Goal: Information Seeking & Learning: Learn about a topic

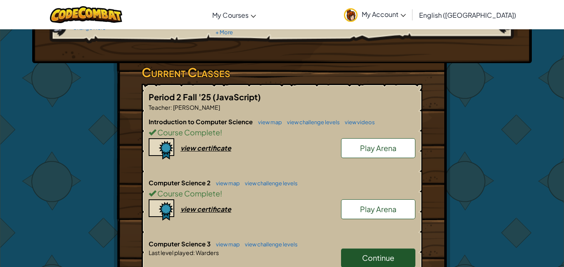
scroll to position [107, 0]
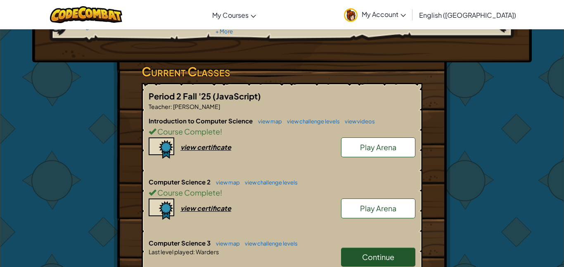
click at [379, 258] on span "Continue" at bounding box center [378, 256] width 32 height 9
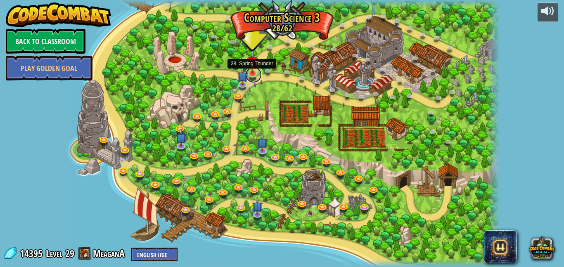
click at [254, 74] on link at bounding box center [253, 74] width 17 height 17
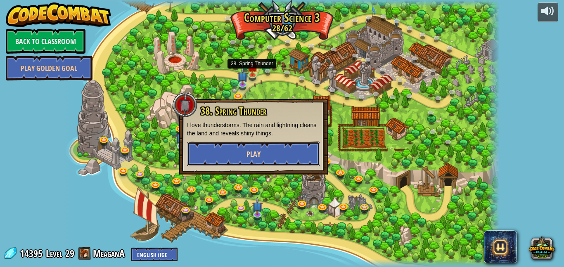
click at [270, 151] on button "Play" at bounding box center [253, 154] width 133 height 25
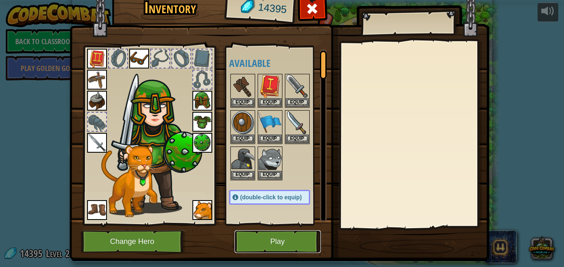
click at [294, 245] on button "Play" at bounding box center [278, 241] width 86 height 23
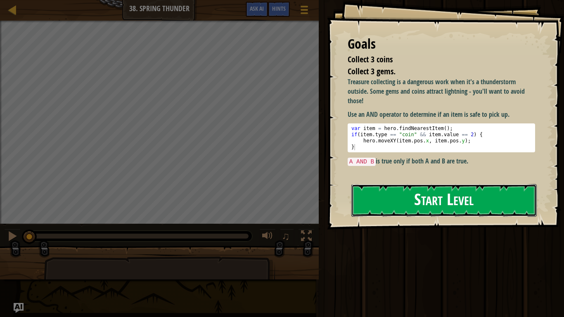
click at [384, 187] on button "Start Level" at bounding box center [443, 200] width 185 height 33
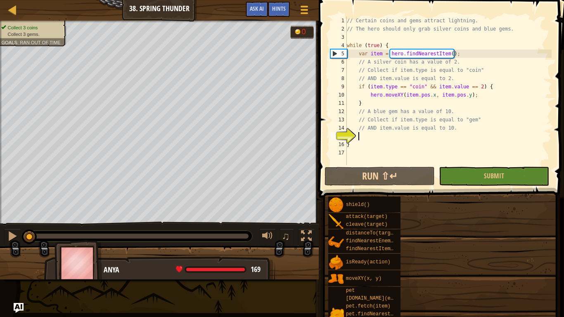
click at [384, 187] on span at bounding box center [442, 87] width 252 height 222
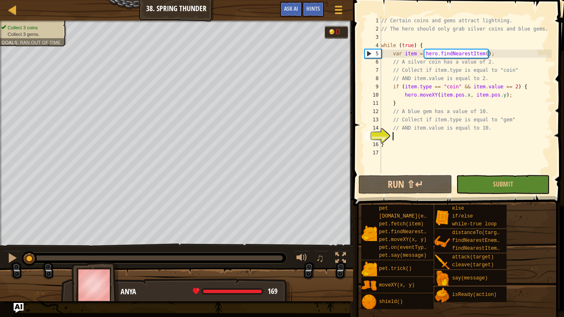
click at [414, 133] on div "// Certain coins and gems attract lightning. // The hero should only grab silve…" at bounding box center [466, 103] width 172 height 173
click at [409, 178] on button "Run ⇧↵" at bounding box center [404, 184] width 93 height 19
click at [465, 107] on div "// Certain coins and gems attract lightning. // The hero should only grab silve…" at bounding box center [466, 103] width 172 height 173
type textarea "// A blue gem has a value of 10."
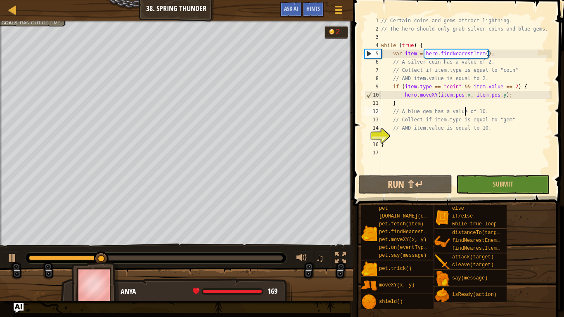
click at [425, 138] on div "// Certain coins and gems attract lightning. // The hero should only grab silve…" at bounding box center [466, 103] width 172 height 173
click at [319, 9] on span "Hints" at bounding box center [313, 9] width 14 height 8
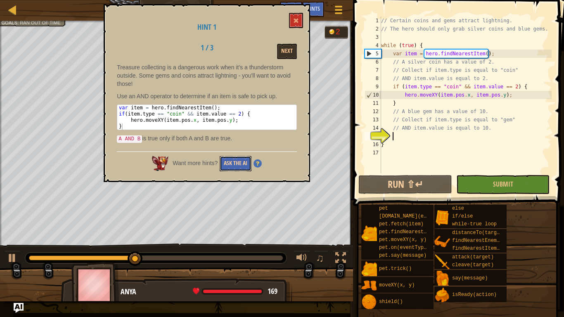
click at [239, 166] on button "Ask the AI" at bounding box center [236, 163] width 32 height 15
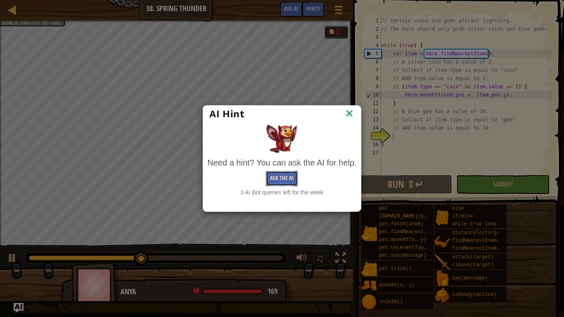
click at [280, 180] on button "Ask the AI" at bounding box center [282, 178] width 32 height 15
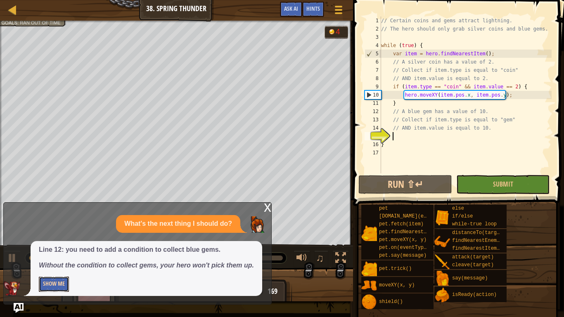
click at [59, 267] on button "Show Me" at bounding box center [54, 284] width 30 height 15
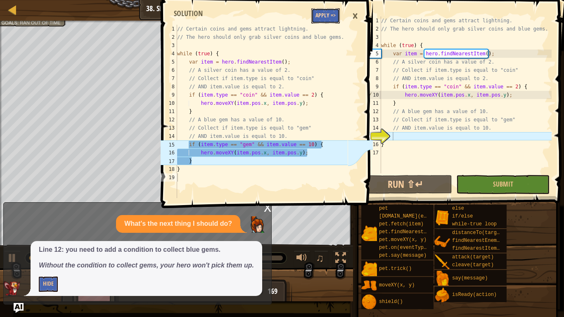
click at [325, 16] on button "Apply =>" at bounding box center [325, 15] width 28 height 15
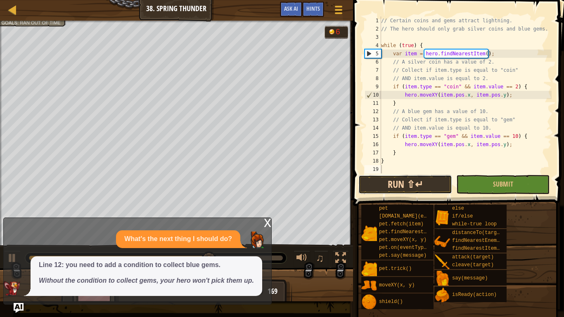
click at [424, 176] on button "Run ⇧↵" at bounding box center [404, 184] width 93 height 19
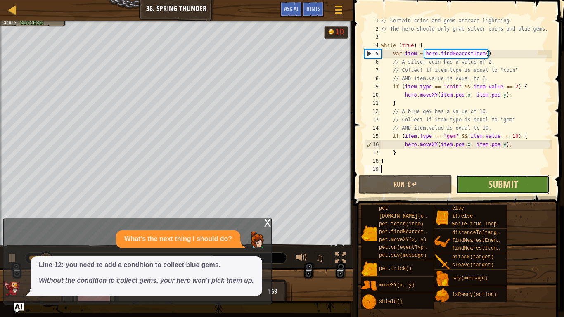
click at [489, 180] on span "Submit" at bounding box center [503, 184] width 29 height 13
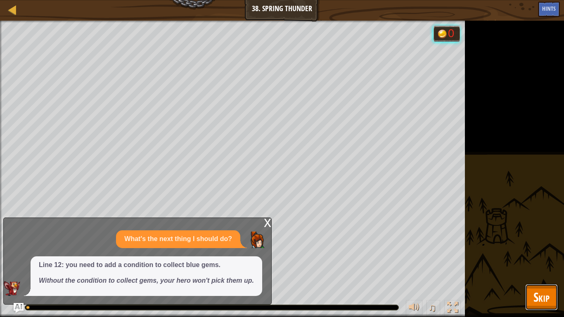
click at [546, 267] on span "Skip" at bounding box center [542, 297] width 16 height 17
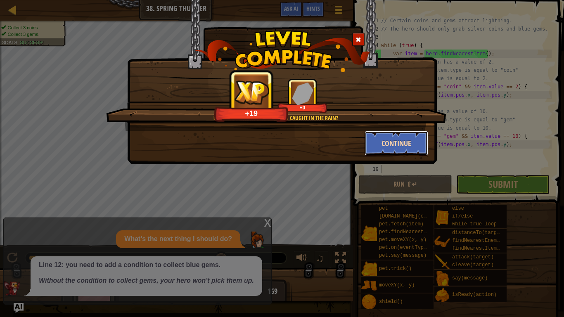
click at [415, 146] on button "Continue" at bounding box center [397, 143] width 64 height 25
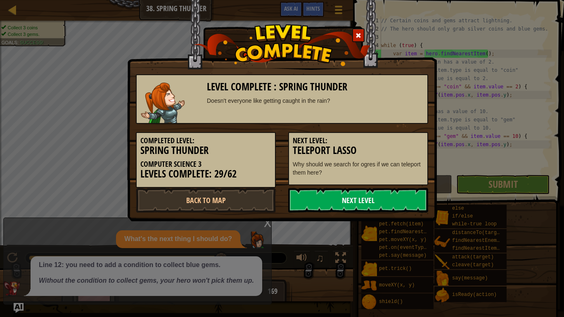
click at [380, 195] on link "Next Level" at bounding box center [358, 200] width 140 height 25
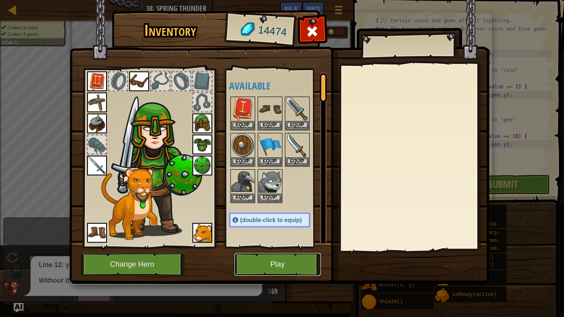
click at [301, 267] on button "Play" at bounding box center [278, 264] width 86 height 23
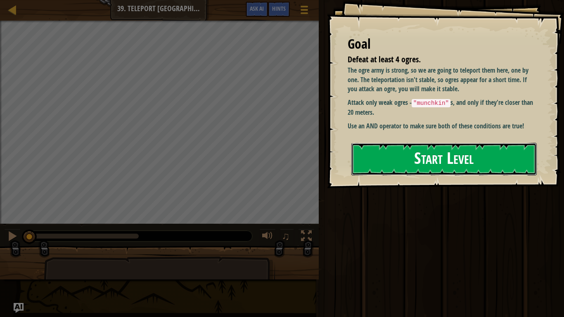
click at [439, 151] on button "Start Level" at bounding box center [443, 159] width 185 height 33
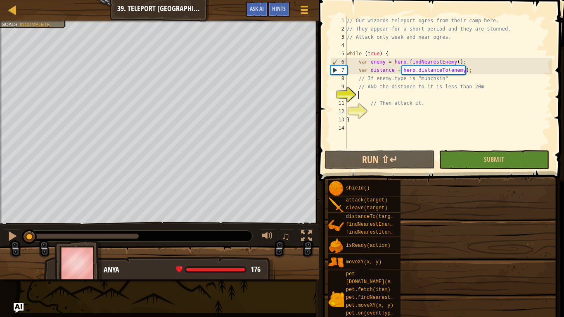
click at [5, 9] on div "Map Computer Science 3 39. Teleport Lasso Game Menu Done Hints Ask AI" at bounding box center [159, 10] width 319 height 21
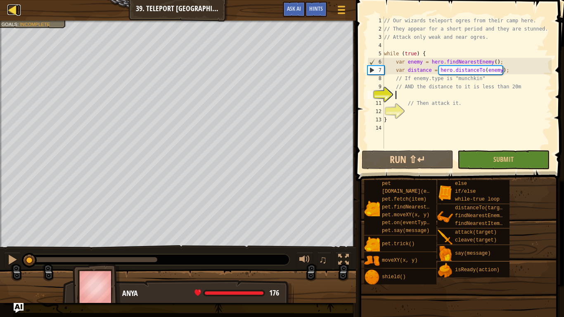
click at [8, 9] on div at bounding box center [12, 10] width 10 height 10
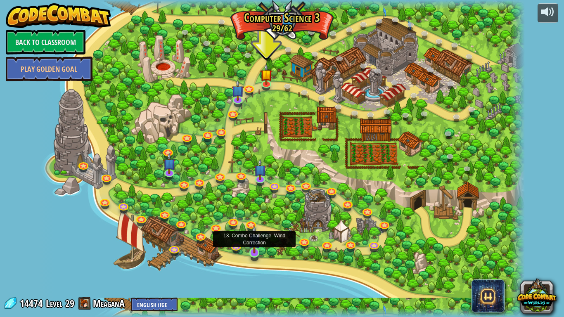
click at [251, 251] on img at bounding box center [254, 239] width 12 height 28
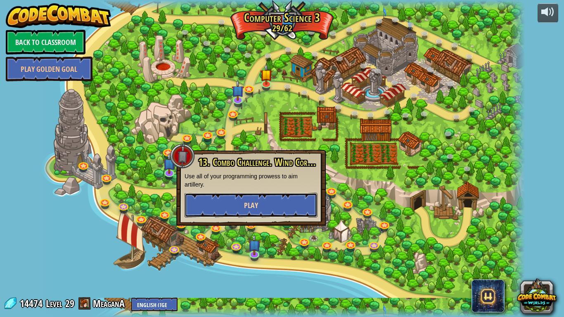
click at [261, 206] on button "Play" at bounding box center [251, 205] width 133 height 25
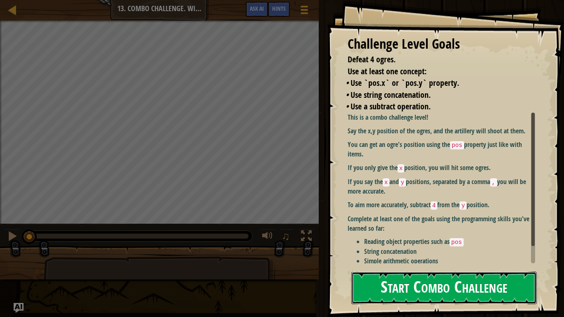
click at [434, 267] on button "Start Combo Challenge" at bounding box center [443, 288] width 185 height 33
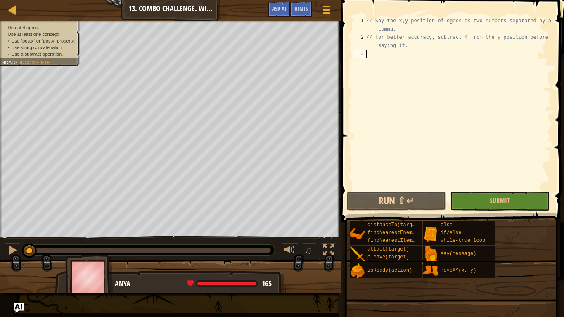
scroll to position [4, 0]
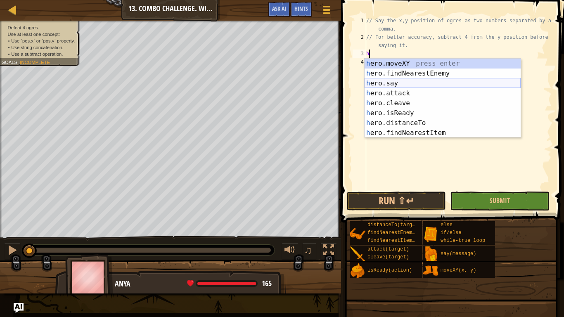
click at [434, 83] on div "h ero.moveXY press enter h ero.findNearestEnemy press enter h ero.say press ent…" at bounding box center [443, 108] width 156 height 99
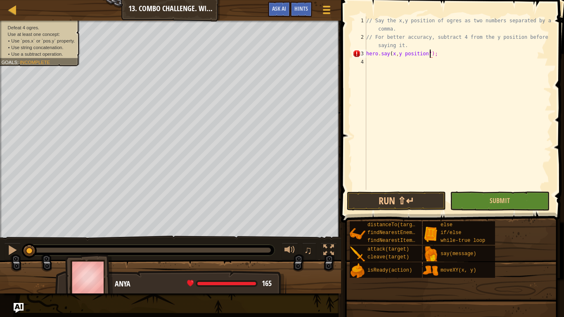
scroll to position [4, 9]
click at [392, 57] on div "// Say the x,y position of ogres as two numbers separated by a comma. // For be…" at bounding box center [458, 116] width 187 height 198
type textarea "hero.say("x,y position");"
click at [428, 194] on button "Run ⇧↵" at bounding box center [396, 201] width 99 height 19
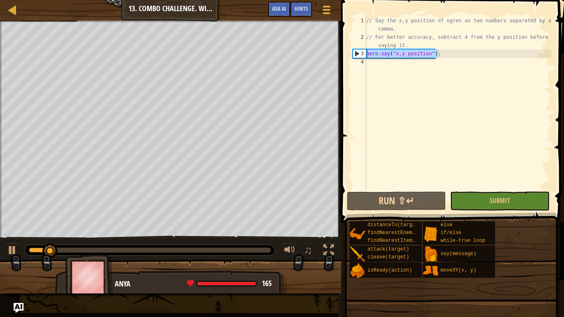
drag, startPoint x: 450, startPoint y: 51, endPoint x: 347, endPoint y: 52, distance: 102.4
click at [347, 52] on div "hero.say("x,y position"); 1 2 3 4 // Say the x,y position of ogres as two numbe…" at bounding box center [451, 127] width 225 height 247
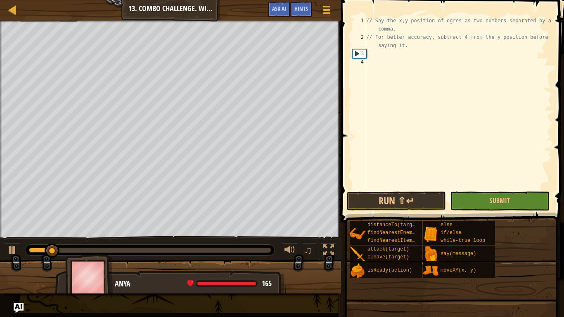
scroll to position [4, 0]
click at [387, 54] on div "// Say the x,y position of ogres as two numbers separated by a comma. // For be…" at bounding box center [458, 116] width 187 height 198
click at [391, 53] on div "// Say the x,y position of ogres as two numbers separated by a comma. // For be…" at bounding box center [458, 116] width 187 height 198
type textarea "// For better accuracy, subtract 4 from the y position before saying it."
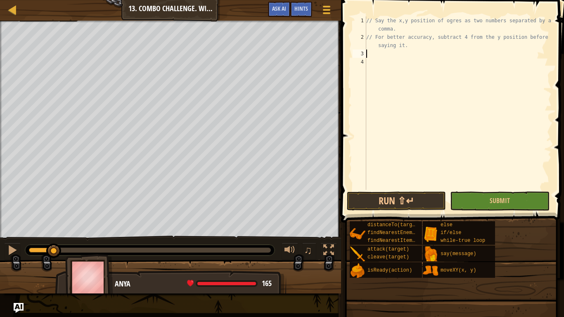
type textarea "// For better accuracy, subtract 4 from the y position before saying it."
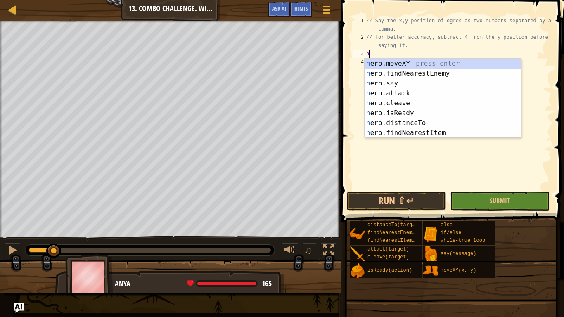
click at [415, 85] on div "h ero.moveXY press enter h ero.findNearestEnemy press enter h ero.say press ent…" at bounding box center [443, 108] width 156 height 99
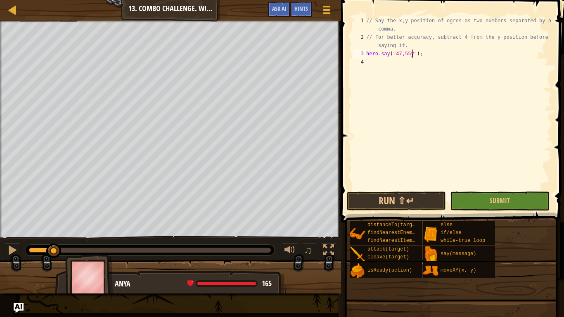
scroll to position [4, 7]
type textarea "hero.say("47,55");"
click at [419, 52] on div "// Say the x,y position of ogres as two numbers separated by a comma. // For be…" at bounding box center [458, 116] width 187 height 198
click at [465, 193] on button "Submit" at bounding box center [499, 201] width 99 height 19
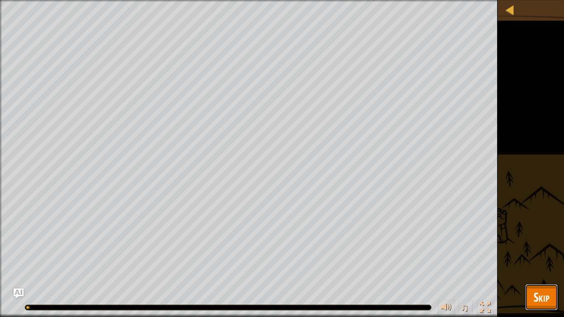
click at [542, 267] on span "Skip" at bounding box center [542, 297] width 16 height 17
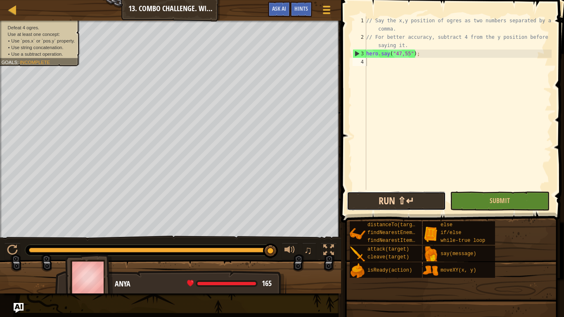
click at [393, 199] on button "Run ⇧↵" at bounding box center [396, 201] width 99 height 19
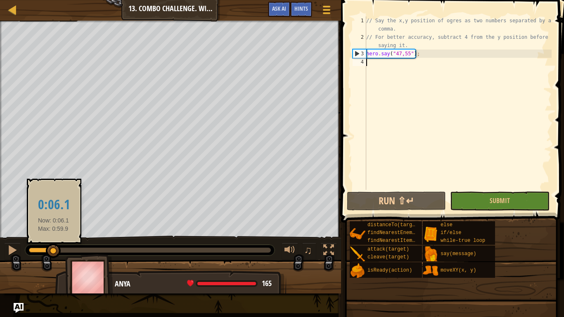
drag, startPoint x: 90, startPoint y: 248, endPoint x: 53, endPoint y: 252, distance: 37.8
click at [53, 252] on div at bounding box center [53, 251] width 15 height 15
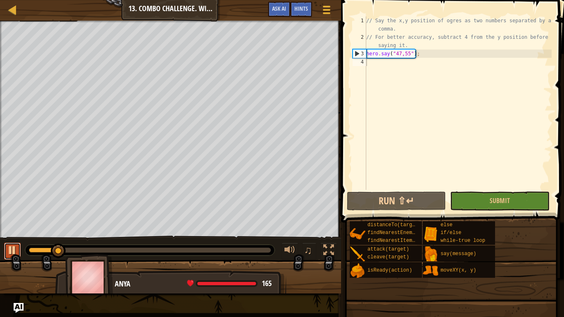
click at [15, 250] on div at bounding box center [12, 250] width 11 height 11
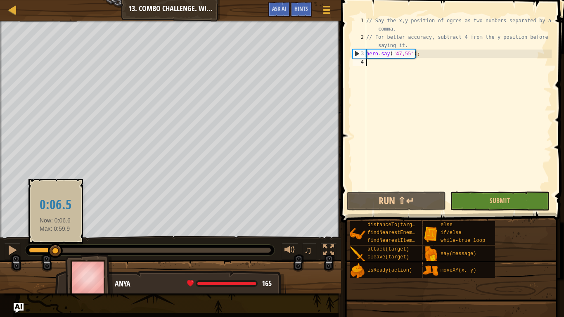
click at [56, 245] on div at bounding box center [55, 251] width 15 height 15
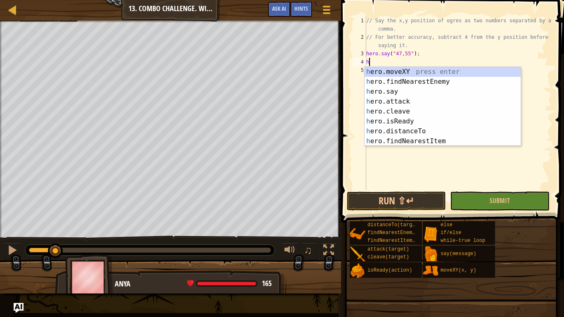
click at [412, 90] on div "h ero.moveXY press enter h ero.findNearestEnemy press enter h ero.say press ent…" at bounding box center [443, 116] width 156 height 99
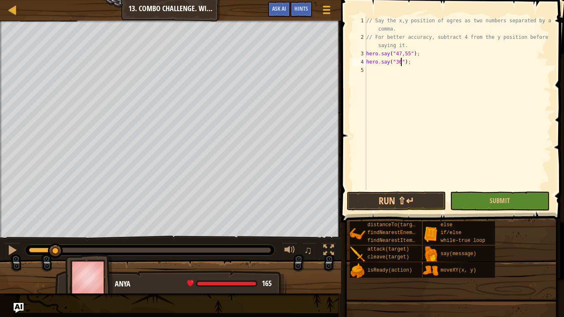
scroll to position [4, 5]
type textarea "hero.say("36,52");"
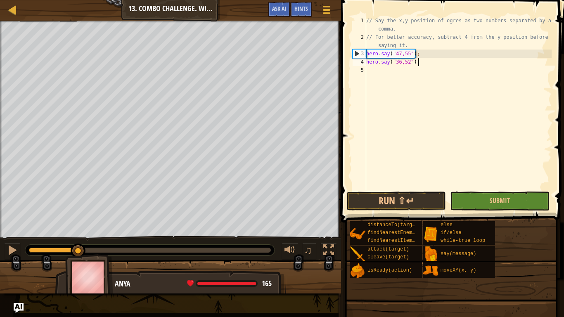
drag, startPoint x: 57, startPoint y: 253, endPoint x: 79, endPoint y: 258, distance: 22.4
click at [79, 258] on div "Defeat 4 ogres. Use at least one concept: • Use `pos.x` or `pos.y` property. • …" at bounding box center [282, 157] width 564 height 273
type textarea "h"
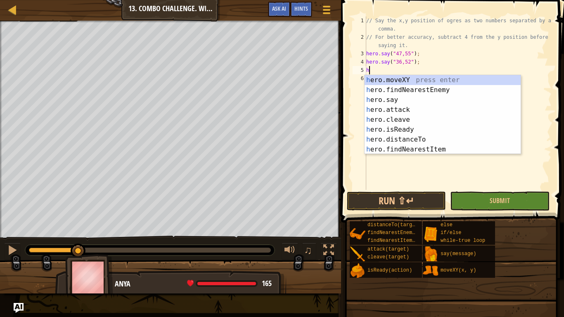
click at [427, 85] on div "h ero.moveXY press enter h ero.findNearestEnemy press enter h ero.say press ent…" at bounding box center [443, 124] width 156 height 99
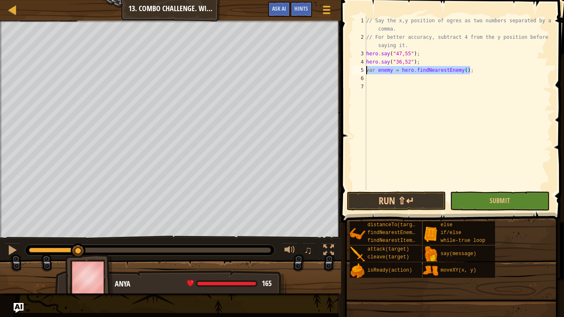
drag, startPoint x: 478, startPoint y: 70, endPoint x: 360, endPoint y: 74, distance: 118.6
click at [360, 74] on div "1 2 3 4 5 6 7 // Say the x,y position of ogres as two numbers separated by a co…" at bounding box center [451, 103] width 201 height 173
type textarea "var enemy = hero.findNearestEnemy();"
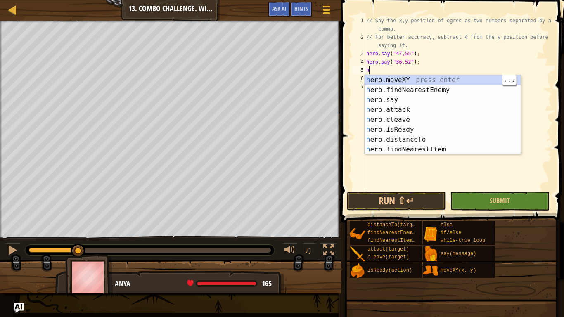
click at [485, 80] on div "h ero.moveXY press enter h ero.findNearestEnemy press enter h ero.say press ent…" at bounding box center [443, 124] width 156 height 99
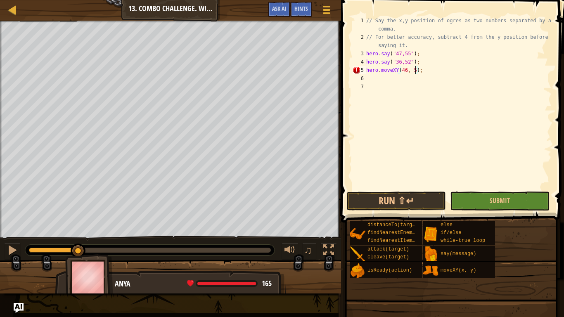
scroll to position [4, 7]
type textarea "hero.moveXY(46, 52);"
click at [381, 194] on button "Run ⇧↵" at bounding box center [396, 201] width 99 height 19
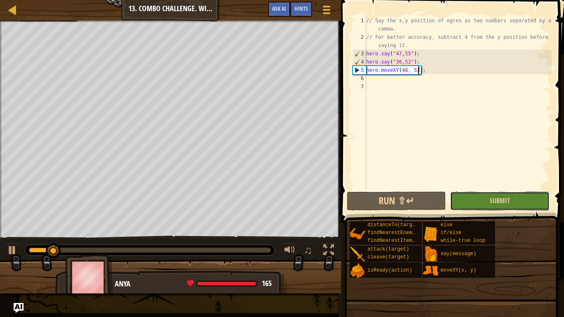
click at [460, 204] on button "Submit" at bounding box center [499, 201] width 99 height 19
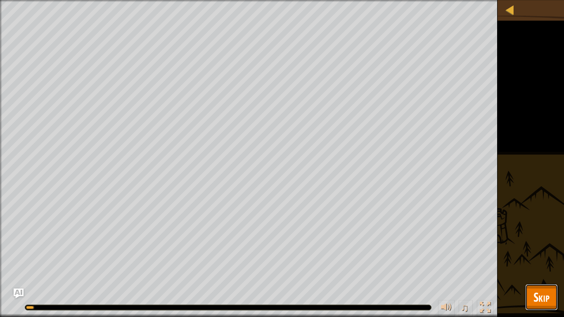
click at [538, 267] on span "Skip" at bounding box center [542, 297] width 16 height 17
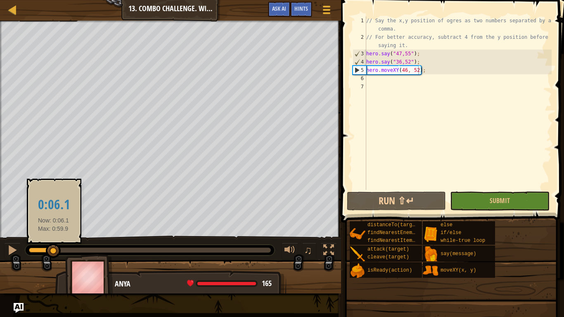
drag, startPoint x: 272, startPoint y: 250, endPoint x: 54, endPoint y: 250, distance: 218.5
click at [54, 250] on div at bounding box center [53, 251] width 15 height 15
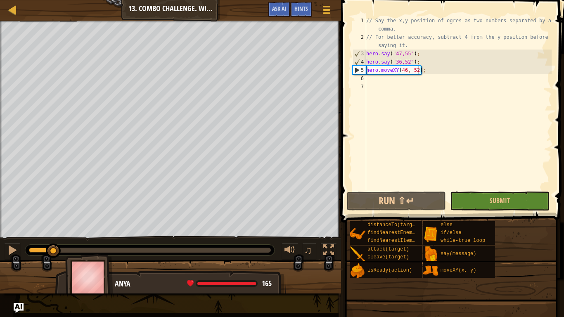
scroll to position [4, 0]
drag, startPoint x: 426, startPoint y: 75, endPoint x: 357, endPoint y: 72, distance: 69.0
click at [357, 72] on div "1 2 3 4 5 6 7 // Say the x,y position of ogres as two numbers separated by a co…" at bounding box center [451, 103] width 201 height 173
type textarea "hero.moveXY(46, 52);"
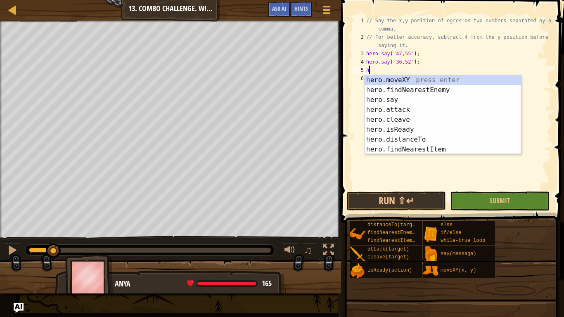
click at [393, 102] on div "h ero.moveXY press enter h ero.findNearestEnemy press enter h ero.say press ent…" at bounding box center [443, 124] width 156 height 99
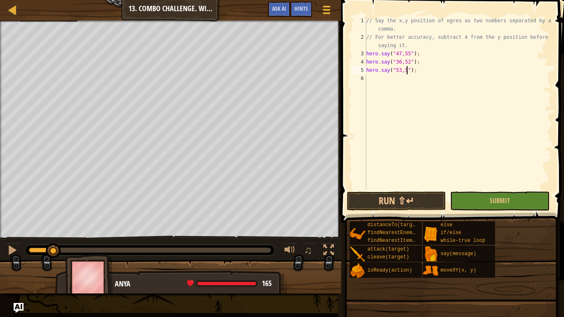
scroll to position [4, 6]
click at [498, 193] on button "Submit" at bounding box center [499, 201] width 99 height 19
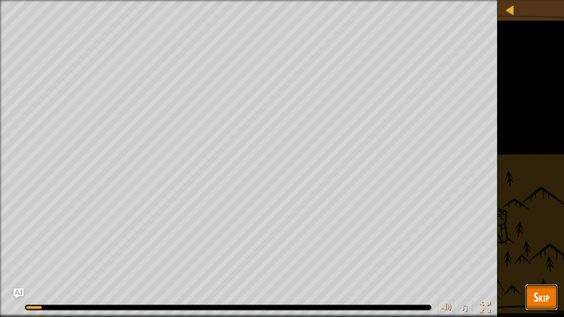
click at [542, 267] on span "Skip" at bounding box center [542, 297] width 16 height 17
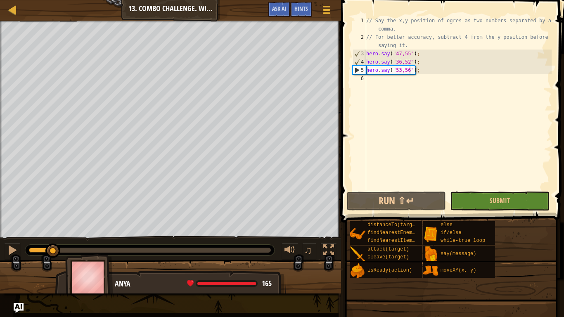
drag, startPoint x: 268, startPoint y: 250, endPoint x: 53, endPoint y: 244, distance: 215.2
click at [53, 244] on div at bounding box center [52, 251] width 15 height 15
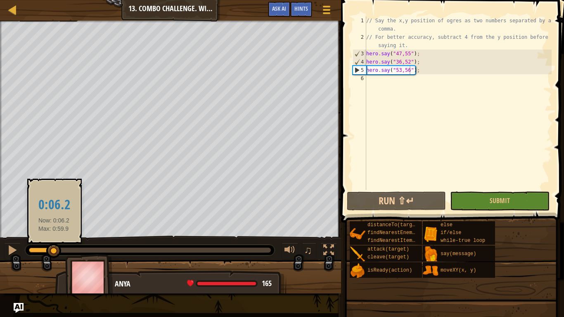
click at [54, 251] on div at bounding box center [53, 251] width 15 height 15
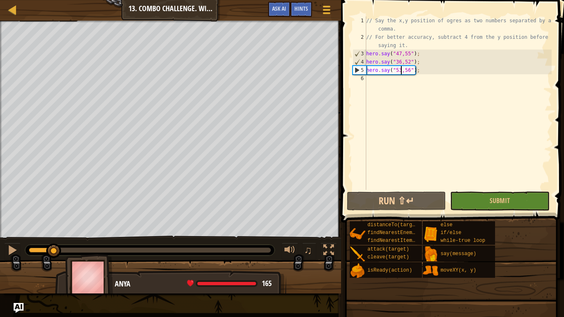
click at [402, 71] on div "// Say the x,y position of ogres as two numbers separated by a comma. // For be…" at bounding box center [458, 116] width 187 height 198
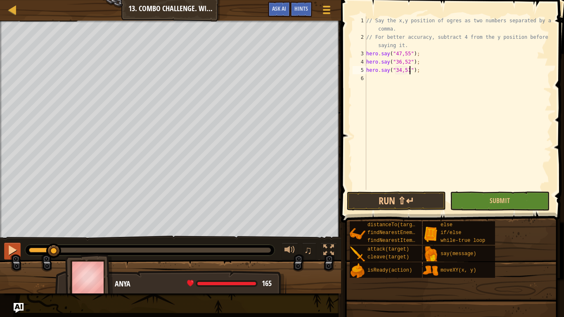
type textarea "hero.say("34,51");"
click at [12, 249] on div at bounding box center [12, 250] width 11 height 11
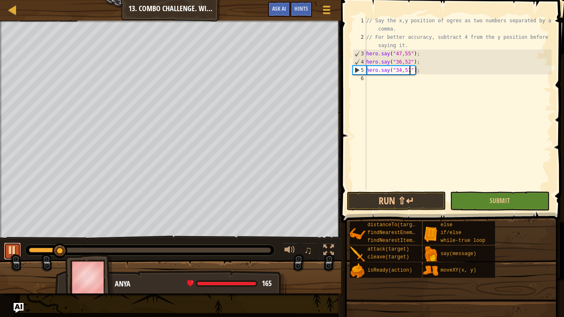
click at [12, 249] on div at bounding box center [12, 250] width 11 height 11
click at [419, 195] on button "Run ⇧↵" at bounding box center [396, 201] width 99 height 19
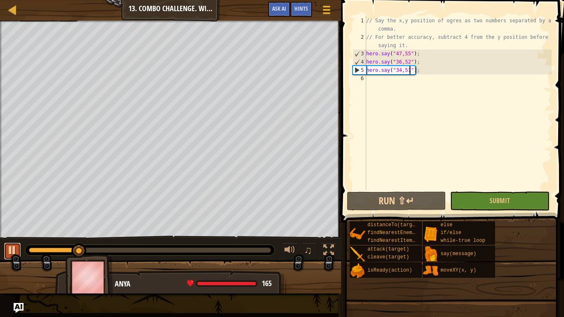
click at [14, 247] on div at bounding box center [12, 250] width 11 height 11
click at [372, 83] on div "// Say the x,y position of ogres as two numbers separated by a comma. // For be…" at bounding box center [458, 116] width 187 height 198
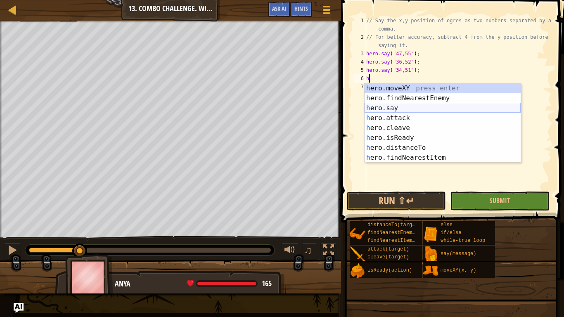
click at [398, 107] on div "h ero.moveXY press enter h ero.findNearestEnemy press enter h ero.say press ent…" at bounding box center [443, 132] width 156 height 99
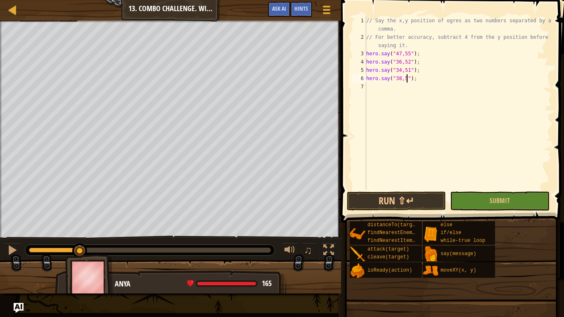
scroll to position [4, 6]
click at [508, 204] on span "Submit" at bounding box center [500, 200] width 20 height 9
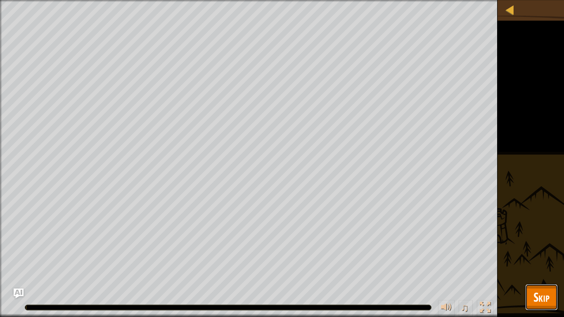
click at [535, 267] on button "Skip" at bounding box center [541, 297] width 33 height 26
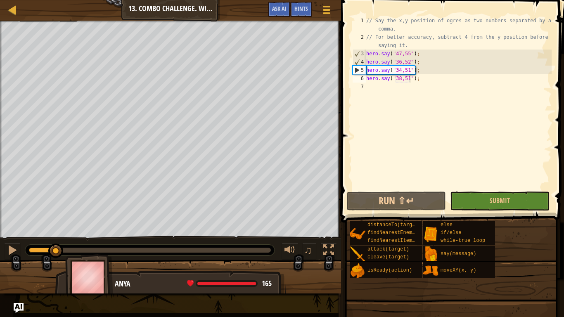
drag, startPoint x: 273, startPoint y: 248, endPoint x: 57, endPoint y: 240, distance: 216.6
click at [57, 240] on div "♫" at bounding box center [170, 248] width 341 height 25
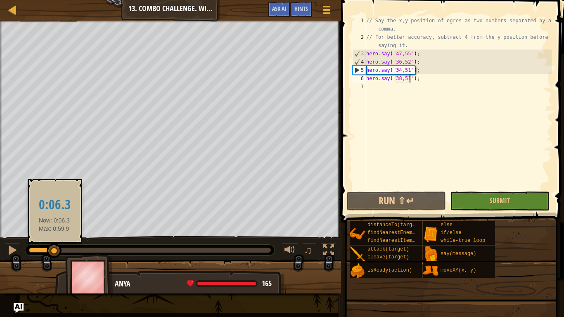
click at [55, 252] on div at bounding box center [54, 251] width 15 height 15
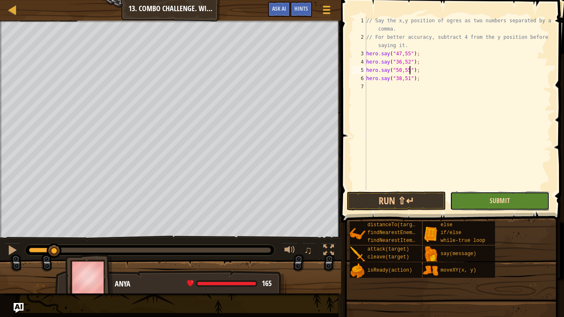
click at [507, 200] on span "Submit" at bounding box center [500, 200] width 20 height 9
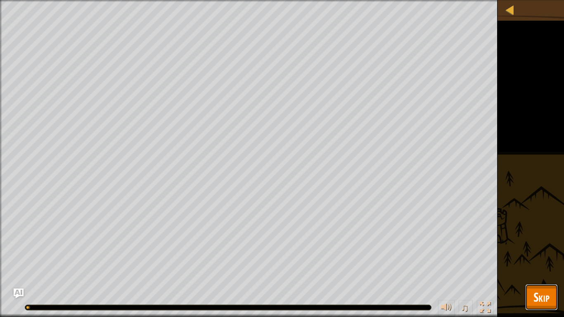
click at [544, 267] on span "Skip" at bounding box center [542, 297] width 16 height 17
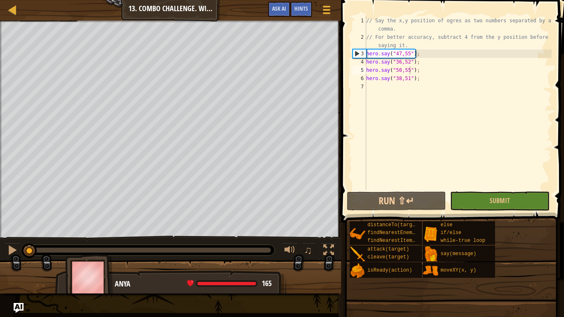
drag, startPoint x: 270, startPoint y: 253, endPoint x: 22, endPoint y: 251, distance: 247.4
click at [22, 251] on div at bounding box center [29, 251] width 15 height 15
type textarea "hero.say("47,55");"
click at [369, 54] on div "// Say the x,y position of ogres as two numbers separated by a comma. // For be…" at bounding box center [458, 116] width 187 height 198
click at [321, 7] on div at bounding box center [326, 10] width 11 height 12
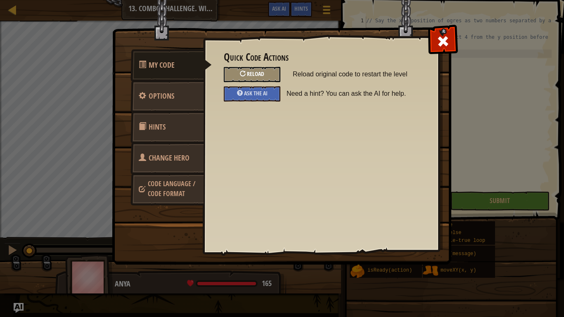
click at [269, 74] on div "Reload" at bounding box center [252, 74] width 57 height 15
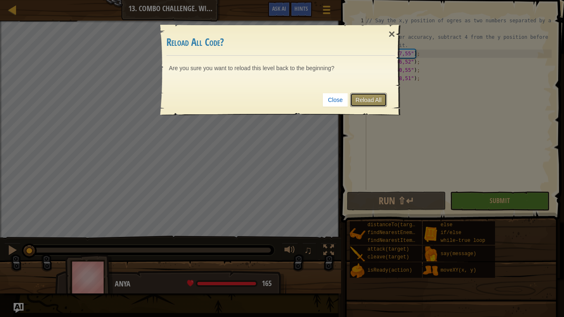
click at [370, 100] on link "Reload All" at bounding box center [368, 100] width 37 height 14
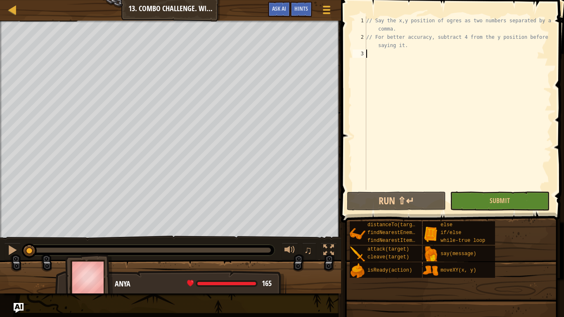
scroll to position [4, 0]
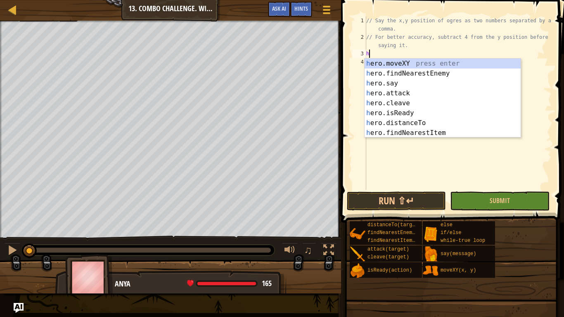
click at [407, 85] on div "h ero.moveXY press enter h ero.findNearestEnemy press enter h ero.say press ent…" at bounding box center [443, 108] width 156 height 99
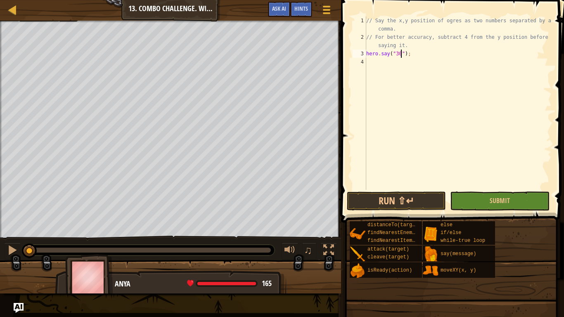
scroll to position [4, 5]
type textarea "hero.say("30,49");"
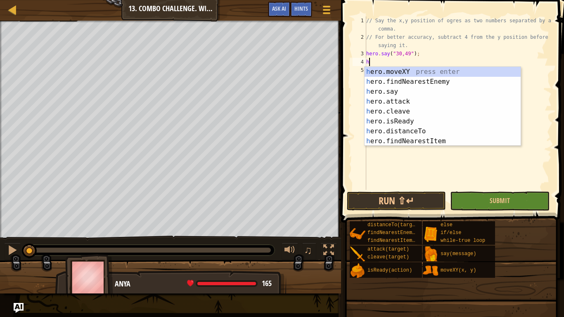
click at [416, 93] on div "h ero.moveXY press enter h ero.findNearestEnemy press enter h ero.say press ent…" at bounding box center [443, 116] width 156 height 99
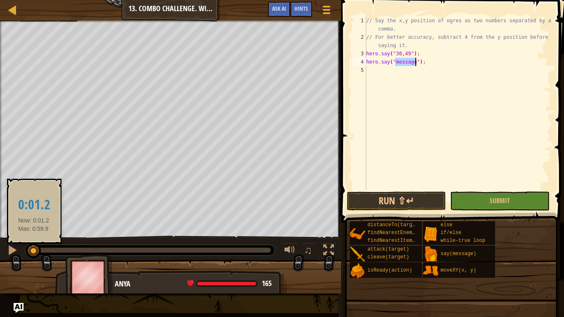
drag, startPoint x: 27, startPoint y: 251, endPoint x: 34, endPoint y: 250, distance: 7.2
click at [34, 250] on div at bounding box center [33, 251] width 15 height 15
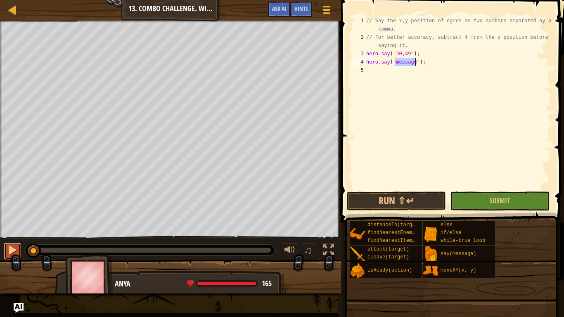
click at [18, 252] on button at bounding box center [12, 251] width 17 height 17
drag, startPoint x: 36, startPoint y: 249, endPoint x: 1, endPoint y: 249, distance: 35.1
click at [1, 249] on div "♫" at bounding box center [170, 248] width 341 height 25
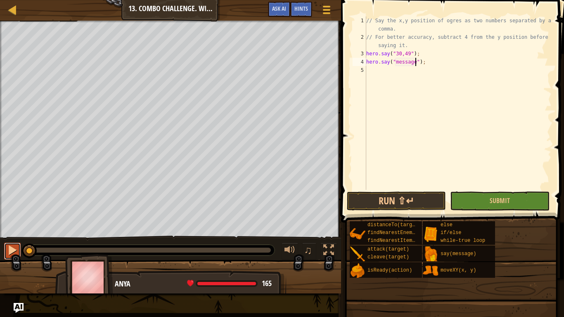
click at [5, 249] on button at bounding box center [12, 251] width 17 height 17
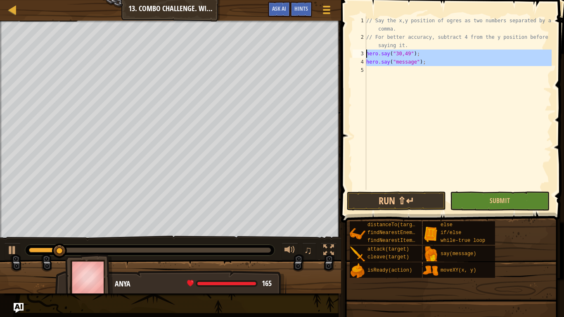
drag, startPoint x: 432, startPoint y: 69, endPoint x: 362, endPoint y: 50, distance: 73.1
click at [362, 50] on div "hero.say("message"); 1 2 3 4 5 // Say the x,y position of ogres as two numbers …" at bounding box center [451, 103] width 201 height 173
type textarea "hero.say("30,49"); hero.say("message");"
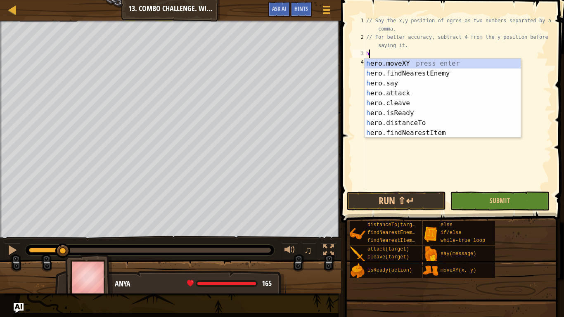
click at [410, 84] on div "h ero.moveXY press enter h ero.findNearestEnemy press enter h ero.say press ent…" at bounding box center [443, 108] width 156 height 99
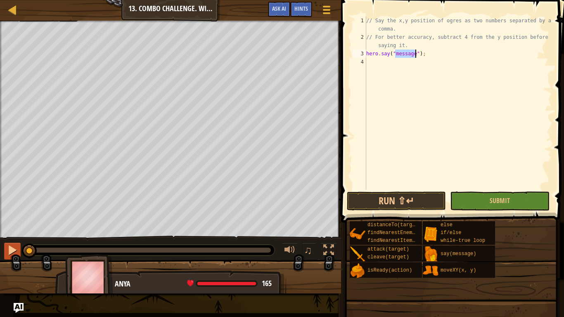
drag, startPoint x: 63, startPoint y: 250, endPoint x: 10, endPoint y: 252, distance: 53.3
click at [10, 252] on div "♫" at bounding box center [170, 248] width 341 height 25
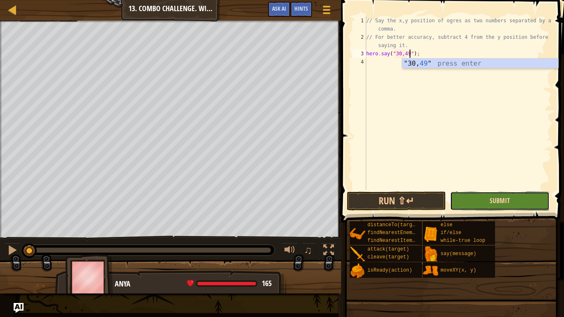
click at [500, 202] on span "Submit" at bounding box center [500, 200] width 20 height 9
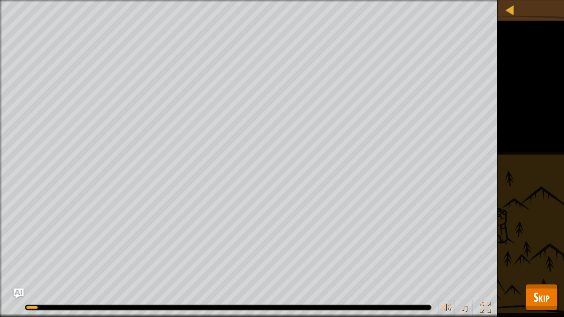
click at [543, 267] on span "Skip" at bounding box center [542, 297] width 16 height 17
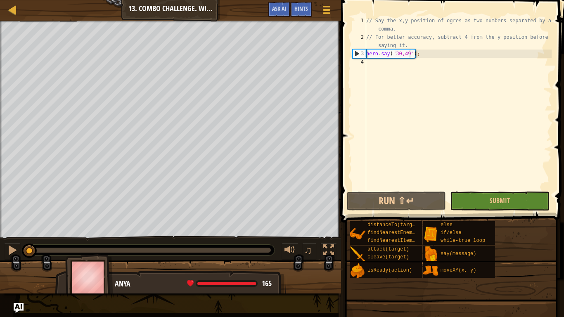
drag, startPoint x: 273, startPoint y: 249, endPoint x: 0, endPoint y: 247, distance: 273.4
click at [0, 247] on div "♫" at bounding box center [170, 248] width 341 height 25
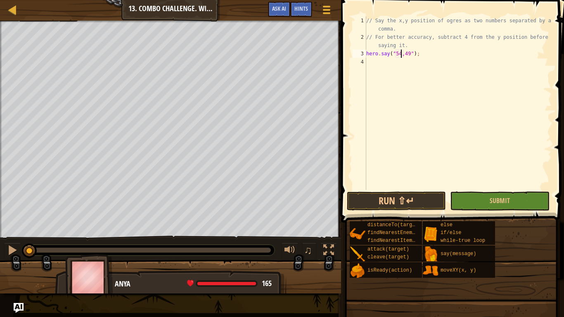
scroll to position [4, 5]
type textarea "hero.say("54,53");"
click at [525, 204] on button "Submit" at bounding box center [499, 201] width 99 height 19
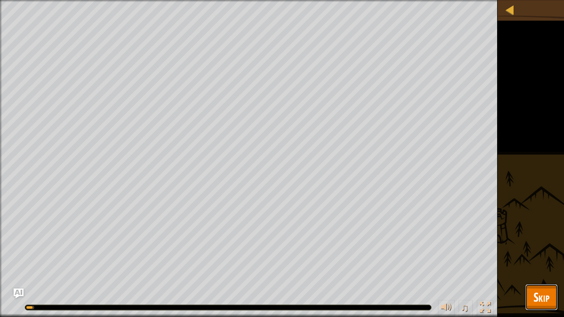
click at [539, 267] on span "Skip" at bounding box center [542, 297] width 16 height 17
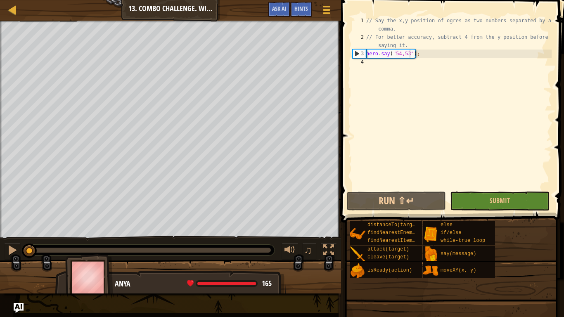
drag, startPoint x: 273, startPoint y: 249, endPoint x: 22, endPoint y: 263, distance: 251.0
click at [22, 263] on div "Defeat 4 ogres. Use at least one concept: • Use `pos.x` or `pos.y` property. • …" at bounding box center [282, 157] width 564 height 273
click at [409, 58] on div "// Say the x,y position of ogres as two numbers separated by a comma. // For be…" at bounding box center [458, 116] width 187 height 198
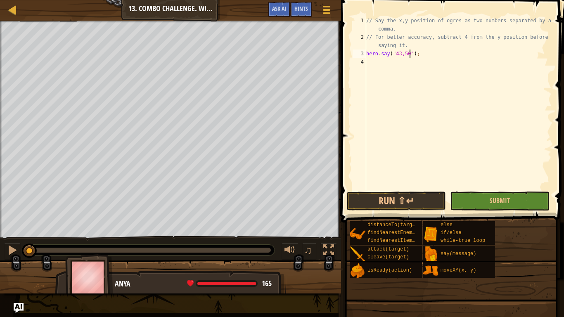
type textarea "hero.say("43,50");"
click at [418, 190] on span at bounding box center [454, 99] width 230 height 247
click at [421, 200] on button "Run ⇧↵" at bounding box center [396, 201] width 99 height 19
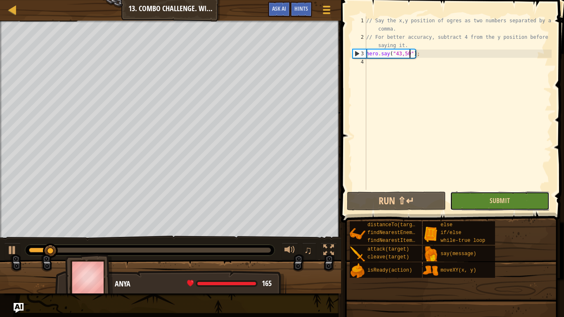
click at [516, 204] on button "Submit" at bounding box center [499, 201] width 99 height 19
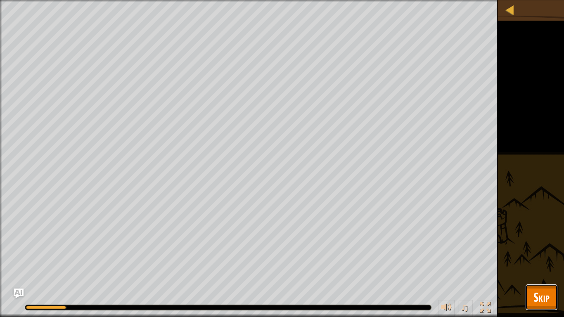
click at [543, 267] on span "Skip" at bounding box center [542, 297] width 16 height 17
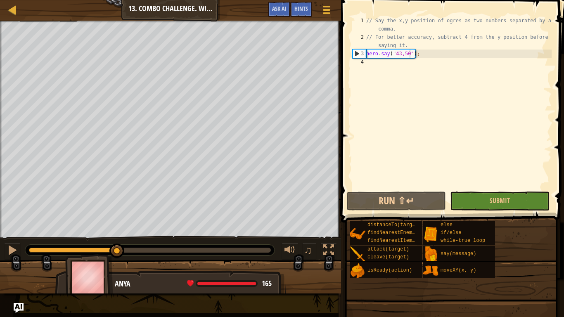
drag, startPoint x: 274, startPoint y: 253, endPoint x: 117, endPoint y: 256, distance: 156.6
click at [117, 256] on div at bounding box center [116, 251] width 15 height 15
drag, startPoint x: 117, startPoint y: 256, endPoint x: 20, endPoint y: 261, distance: 97.5
click at [20, 261] on div "Defeat 4 ogres. Use at least one concept: • Use `pos.x` or `pos.y` property. • …" at bounding box center [282, 157] width 564 height 273
drag, startPoint x: 430, startPoint y: 50, endPoint x: 347, endPoint y: 53, distance: 83.1
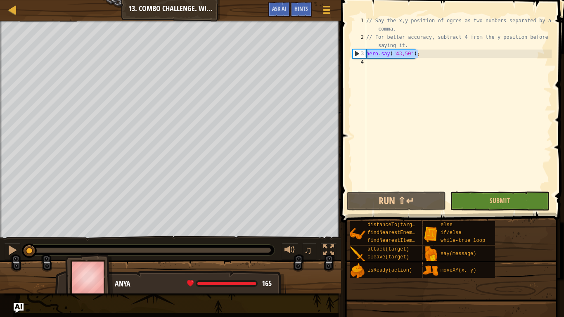
click at [347, 53] on div "hero.say("43,50"); 1 2 3 4 // Say the x,y position of ogres as two numbers sepa…" at bounding box center [451, 127] width 225 height 247
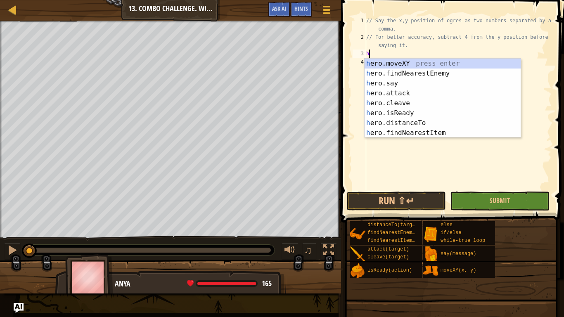
click at [405, 82] on div "h ero.moveXY press enter h ero.findNearestEnemy press enter h ero.say press ent…" at bounding box center [443, 108] width 156 height 99
type textarea "hero.say("message");"
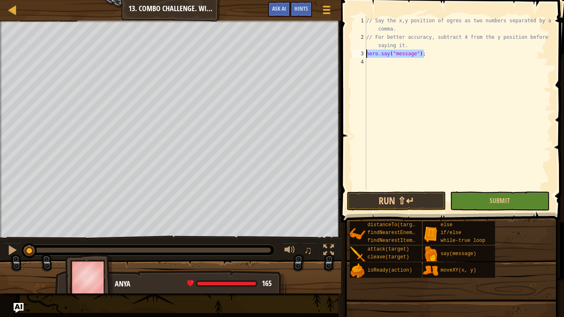
drag, startPoint x: 430, startPoint y: 55, endPoint x: 349, endPoint y: 54, distance: 81.4
click at [349, 54] on div "hero.say("message"); 1 2 3 4 // Say the x,y position of ogres as two numbers se…" at bounding box center [451, 127] width 225 height 247
type textarea "w"
click at [380, 62] on div "w hile-true loop press enter" at bounding box center [443, 74] width 156 height 30
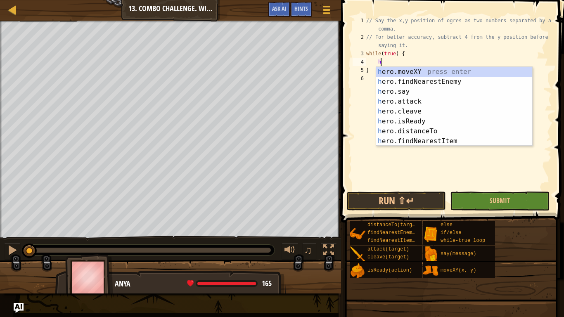
scroll to position [4, 2]
click at [407, 91] on div "h ero.moveXY press enter h ero.findNearestEnemy press enter h ero.say press ent…" at bounding box center [454, 116] width 156 height 99
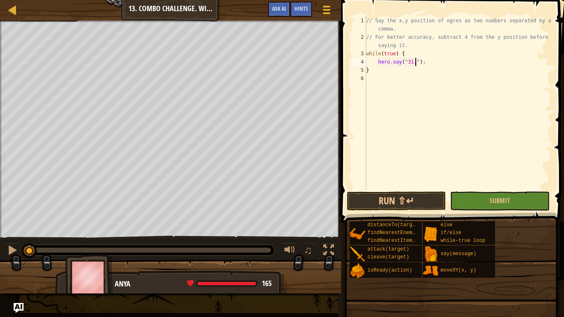
scroll to position [4, 7]
type textarea "hero.say("31,52");"
drag, startPoint x: 434, startPoint y: 65, endPoint x: 368, endPoint y: 62, distance: 67.0
click at [368, 62] on div "// Say the x,y position of ogres as two numbers separated by a comma. // For be…" at bounding box center [458, 116] width 187 height 198
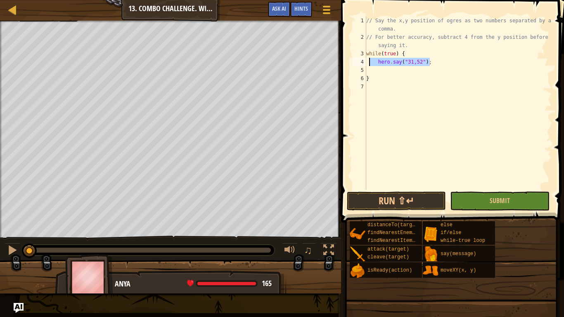
type textarea "hero.say("31,52");"
type textarea "h"
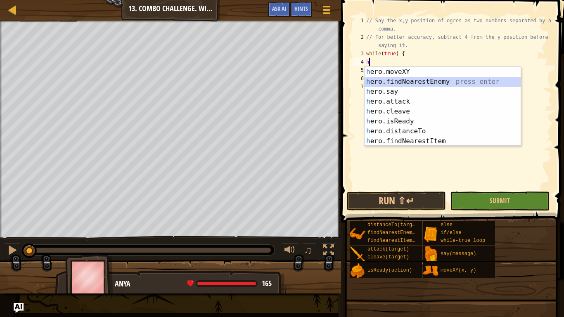
click at [406, 81] on div "h ero.moveXY press enter h ero.findNearestEnemy press enter h ero.say press ent…" at bounding box center [443, 116] width 156 height 99
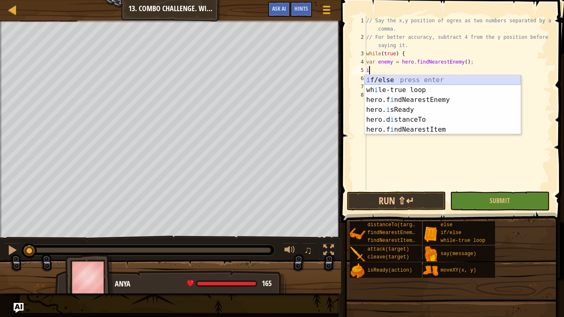
click at [383, 80] on div "i f/else press enter wh i le-true loop press enter hero.f i ndNearestEnemy pres…" at bounding box center [443, 114] width 156 height 79
type textarea "if (enemy) {"
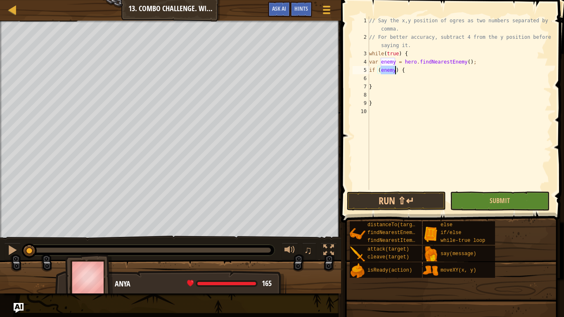
click at [383, 80] on div "// Say the x,y position of ogres as two numbers separated by a comma. // For be…" at bounding box center [460, 116] width 184 height 198
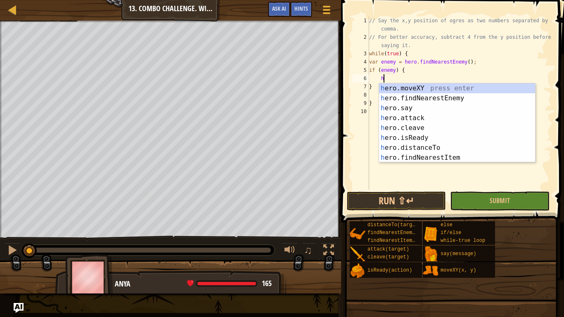
scroll to position [4, 2]
click at [398, 106] on div "h ero.moveXY press enter h ero.findNearestEnemy press enter h ero.say press ent…" at bounding box center [457, 132] width 156 height 99
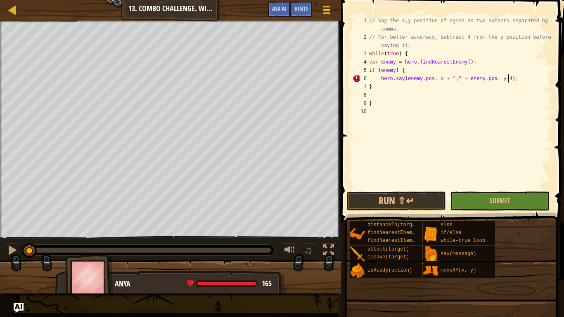
scroll to position [4, 20]
click at [457, 199] on button "Submit" at bounding box center [499, 201] width 99 height 19
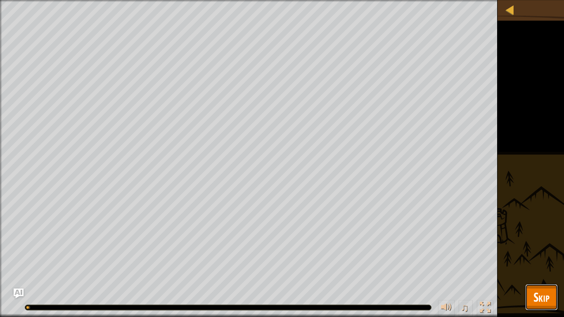
click at [538, 267] on span "Skip" at bounding box center [542, 297] width 16 height 17
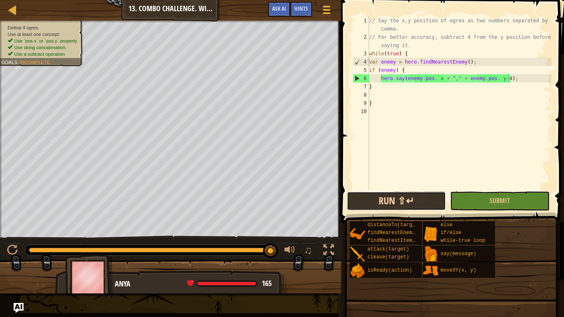
click at [439, 195] on button "Run ⇧↵" at bounding box center [396, 201] width 99 height 19
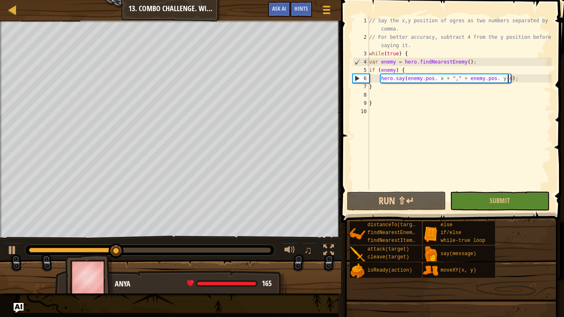
click at [398, 105] on div "// Say the x,y position of ogres as two numbers separated by a comma. // For be…" at bounding box center [460, 116] width 184 height 198
click at [370, 102] on div "// Say the x,y position of ogres as two numbers separated by a comma. // For be…" at bounding box center [460, 116] width 184 height 198
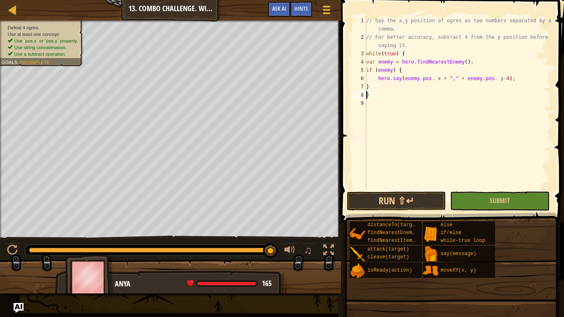
click at [367, 86] on div "// Say the x,y position of ogres as two numbers separated by a comma. // For be…" at bounding box center [458, 116] width 187 height 198
click at [468, 201] on button "Submit" at bounding box center [499, 201] width 99 height 19
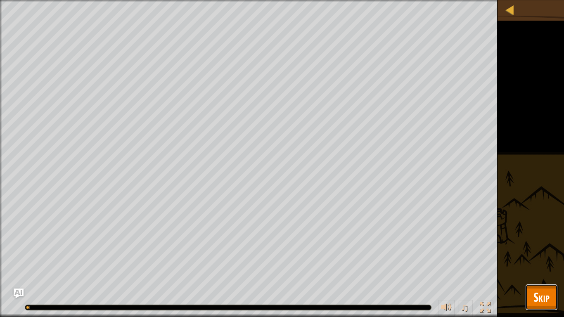
click at [536, 267] on span "Skip" at bounding box center [542, 297] width 16 height 17
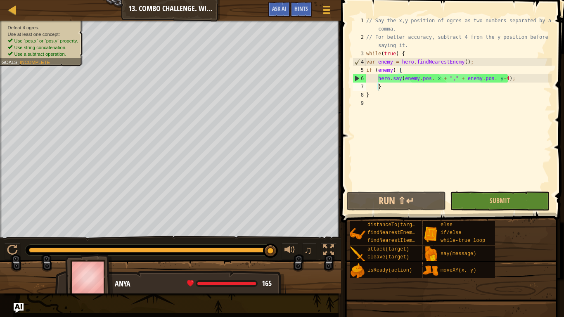
click at [434, 79] on div "// Say the x,y position of ogres as two numbers separated by a comma. // For be…" at bounding box center [458, 116] width 187 height 198
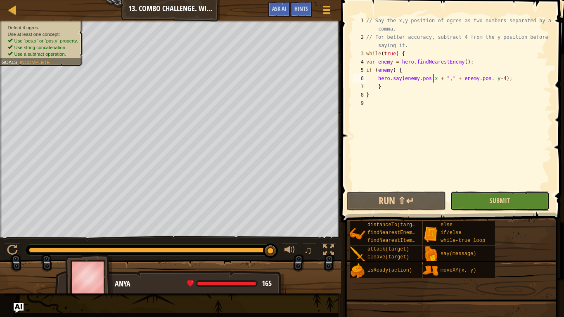
click at [454, 196] on button "Submit" at bounding box center [499, 201] width 99 height 19
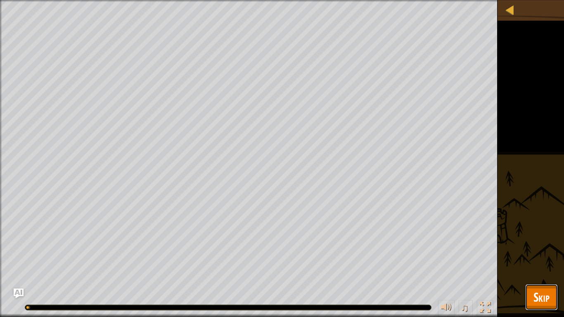
click at [529, 267] on button "Skip" at bounding box center [541, 297] width 33 height 26
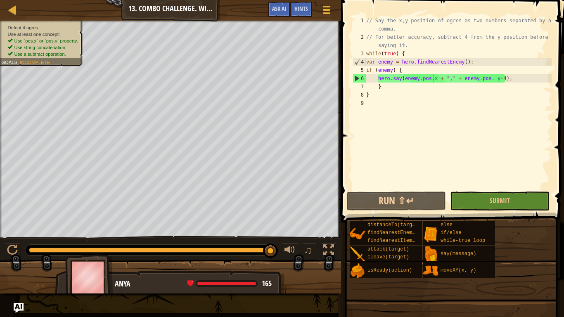
click at [493, 80] on div "// Say the x,y position of ogres as two numbers separated by a comma. // For be…" at bounding box center [458, 116] width 187 height 198
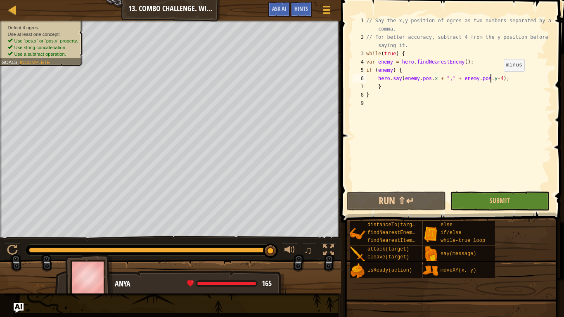
click at [496, 79] on div "// Say the x,y position of ogres as two numbers separated by a comma. // For be…" at bounding box center [458, 116] width 187 height 198
type textarea "hero.say(enemy.pos.x + "," + enemy.pos.y-4);"
click at [522, 200] on button "Submit" at bounding box center [499, 201] width 99 height 19
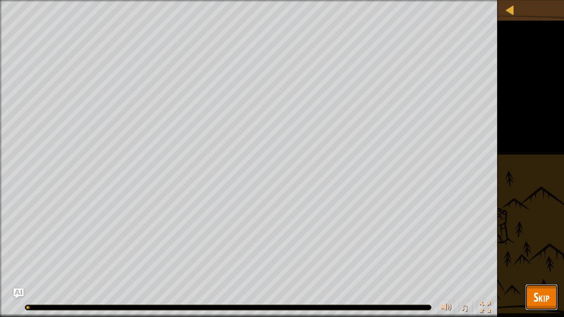
click at [547, 267] on span "Skip" at bounding box center [542, 297] width 16 height 17
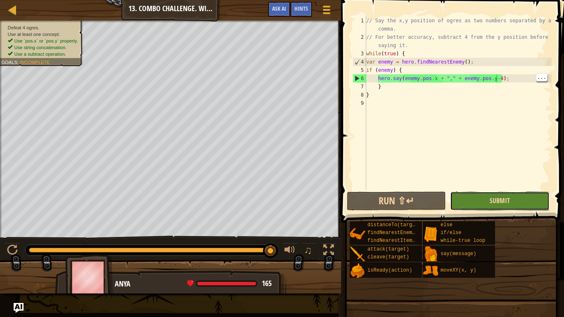
click at [497, 202] on span "Submit" at bounding box center [500, 200] width 20 height 9
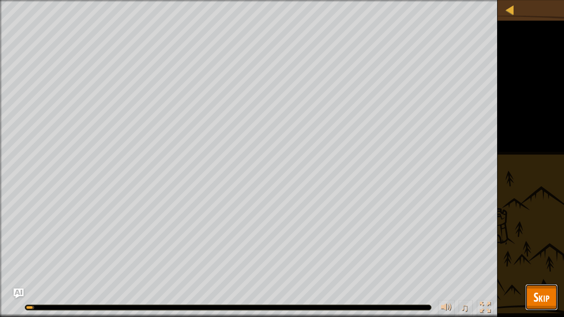
click at [542, 267] on span "Skip" at bounding box center [542, 297] width 16 height 17
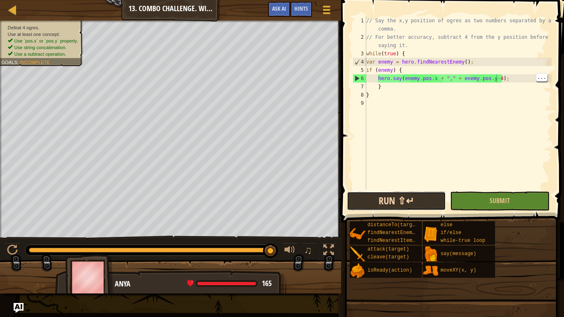
click at [415, 208] on button "Run ⇧↵" at bounding box center [396, 201] width 99 height 19
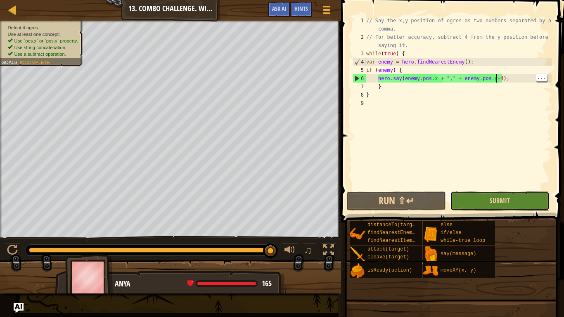
click at [501, 206] on button "Submit" at bounding box center [499, 201] width 99 height 19
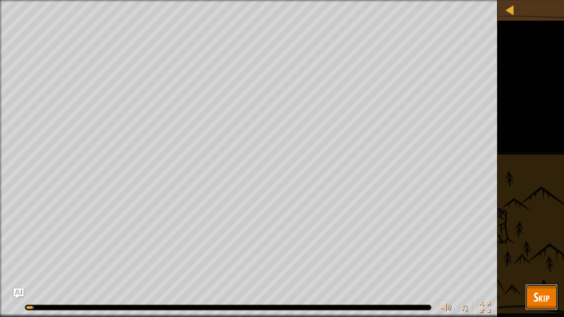
click at [547, 267] on span "Skip" at bounding box center [542, 297] width 16 height 17
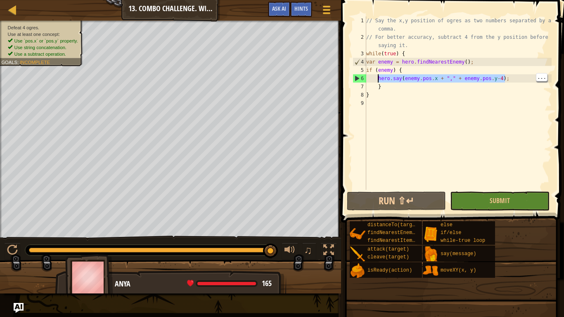
drag, startPoint x: 516, startPoint y: 78, endPoint x: 377, endPoint y: 78, distance: 139.6
click at [377, 78] on div "// Say the x,y position of ogres as two numbers separated by a comma. // For be…" at bounding box center [458, 116] width 187 height 198
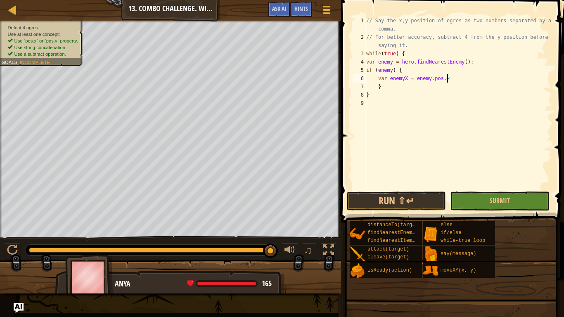
scroll to position [4, 12]
type textarea "}"
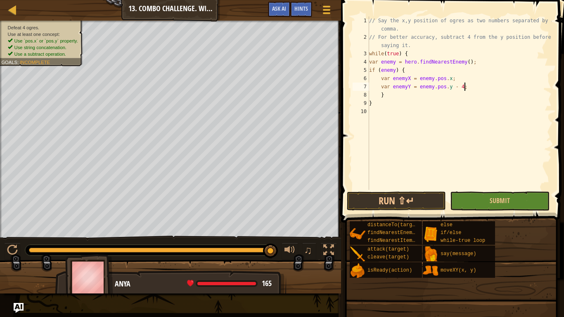
type textarea "}"
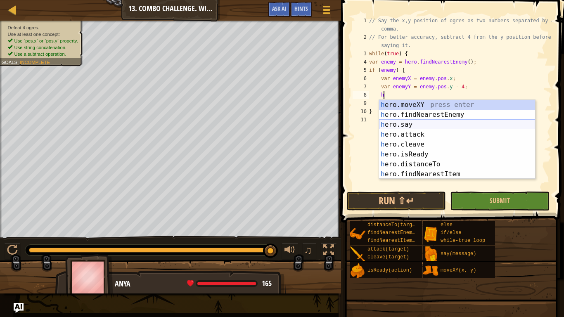
click at [408, 126] on div "h ero.moveXY press enter h ero.findNearestEnemy press enter h ero.say press ent…" at bounding box center [457, 149] width 156 height 99
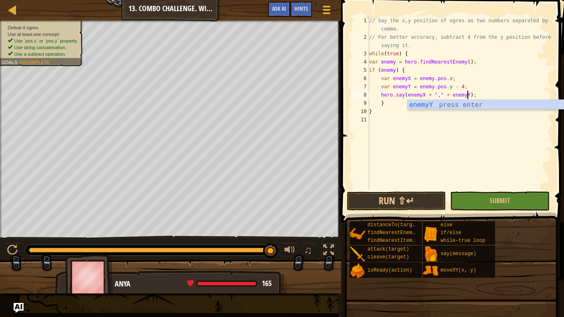
scroll to position [4, 14]
type textarea "hero.say(enemyX + "," + enemyY);"
click at [483, 204] on button "Submit" at bounding box center [499, 201] width 99 height 19
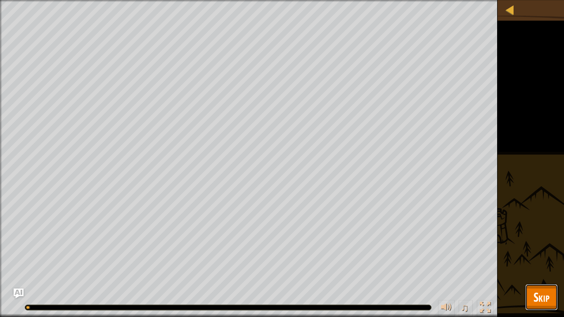
click at [538, 267] on span "Skip" at bounding box center [542, 297] width 16 height 17
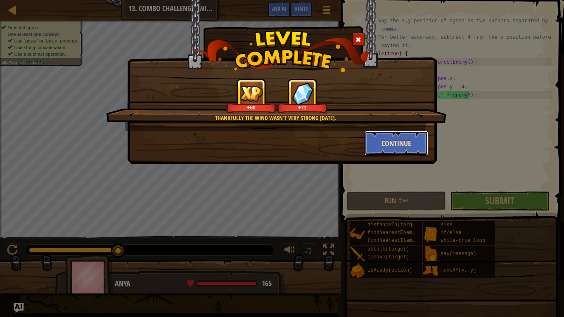
click at [407, 132] on button "Continue" at bounding box center [397, 143] width 64 height 25
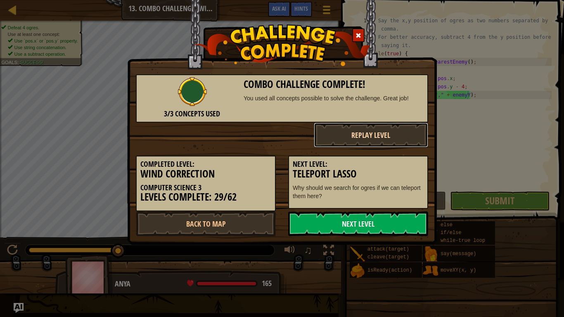
click at [410, 145] on button "Replay Level" at bounding box center [371, 135] width 115 height 25
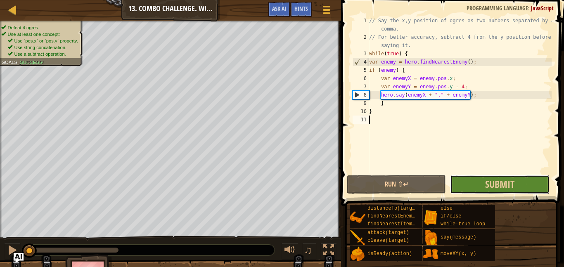
click at [470, 189] on button "Submit" at bounding box center [499, 184] width 99 height 19
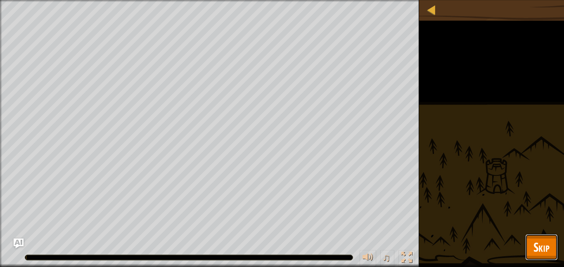
click at [536, 243] on span "Skip" at bounding box center [542, 247] width 16 height 17
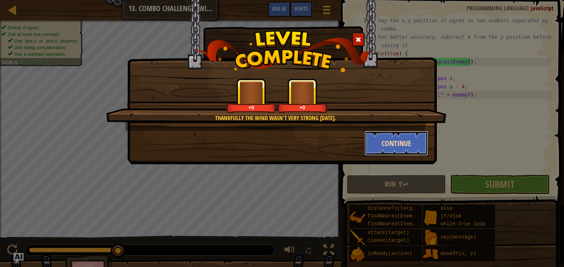
click at [397, 144] on button "Continue" at bounding box center [397, 143] width 64 height 25
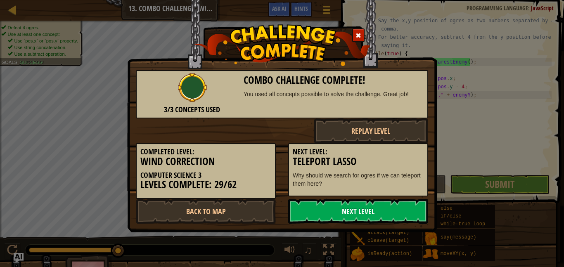
click at [392, 211] on link "Next Level" at bounding box center [358, 211] width 140 height 25
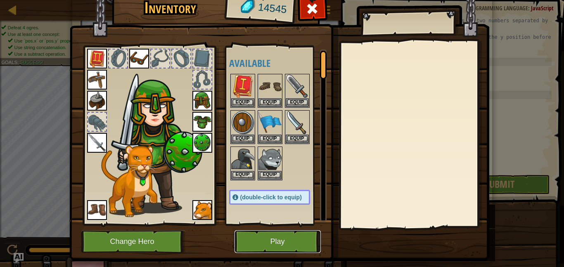
click at [259, 235] on button "Play" at bounding box center [278, 241] width 86 height 23
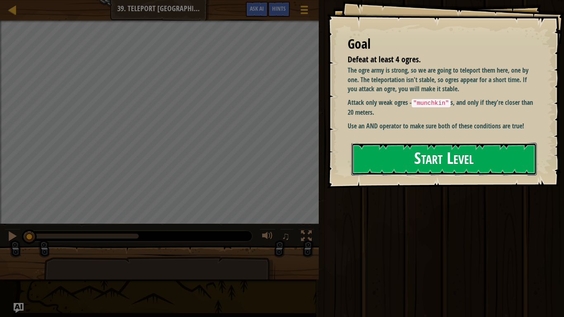
click at [496, 156] on button "Start Level" at bounding box center [443, 159] width 185 height 33
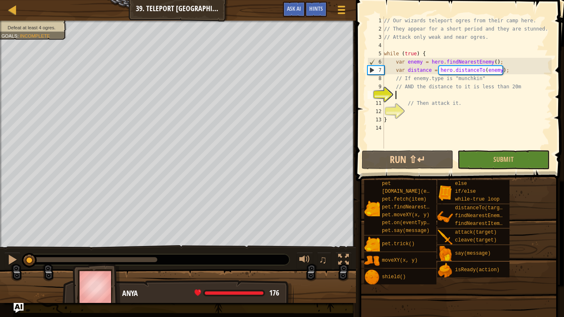
click at [494, 98] on div "// Our wizards teleport ogres from their camp here. // They appear for a short …" at bounding box center [466, 91] width 169 height 149
click at [488, 96] on div "// Our wizards teleport ogres from their camp here. // They appear for a short …" at bounding box center [466, 91] width 169 height 149
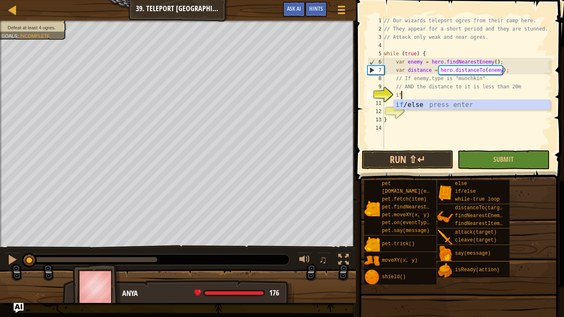
scroll to position [4, 2]
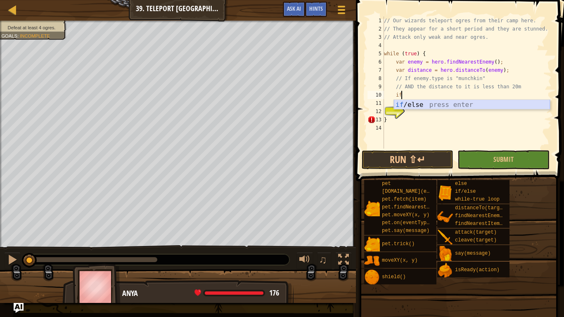
click at [418, 105] on div "if /else press enter" at bounding box center [472, 115] width 156 height 30
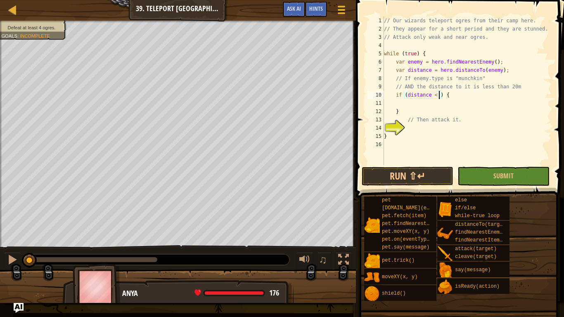
scroll to position [4, 9]
click at [448, 95] on div "// Our wizards teleport ogres from their camp here. // They appear for a short …" at bounding box center [466, 99] width 169 height 165
type textarea "if (distance < 20) {"
click at [427, 102] on div "// Our wizards teleport ogres from their camp here. // They appear for a short …" at bounding box center [466, 99] width 169 height 165
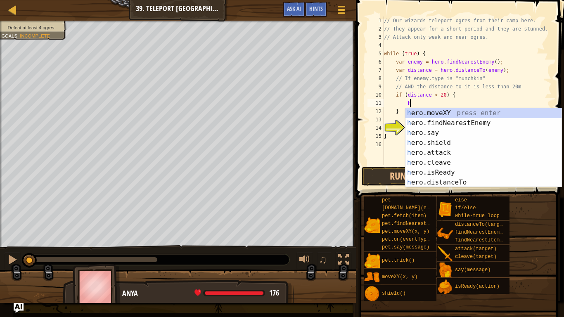
scroll to position [4, 3]
click at [445, 151] on div "h ero.moveXY press enter h ero.findNearestEnemy press enter h ero.say press ent…" at bounding box center [484, 157] width 156 height 99
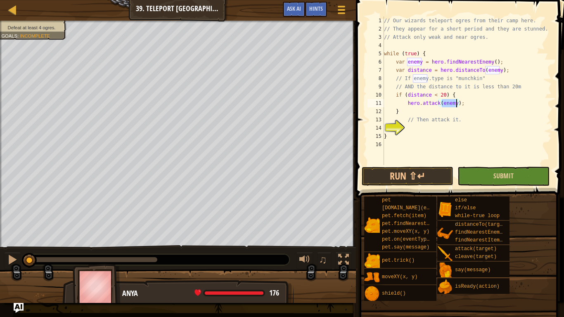
type textarea "hero.attack(enemy);"
click at [487, 178] on button "Submit" at bounding box center [504, 176] width 92 height 19
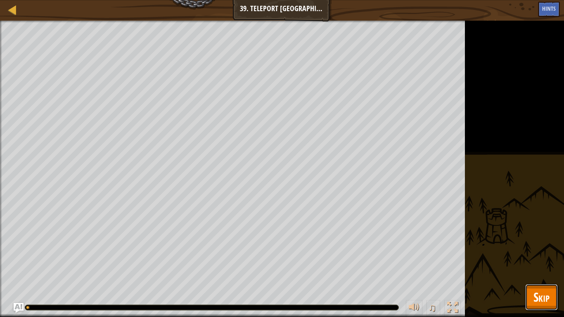
click at [548, 267] on span "Skip" at bounding box center [542, 297] width 16 height 17
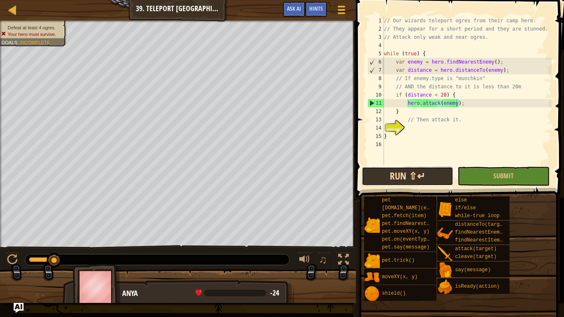
click at [418, 178] on button "Run ⇧↵" at bounding box center [408, 176] width 92 height 19
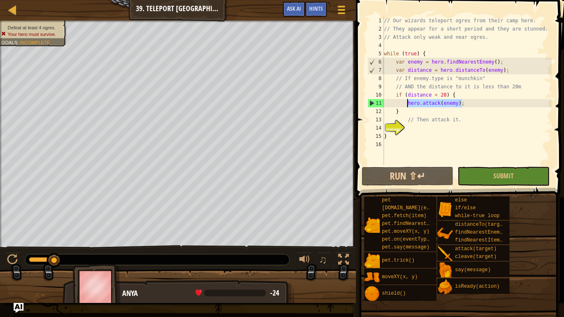
drag, startPoint x: 465, startPoint y: 106, endPoint x: 401, endPoint y: 102, distance: 63.3
click at [401, 102] on div "// Our wizards teleport ogres from their camp here. // They appear for a short …" at bounding box center [466, 99] width 169 height 165
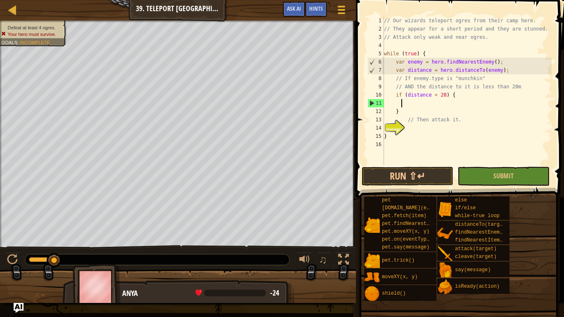
scroll to position [4, 2]
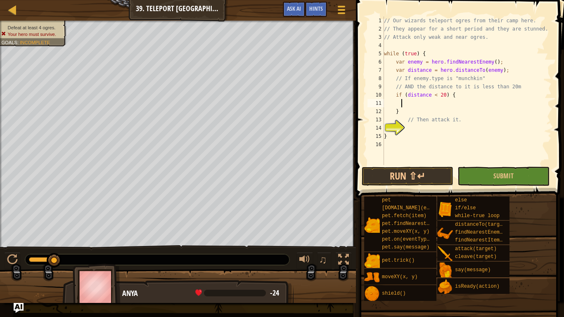
click at [419, 128] on div "// Our wizards teleport ogres from their camp here. // They appear for a short …" at bounding box center [466, 99] width 169 height 165
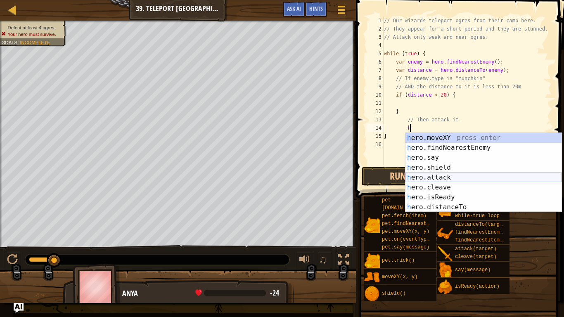
click at [446, 176] on div "h ero.moveXY press enter h ero.findNearestEnemy press enter h ero.say press ent…" at bounding box center [484, 182] width 156 height 99
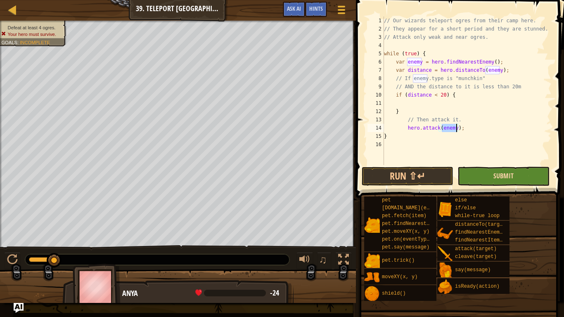
type textarea "hero.attack(enemy);"
click at [505, 172] on span "Submit" at bounding box center [503, 175] width 20 height 9
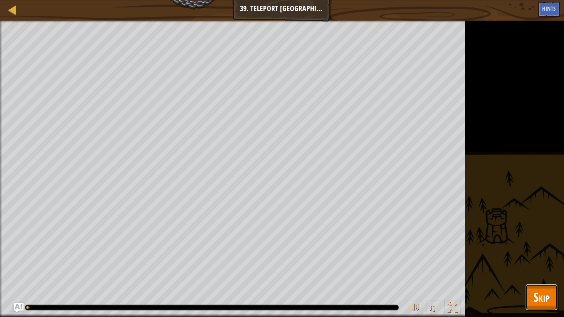
click at [543, 267] on span "Skip" at bounding box center [542, 297] width 16 height 17
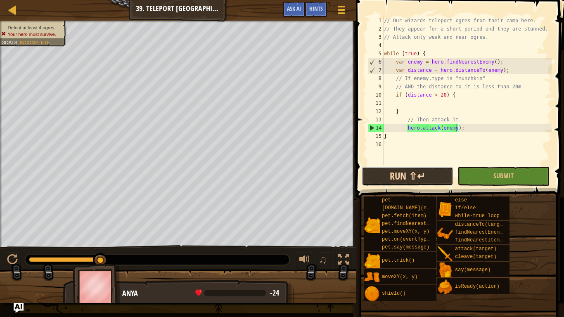
click at [432, 180] on button "Run ⇧↵" at bounding box center [408, 176] width 92 height 19
click at [467, 128] on div "// Our wizards teleport ogres from their camp here. // They appear for a short …" at bounding box center [466, 99] width 169 height 165
click at [398, 145] on div "// Our wizards teleport ogres from their camp here. // They appear for a short …" at bounding box center [466, 99] width 169 height 165
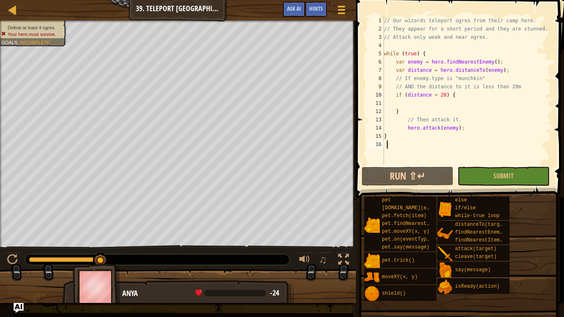
type textarea "h"
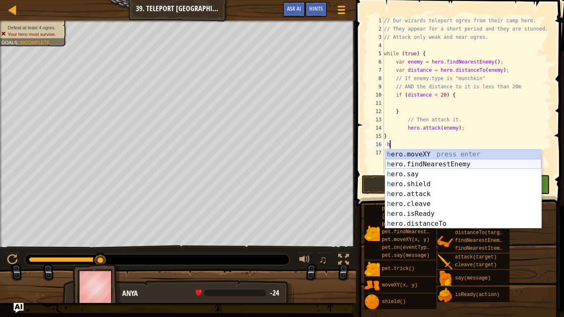
click at [454, 166] on div "h ero.moveXY press enter h ero.findNearestEnemy press enter h ero.say press ent…" at bounding box center [463, 198] width 156 height 99
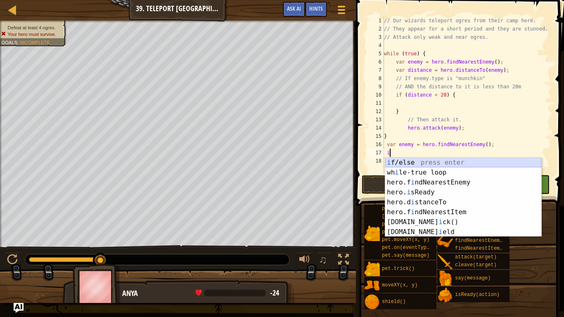
click at [426, 160] on div "i f/else press enter wh i le-true loop press enter hero.f i ndNearestEnemy pres…" at bounding box center [463, 207] width 156 height 99
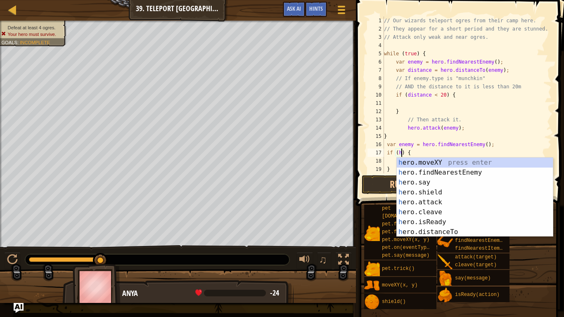
scroll to position [4, 2]
click at [462, 220] on div "h ero.moveXY press enter h ero.findNearestEnemy press enter h ero.say press ent…" at bounding box center [475, 207] width 156 height 99
type textarea "if (hero.isReady("cleave")) {"
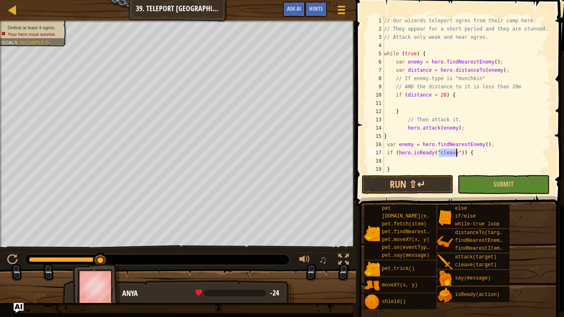
click at [423, 158] on div "// Our wizards teleport ogres from their camp here. // They appear for a short …" at bounding box center [466, 103] width 169 height 173
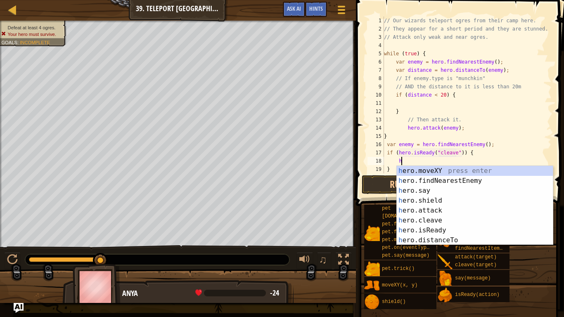
scroll to position [4, 2]
click at [448, 219] on div "h ero.moveXY press enter h ero.findNearestEnemy press enter h ero.say press ent…" at bounding box center [475, 215] width 156 height 99
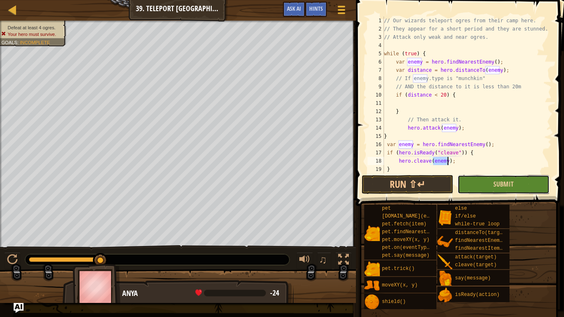
click at [476, 184] on button "Submit" at bounding box center [504, 184] width 92 height 19
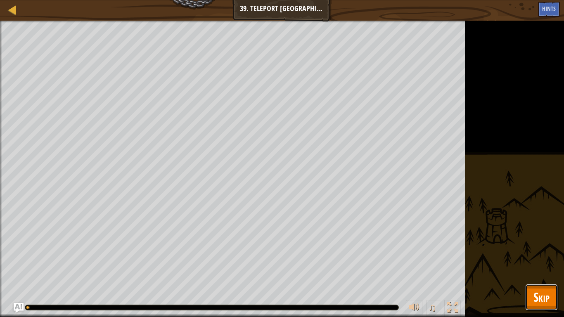
click at [532, 267] on button "Skip" at bounding box center [541, 297] width 33 height 26
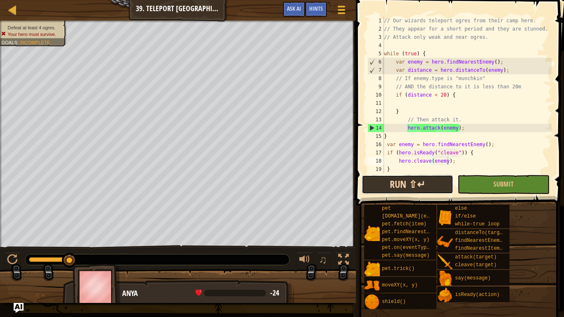
click at [429, 187] on button "Run ⇧↵" at bounding box center [408, 184] width 92 height 19
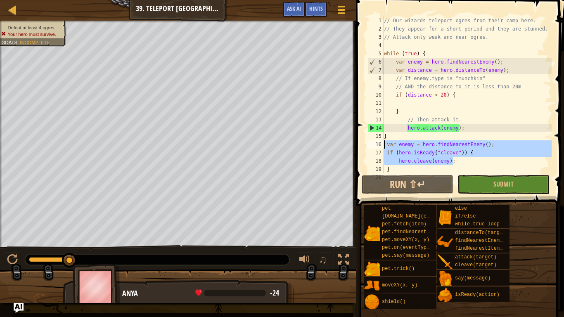
drag, startPoint x: 457, startPoint y: 163, endPoint x: 381, endPoint y: 145, distance: 78.0
click at [381, 145] on div "hero.cleave(enemy); 1 2 3 4 5 6 7 8 9 10 11 12 13 14 15 16 17 18 19 20 // Our w…" at bounding box center [459, 95] width 186 height 157
type textarea "var enemy = hero.findNearestEnemy(); if (hero.isReady("cleave")) {"
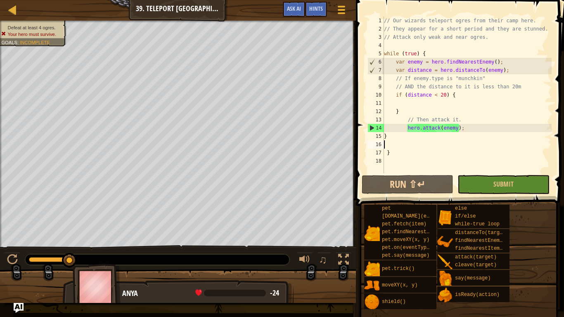
scroll to position [4, 0]
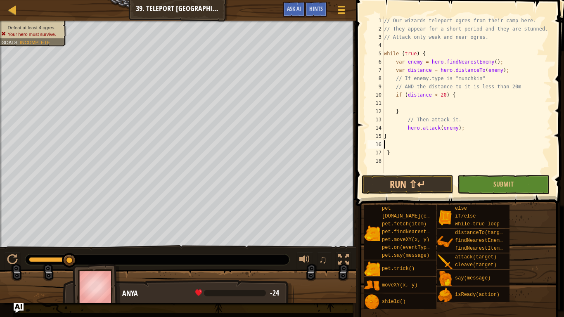
click at [393, 154] on div "// Our wizards teleport ogres from their camp here. // They appear for a short …" at bounding box center [466, 103] width 169 height 173
type textarea "}"
click at [404, 176] on button "Run ⇧↵" at bounding box center [408, 184] width 92 height 19
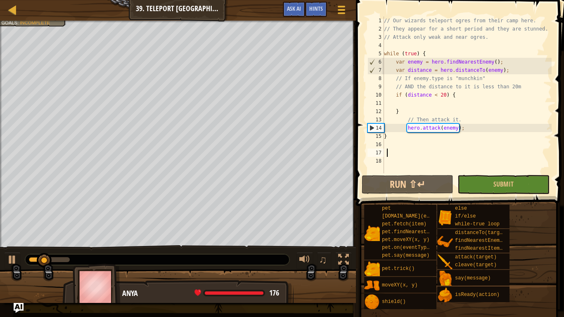
click at [480, 171] on div "// Our wizards teleport ogres from their camp here. // They appear for a short …" at bounding box center [466, 103] width 169 height 173
click at [489, 186] on button "Submit" at bounding box center [504, 184] width 92 height 19
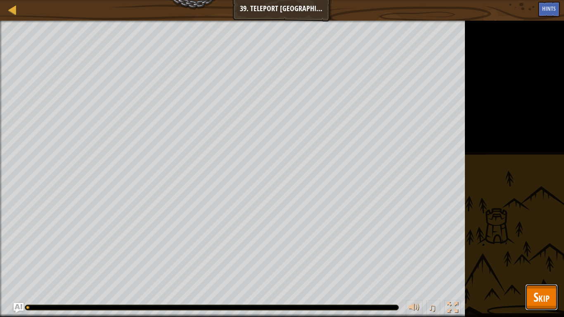
click at [533, 267] on button "Skip" at bounding box center [541, 297] width 33 height 26
click at [0, 0] on div "pet [DOMAIN_NAME](enemy) pet.fetch(item) pet.findNearestByType(type) pet.moveXY…" at bounding box center [0, 0] width 0 height 0
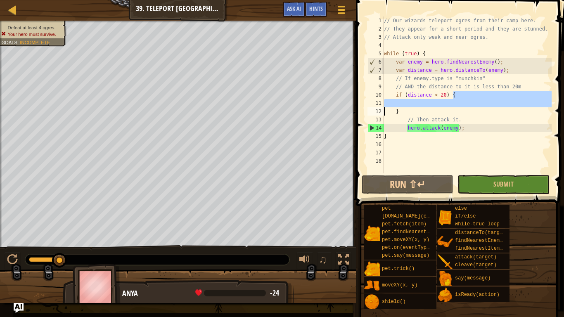
drag, startPoint x: 458, startPoint y: 95, endPoint x: 382, endPoint y: 111, distance: 77.7
click at [382, 111] on div "1 2 3 4 5 6 7 8 9 10 11 12 13 14 15 16 17 18 // Our wizards teleport ogres from…" at bounding box center [459, 95] width 186 height 157
click at [413, 110] on div "// Our wizards teleport ogres from their camp here. // They appear for a short …" at bounding box center [466, 103] width 169 height 173
drag, startPoint x: 402, startPoint y: 110, endPoint x: 391, endPoint y: 94, distance: 19.4
click at [391, 94] on div "// Our wizards teleport ogres from their camp here. // They appear for a short …" at bounding box center [466, 103] width 169 height 173
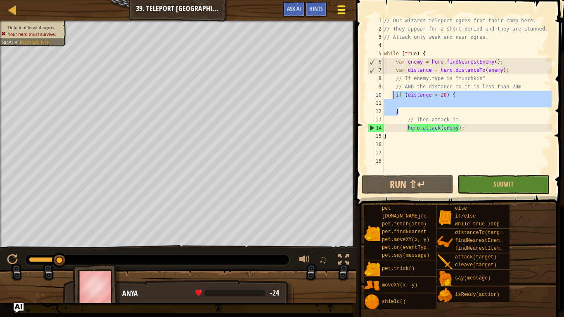
click at [344, 5] on span at bounding box center [341, 6] width 8 height 2
type textarea "if (distance < 20) {"
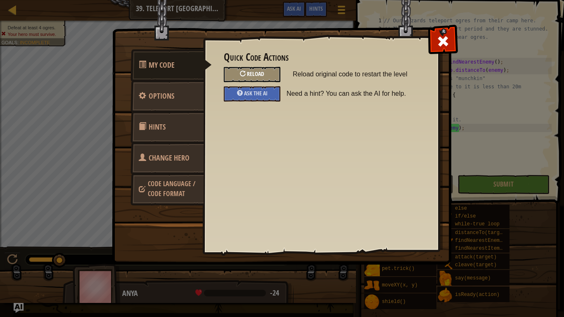
click at [264, 77] on span "Reload" at bounding box center [255, 74] width 17 height 8
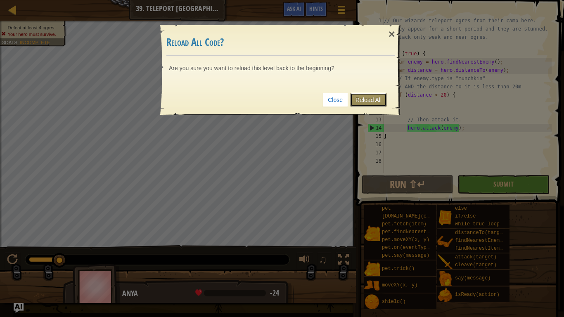
click at [375, 100] on link "Reload All" at bounding box center [368, 100] width 37 height 14
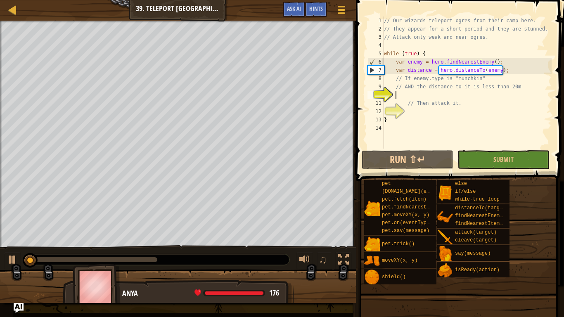
paste textarea "}"
type textarea "}"
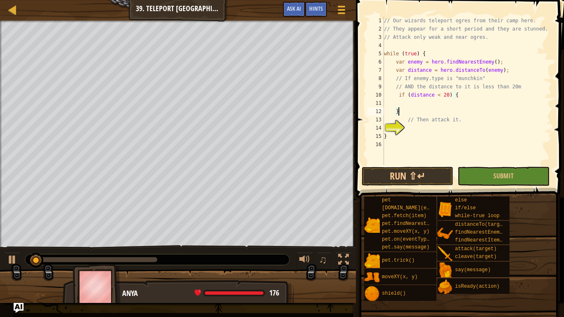
click at [433, 128] on div "// Our wizards teleport ogres from their camp here. // They appear for a short …" at bounding box center [466, 99] width 169 height 165
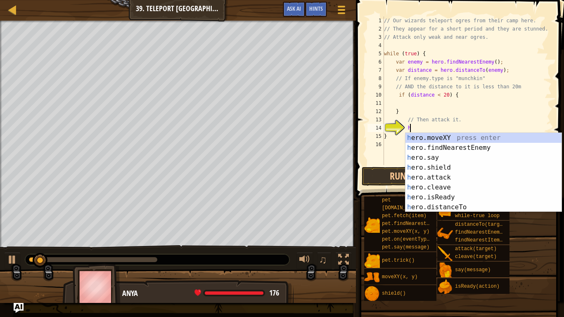
scroll to position [4, 3]
click at [463, 175] on div "h ero.moveXY press enter h ero.findNearestEnemy press enter h ero.say press ent…" at bounding box center [484, 182] width 156 height 99
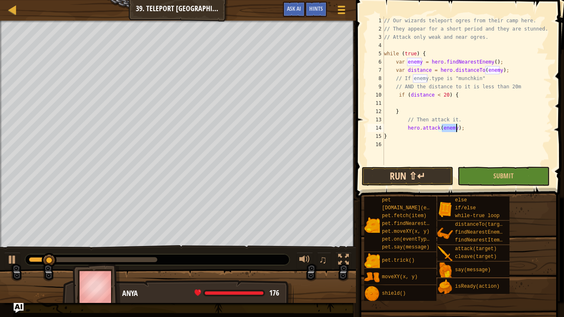
type textarea "hero.attack(enemy);"
click at [432, 168] on button "Run ⇧↵" at bounding box center [408, 176] width 92 height 19
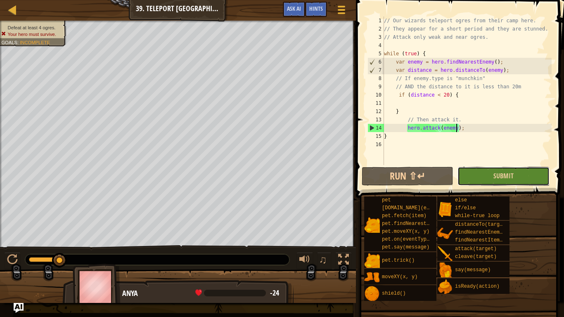
click at [479, 179] on button "Submit" at bounding box center [504, 176] width 92 height 19
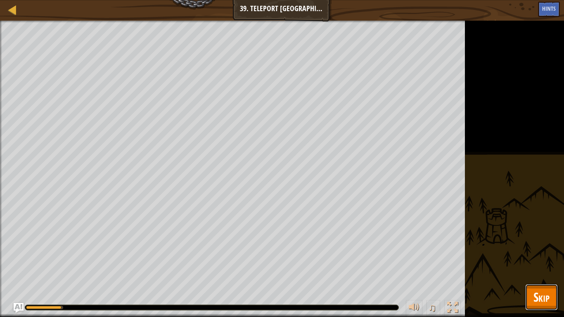
click at [543, 267] on span "Skip" at bounding box center [542, 297] width 16 height 17
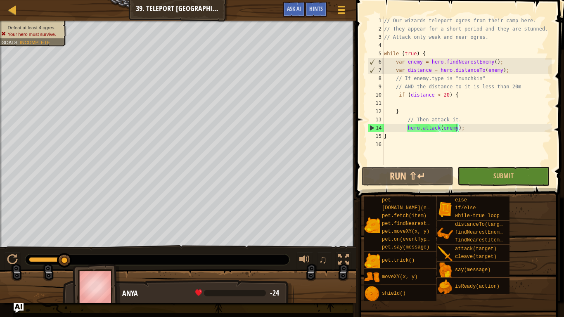
click at [430, 100] on div "// Our wizards teleport ogres from their camp here. // They appear for a short …" at bounding box center [466, 99] width 169 height 165
click at [398, 95] on div "// Our wizards teleport ogres from their camp here. // They appear for a short …" at bounding box center [466, 99] width 169 height 165
type textarea "if (distance < 20) {"
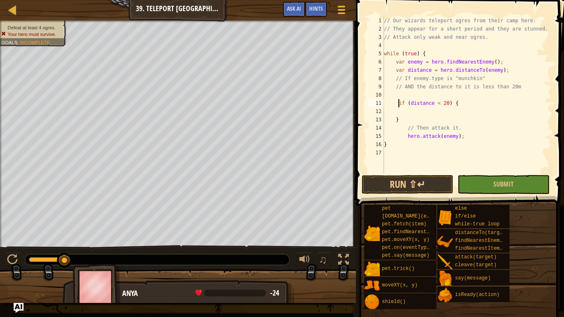
click at [407, 91] on div "// Our wizards teleport ogres from their camp here. // They appear for a short …" at bounding box center [466, 103] width 169 height 173
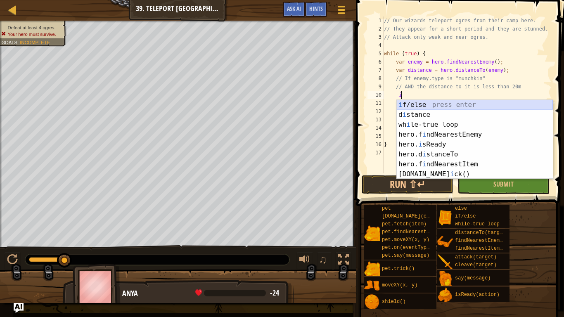
click at [408, 102] on div "i f/else press enter d i stance press enter wh i le-true loop press enter hero.…" at bounding box center [475, 149] width 156 height 99
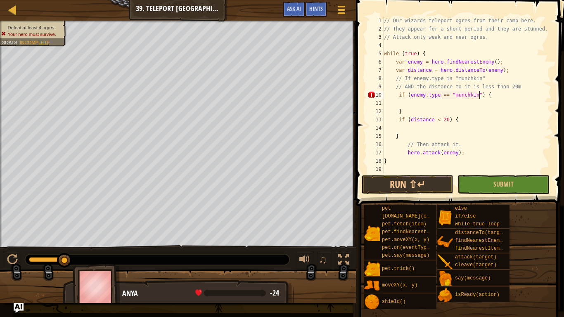
scroll to position [4, 14]
click at [402, 139] on div "// Our wizards teleport ogres from their camp here. // They appear for a short …" at bounding box center [466, 103] width 169 height 173
type textarea "}"
click at [404, 112] on div "// Our wizards teleport ogres from their camp here. // They appear for a short …" at bounding box center [466, 103] width 169 height 173
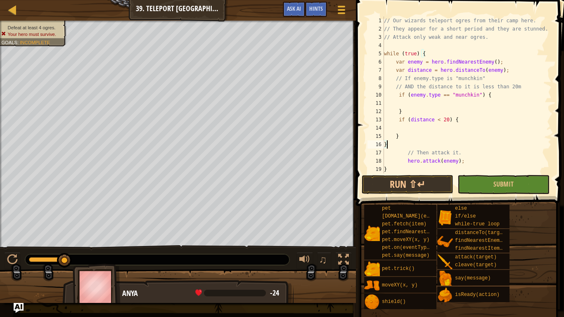
type textarea "}"
type textarea "if (enemy.type == "munchkin") {"
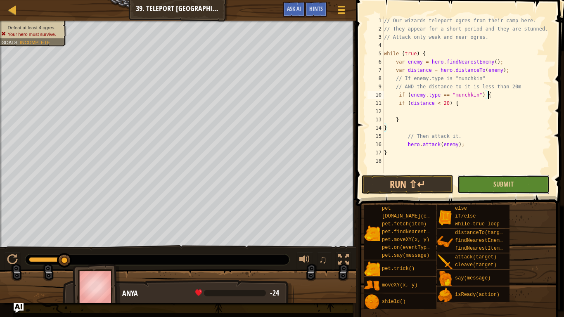
click at [491, 192] on button "Submit" at bounding box center [504, 184] width 92 height 19
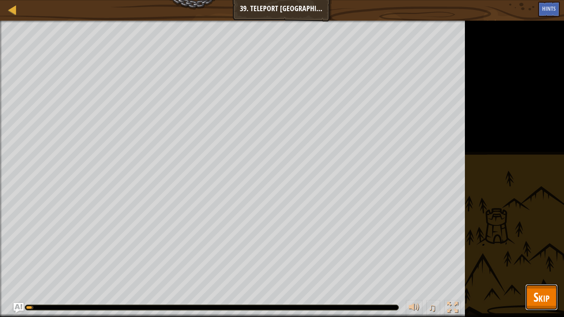
click at [541, 267] on span "Skip" at bounding box center [542, 297] width 16 height 17
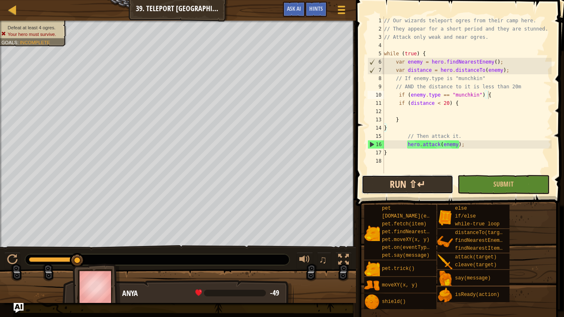
click at [429, 189] on button "Run ⇧↵" at bounding box center [408, 184] width 92 height 19
click at [433, 183] on button "Run ⇧↵" at bounding box center [408, 184] width 92 height 19
click at [398, 93] on div "// Our wizards teleport ogres from their camp here. // They appear for a short …" at bounding box center [466, 103] width 169 height 173
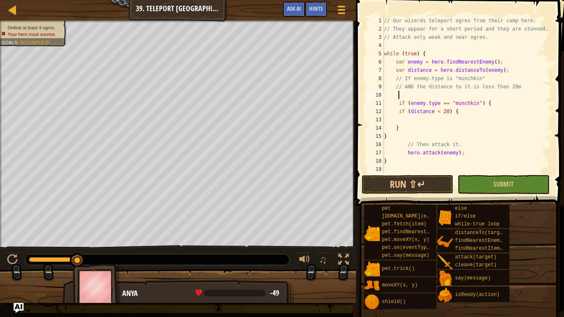
click at [401, 94] on div "// Our wizards teleport ogres from their camp here. // They appear for a short …" at bounding box center [466, 103] width 169 height 173
type textarea "h"
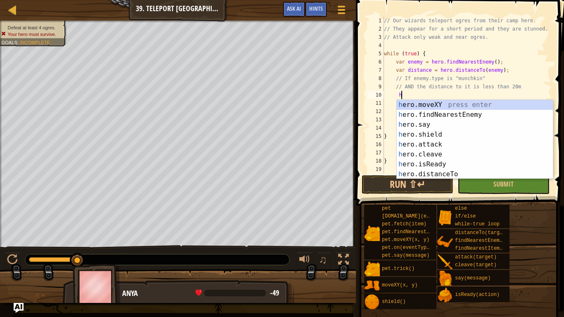
scroll to position [4, 2]
click at [420, 116] on div "h ero.moveXY press enter h ero.findNearestEnemy press enter h ero.say press ent…" at bounding box center [475, 149] width 156 height 99
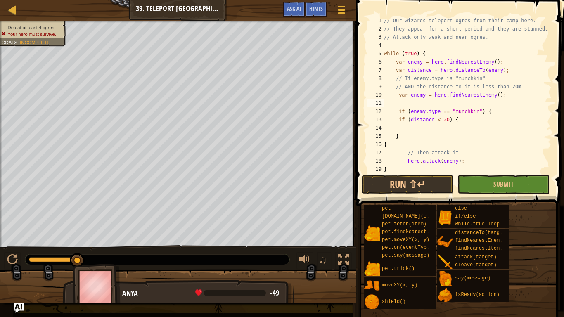
scroll to position [4, 0]
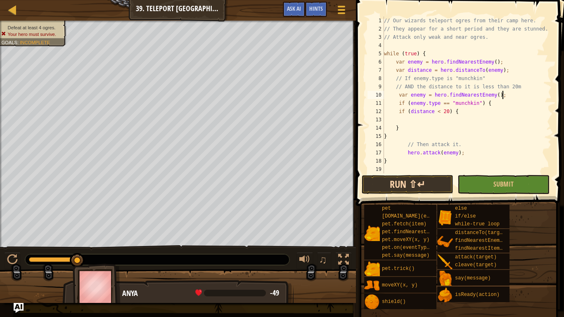
type textarea "var enemy = hero.findNearestEnemy();"
click at [433, 189] on button "Run ⇧↵" at bounding box center [408, 184] width 92 height 19
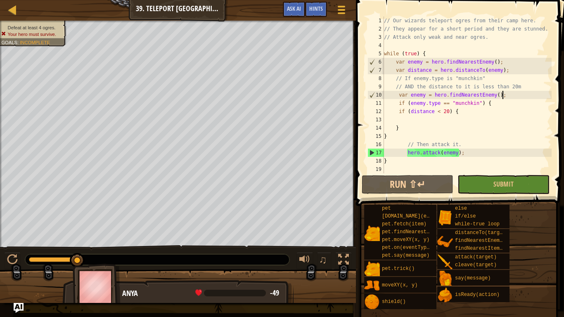
click at [434, 174] on span at bounding box center [460, 91] width 215 height 230
click at [435, 178] on button "Run ⇧↵" at bounding box center [408, 184] width 92 height 19
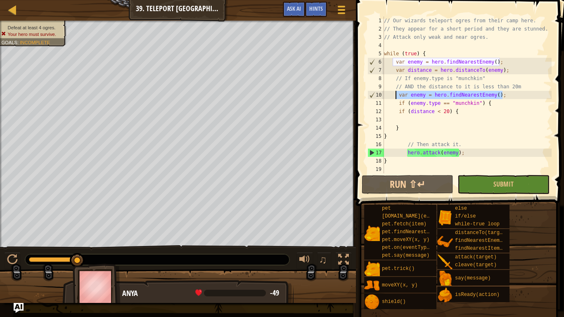
drag, startPoint x: 508, startPoint y: 94, endPoint x: 396, endPoint y: 96, distance: 111.9
click at [396, 96] on div "// Our wizards teleport ogres from their camp here. // They appear for a short …" at bounding box center [466, 103] width 169 height 173
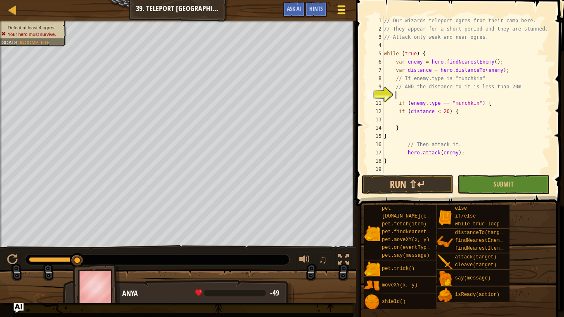
click at [348, 16] on button "Game Menu" at bounding box center [341, 11] width 22 height 20
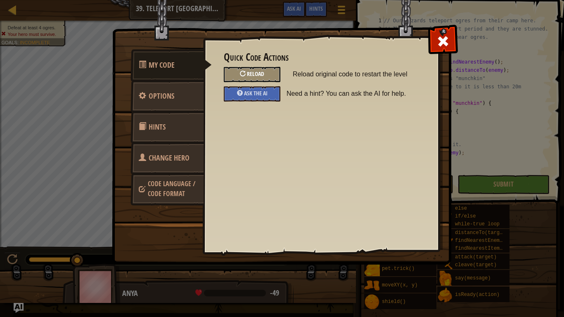
click at [271, 72] on div "Reload" at bounding box center [252, 74] width 57 height 15
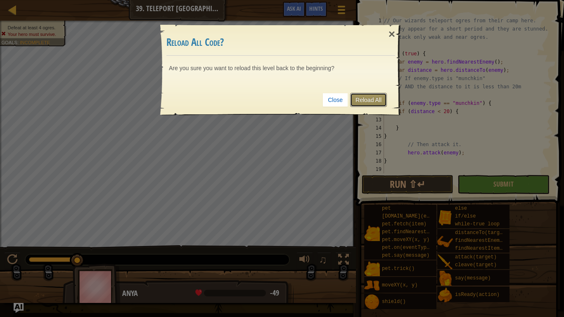
click at [380, 104] on link "Reload All" at bounding box center [368, 100] width 37 height 14
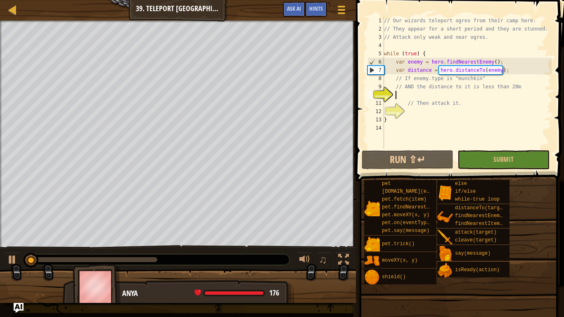
click at [434, 96] on div "// Our wizards teleport ogres from their camp here. // They appear for a short …" at bounding box center [466, 91] width 169 height 149
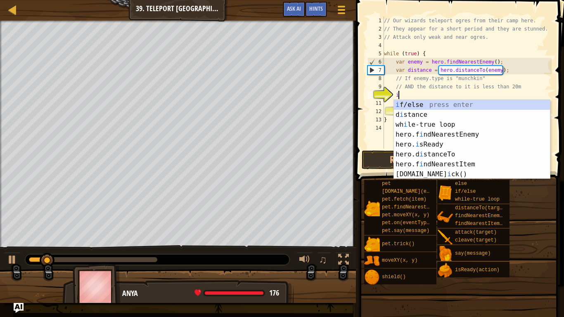
scroll to position [4, 2]
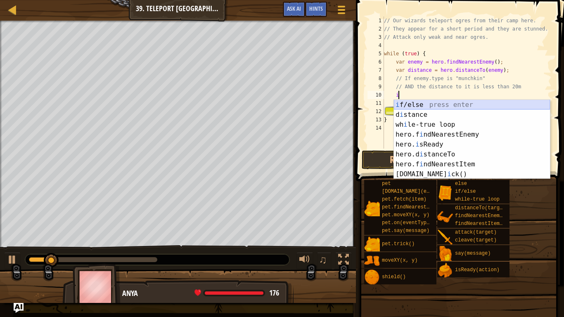
click at [443, 108] on div "i f/else press enter d i stance press enter wh i le-true loop press enter hero.…" at bounding box center [472, 149] width 156 height 99
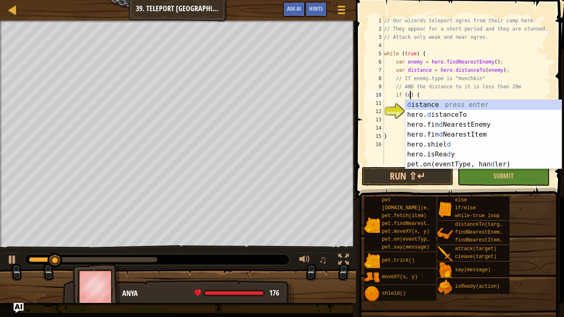
scroll to position [4, 4]
click at [439, 105] on div "d istance press enter hero. d istanceTo press enter hero.fin d NearestEnemy pre…" at bounding box center [484, 144] width 156 height 89
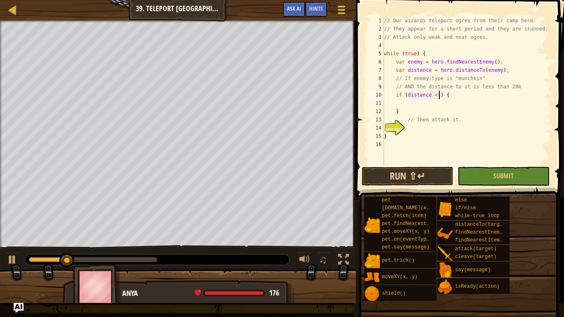
type textarea "if (distance < 20) {"
type textarea "// Then attack it."
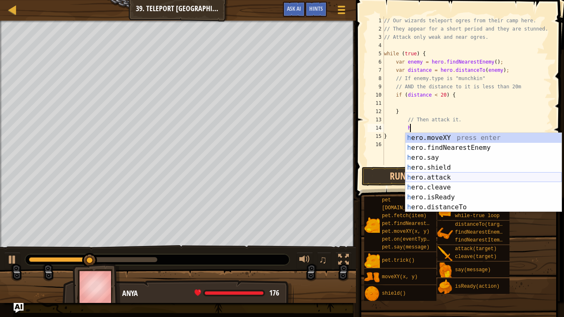
click at [445, 179] on div "h ero.moveXY press enter h ero.findNearestEnemy press enter h ero.say press ent…" at bounding box center [484, 182] width 156 height 99
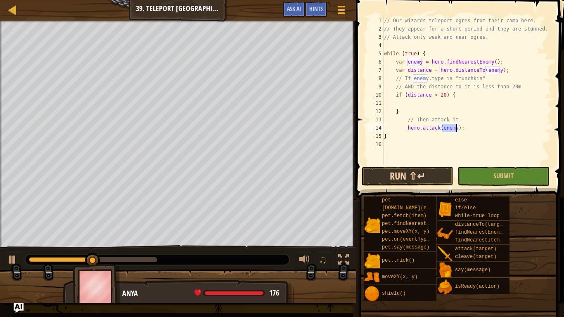
type textarea "hero.attack(enemy);"
click at [436, 173] on button "Run ⇧↵" at bounding box center [408, 176] width 92 height 19
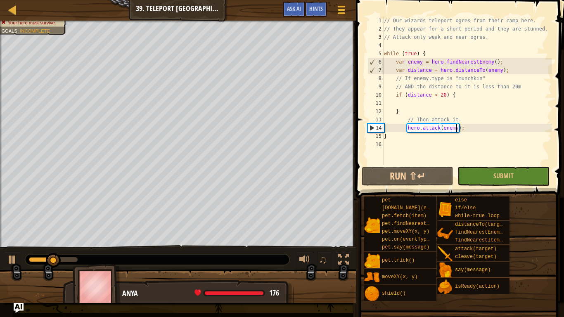
click at [406, 131] on div "// Our wizards teleport ogres from their camp here. // They appear for a short …" at bounding box center [466, 99] width 169 height 165
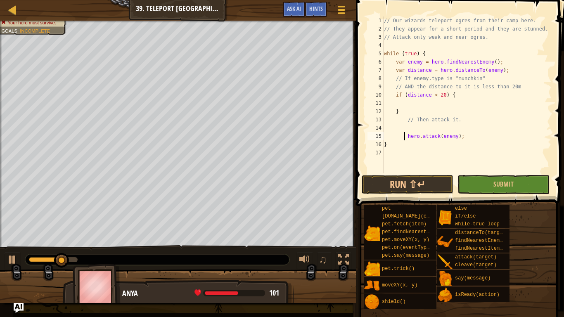
click at [415, 125] on div "// Our wizards teleport ogres from their camp here. // They appear for a short …" at bounding box center [466, 103] width 169 height 173
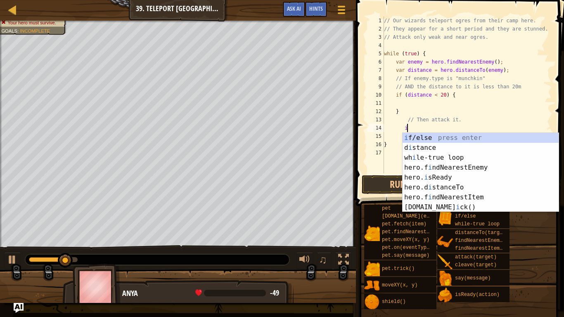
scroll to position [4, 3]
click at [425, 137] on div "i f/else press enter d i stance press enter wh i le-true loop press enter hero.…" at bounding box center [481, 182] width 156 height 99
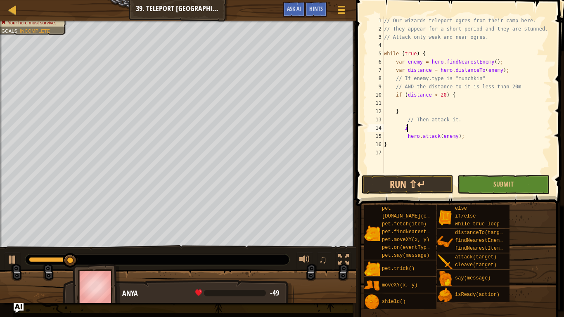
type textarea "if (enemy) {"
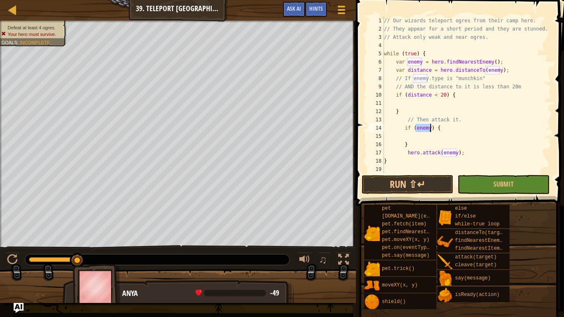
click at [425, 134] on div "// Our wizards teleport ogres from their camp here. // They appear for a short …" at bounding box center [466, 103] width 169 height 173
click at [430, 128] on div "// Our wizards teleport ogres from their camp here. // They appear for a short …" at bounding box center [466, 103] width 169 height 173
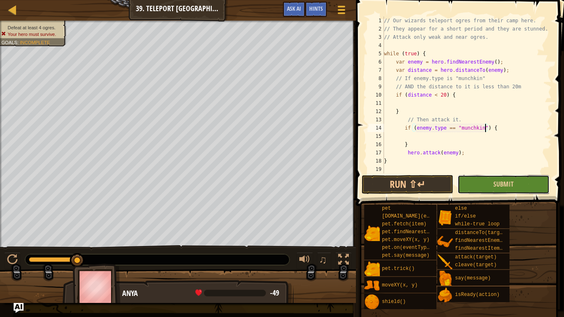
click at [481, 186] on button "Submit" at bounding box center [504, 184] width 92 height 19
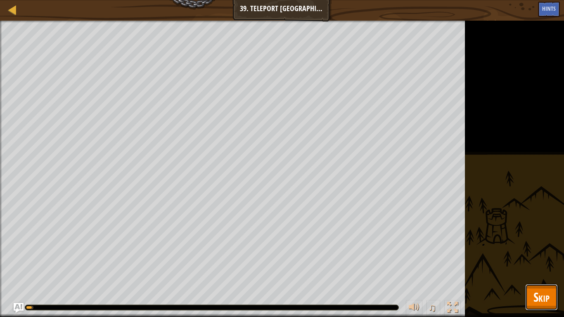
click at [538, 267] on span "Skip" at bounding box center [542, 297] width 16 height 17
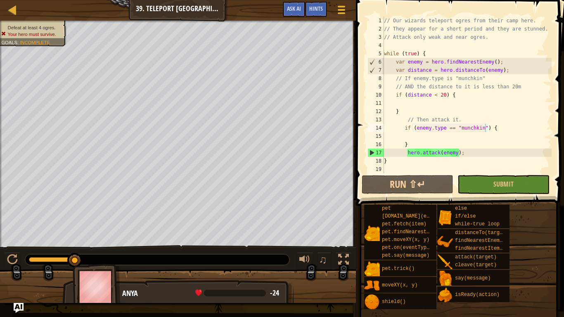
type textarea "}"
click at [398, 161] on div "// Our wizards teleport ogres from their camp here. // They appear for a short …" at bounding box center [466, 103] width 169 height 173
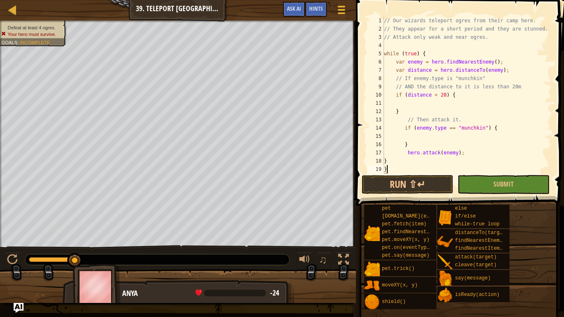
click at [417, 145] on div "// Our wizards teleport ogres from their camp here. // They appear for a short …" at bounding box center [466, 103] width 169 height 173
type textarea "}"
type textarea "if (enemy.type == "munchkin") {"
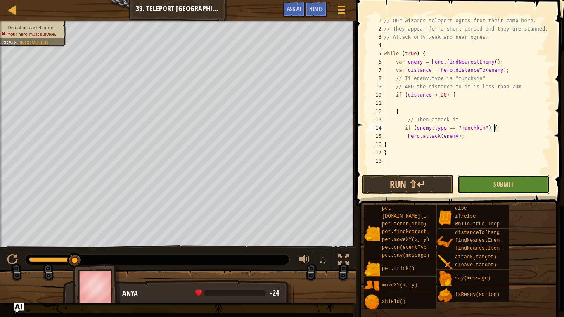
click at [477, 190] on button "Submit" at bounding box center [504, 184] width 92 height 19
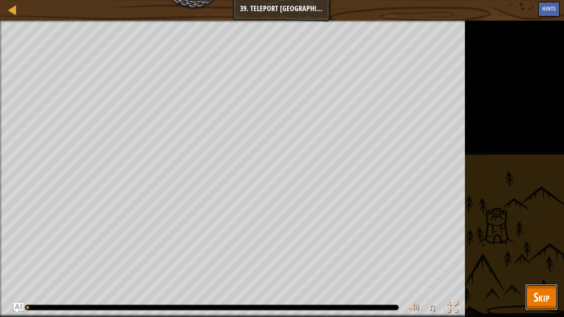
click at [531, 267] on button "Skip" at bounding box center [541, 297] width 33 height 26
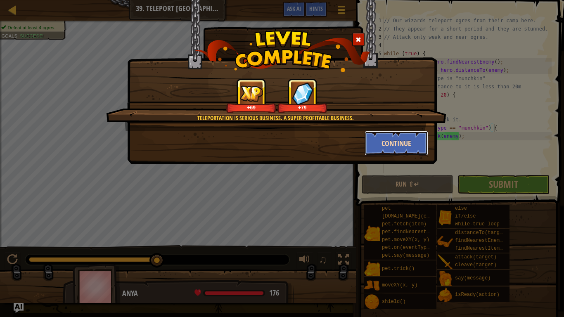
click at [402, 145] on button "Continue" at bounding box center [397, 143] width 64 height 25
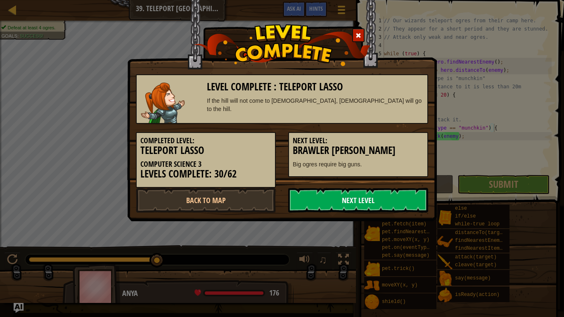
click at [405, 193] on link "Next Level" at bounding box center [358, 200] width 140 height 25
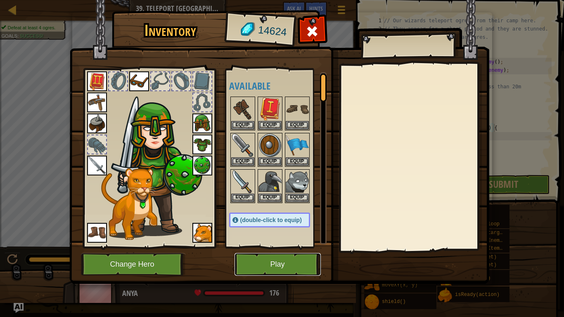
click at [291, 266] on button "Play" at bounding box center [278, 264] width 86 height 23
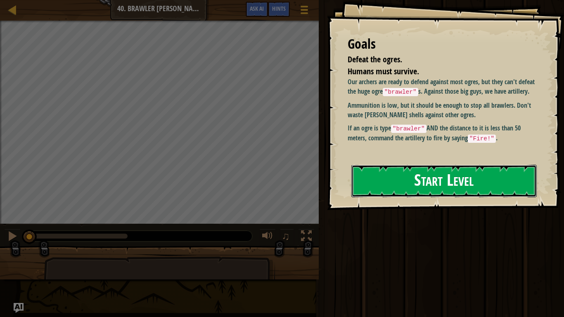
click at [376, 192] on button "Start Level" at bounding box center [443, 181] width 185 height 33
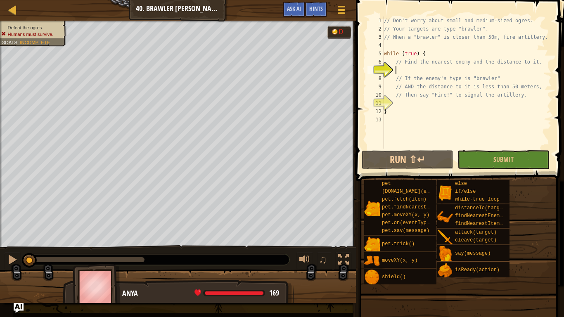
type textarea "h"
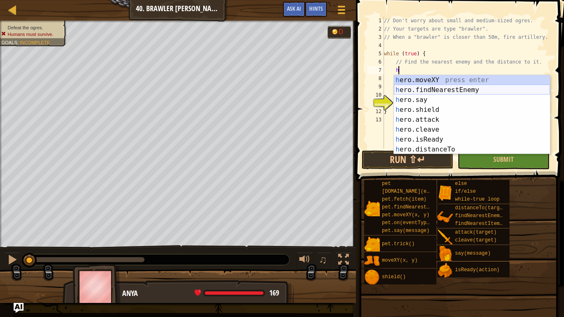
click at [490, 86] on div "h ero.moveXY press enter h ero.findNearestEnemy press enter h ero.say press ent…" at bounding box center [472, 124] width 156 height 99
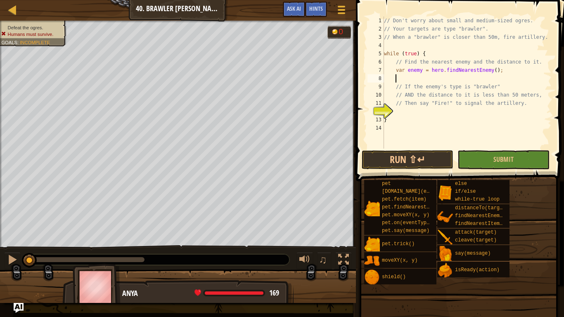
type textarea "i"
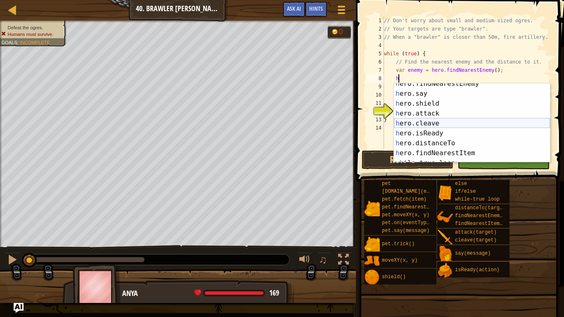
scroll to position [18, 0]
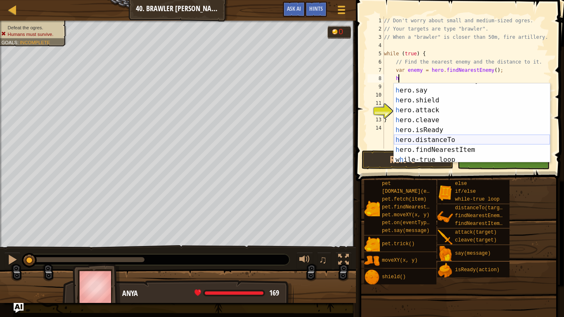
click at [428, 138] on div "h ero.findNearestEnemy press enter h ero.say press enter h ero.shield press ent…" at bounding box center [472, 125] width 156 height 99
type textarea "var distance = hero.distanceTo(target);"
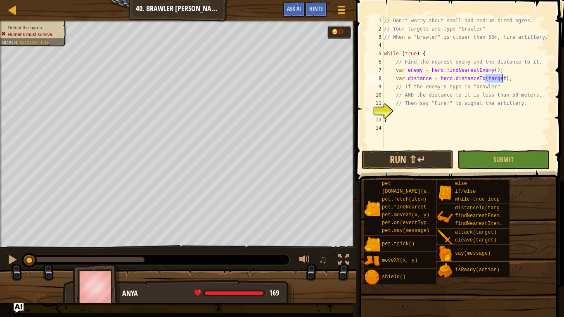
click at [425, 109] on div "// Don't worry about small and medium-sized ogres. // Your targets are type "br…" at bounding box center [466, 91] width 169 height 149
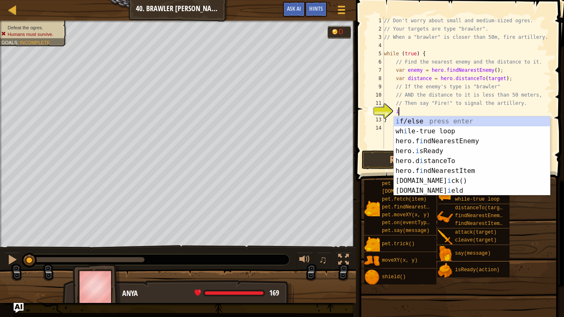
scroll to position [0, 0]
click at [425, 119] on div "i f/else press enter wh i le-true loop press enter hero.f i ndNearestEnemy pres…" at bounding box center [472, 165] width 156 height 99
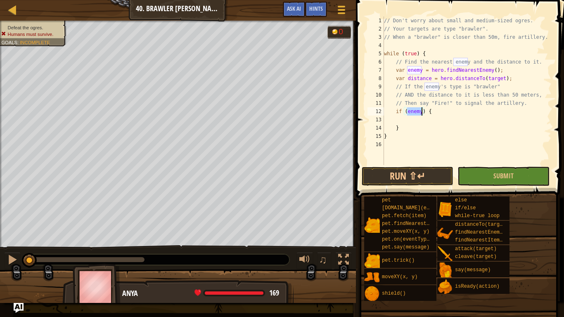
click at [422, 112] on div "// Don't worry about small and medium-sized ogres. // Your targets are type "br…" at bounding box center [466, 91] width 169 height 149
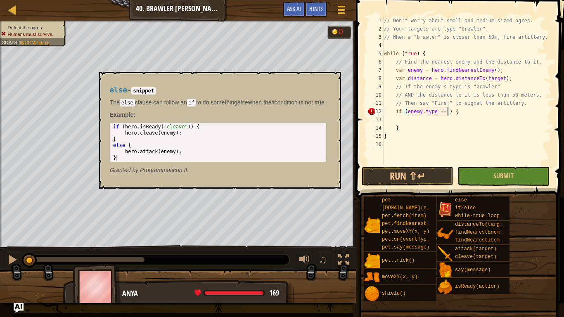
scroll to position [4, 9]
type textarea "if (enemy.type == "brawler") {"
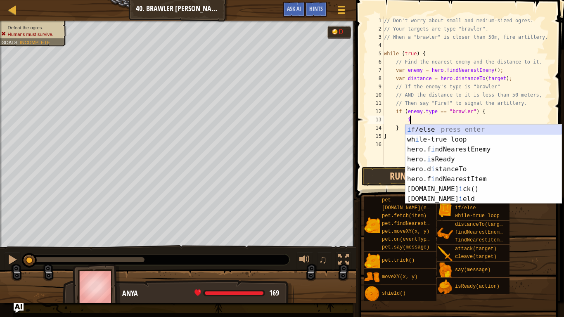
click at [422, 130] on div "i f/else press enter wh i le-true loop press enter hero.f i ndNearestEnemy pres…" at bounding box center [484, 174] width 156 height 99
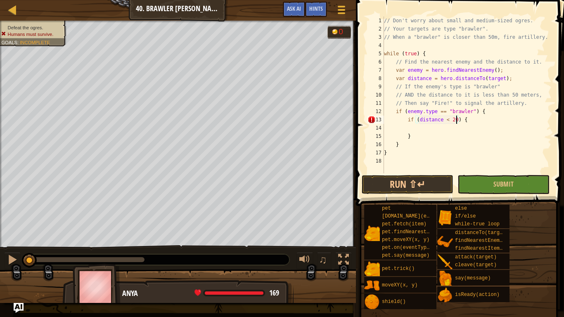
scroll to position [4, 10]
type textarea "if (distance < 50) {"
type textarea "}"
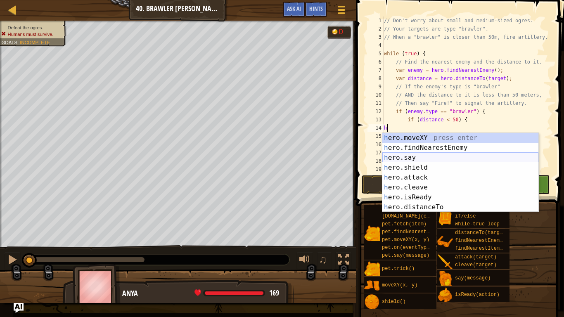
click at [434, 156] on div "h ero.moveXY press enter h ero.findNearestEnemy press enter h ero.say press ent…" at bounding box center [460, 182] width 156 height 99
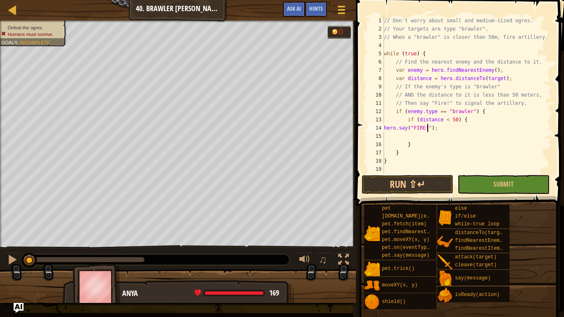
scroll to position [4, 6]
click at [500, 182] on span "Submit" at bounding box center [503, 184] width 20 height 9
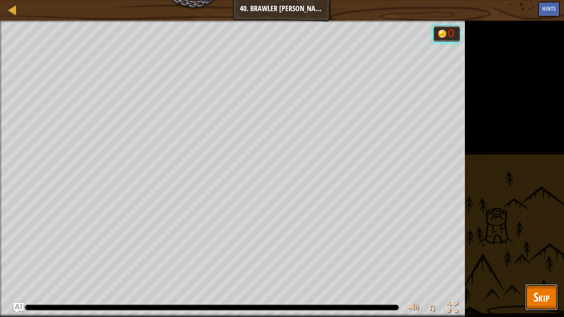
click at [547, 267] on span "Skip" at bounding box center [542, 297] width 16 height 17
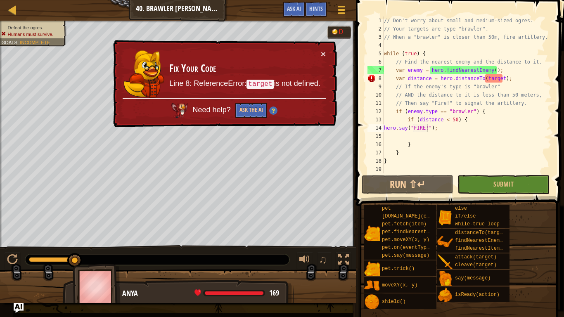
click at [492, 74] on div "// Don't worry about small and medium-sized ogres. // Your targets are type "br…" at bounding box center [466, 103] width 169 height 173
click at [492, 74] on div "// Don't worry about small and medium-sized ogres. // Your targets are type "br…" at bounding box center [466, 95] width 169 height 157
click at [492, 74] on div "// Don't worry about small and medium-sized ogres. // Your targets are type "br…" at bounding box center [466, 103] width 169 height 173
click at [493, 76] on div "// Don't worry about small and medium-sized ogres. // Your targets are type "br…" at bounding box center [466, 103] width 169 height 173
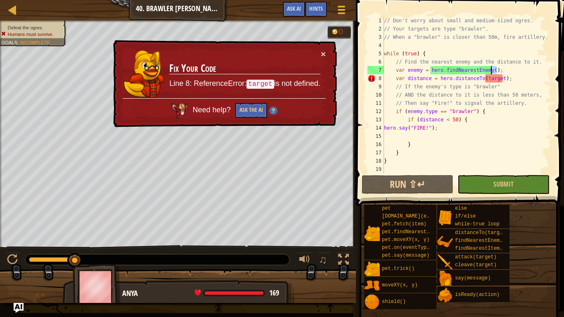
click at [493, 76] on div "// Don't worry about small and medium-sized ogres. // Your targets are type "br…" at bounding box center [466, 103] width 169 height 173
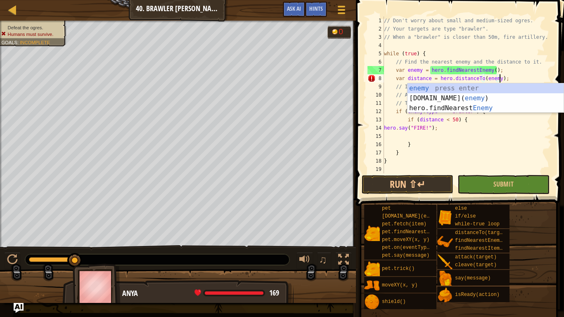
scroll to position [4, 17]
click at [437, 83] on div "enemy press enter [DOMAIN_NAME]( enemy ) press enter hero.findNearest Enemy pre…" at bounding box center [486, 108] width 156 height 50
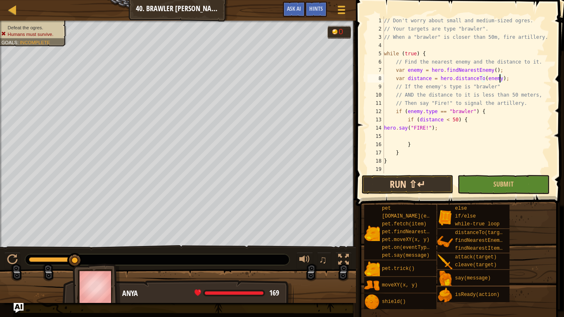
type textarea "var distance = hero.distanceTo(enemy);"
click at [419, 182] on button "Run ⇧↵" at bounding box center [408, 184] width 92 height 19
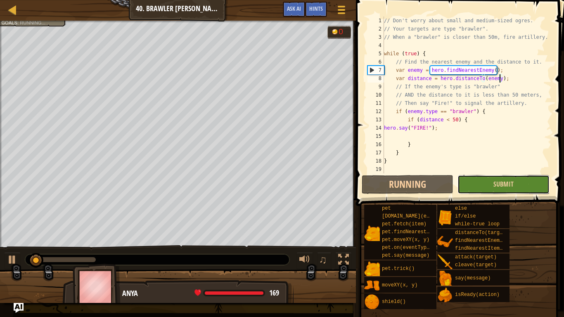
click at [486, 183] on button "Submit" at bounding box center [504, 184] width 92 height 19
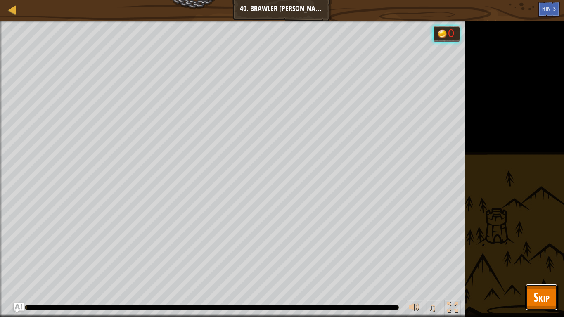
click at [554, 267] on button "Skip" at bounding box center [541, 297] width 33 height 26
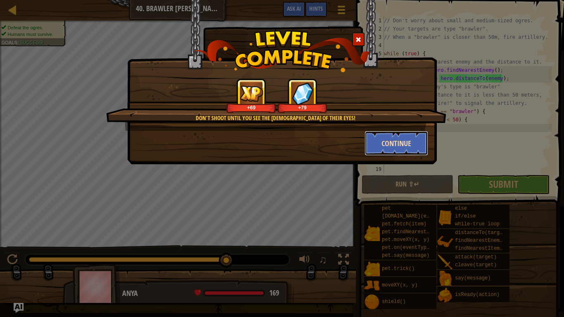
click at [406, 150] on button "Continue" at bounding box center [397, 143] width 64 height 25
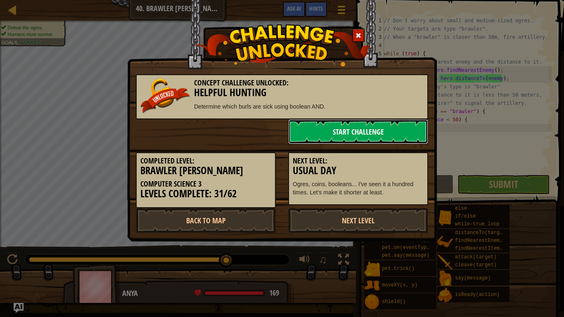
click at [415, 135] on link "Start Challenge" at bounding box center [358, 131] width 140 height 25
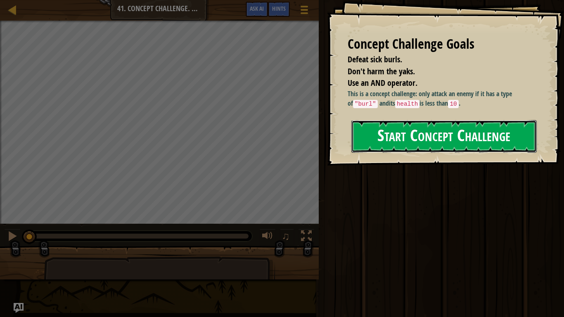
click at [484, 145] on button "Start Concept Challenge" at bounding box center [443, 136] width 185 height 33
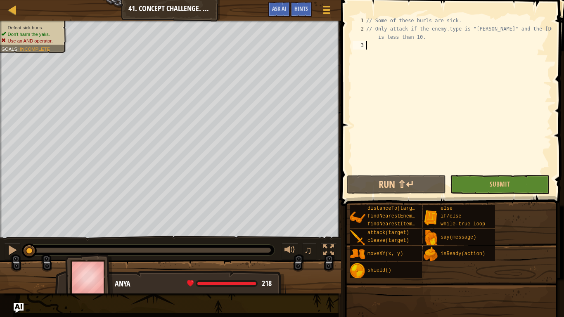
scroll to position [4, 0]
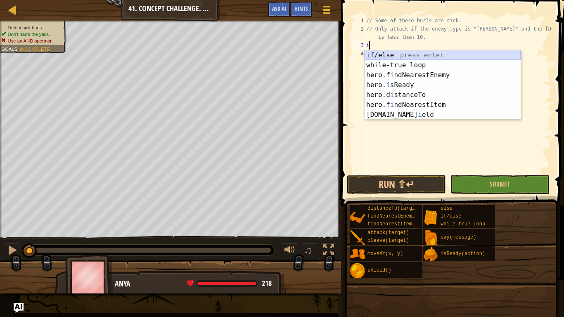
click at [466, 55] on div "i f/else press enter wh i le-true loop press enter hero.f i ndNearestEnemy pres…" at bounding box center [443, 94] width 156 height 89
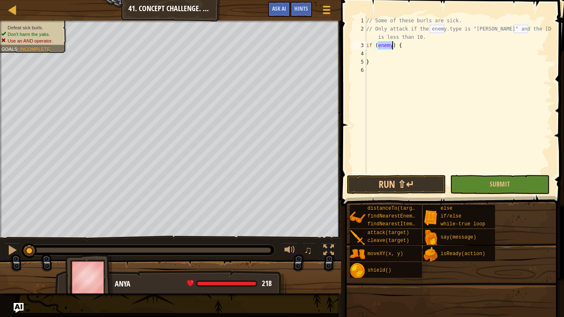
click at [392, 45] on div "// Some of these burls are sick. // Only attack if the enemy.type is "[PERSON_N…" at bounding box center [458, 95] width 187 height 157
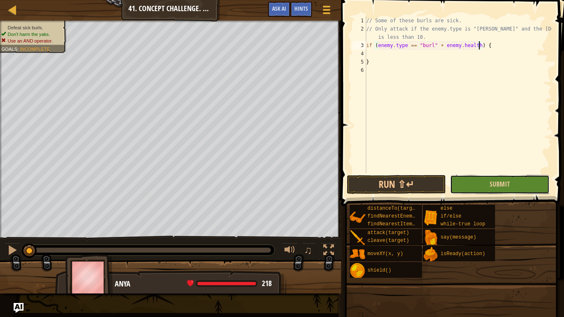
click at [474, 182] on button "Submit" at bounding box center [499, 184] width 99 height 19
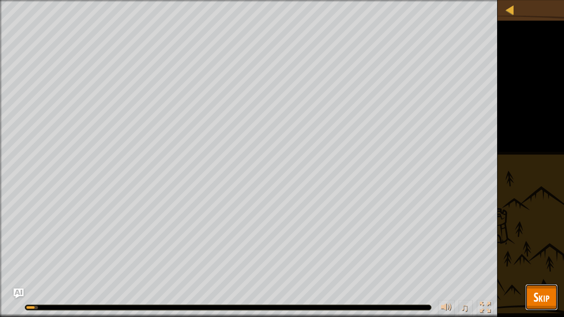
click at [537, 267] on span "Skip" at bounding box center [542, 297] width 16 height 17
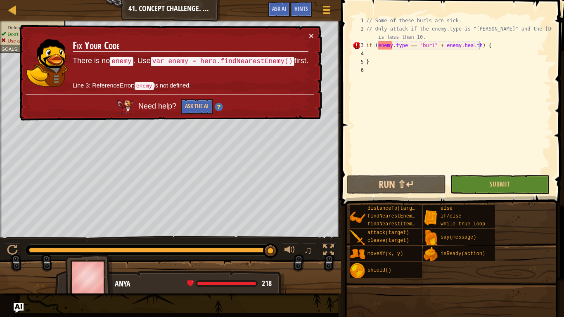
click at [479, 45] on div "// Some of these burls are sick. // Only attack if the enemy.type is "[PERSON_N…" at bounding box center [458, 103] width 187 height 173
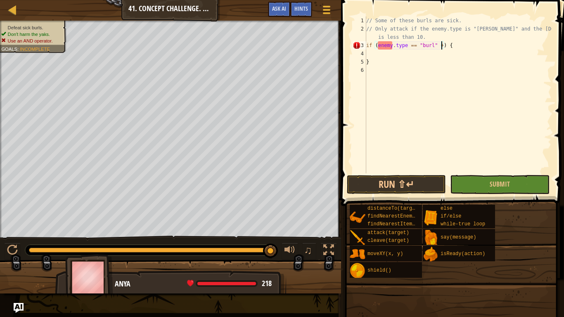
scroll to position [4, 11]
type textarea "if (enemy.type == "[PERSON_NAME]") {"
click at [369, 51] on div "// Some of these burls are sick. // Only attack if the enemy.type is "[PERSON_N…" at bounding box center [458, 103] width 187 height 173
click at [367, 45] on div "// Some of these burls are sick. // Only attack if the enemy.type is "[PERSON_N…" at bounding box center [458, 103] width 187 height 173
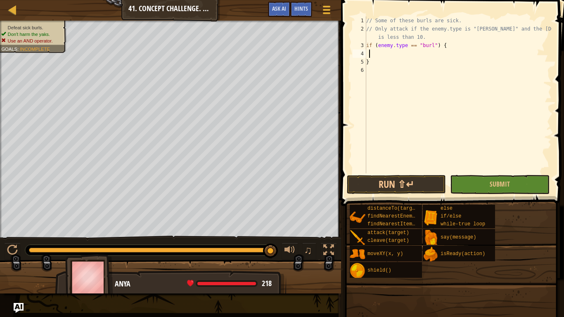
type textarea "if (enemy.type == "[PERSON_NAME]") {"
click at [375, 43] on div "// Some of these burls are sick. // Only attack if the enemy.type is "[PERSON_N…" at bounding box center [458, 103] width 187 height 173
type textarea "h"
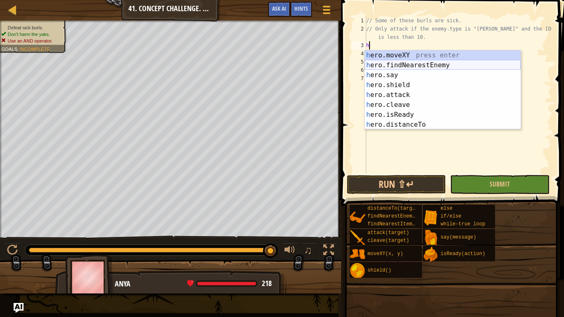
click at [420, 63] on div "h ero.moveXY press enter h ero.findNearestEnemy press enter h ero.say press ent…" at bounding box center [443, 99] width 156 height 99
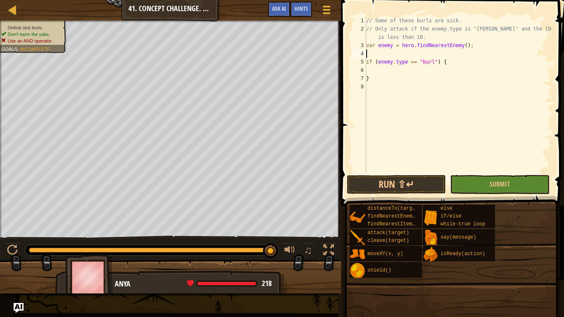
type textarea "var enemy = hero.findNearestEnemy();"
click at [388, 60] on div "// Some of these burls are sick. // Only attack if the enemy.type is "[PERSON_N…" at bounding box center [458, 103] width 187 height 173
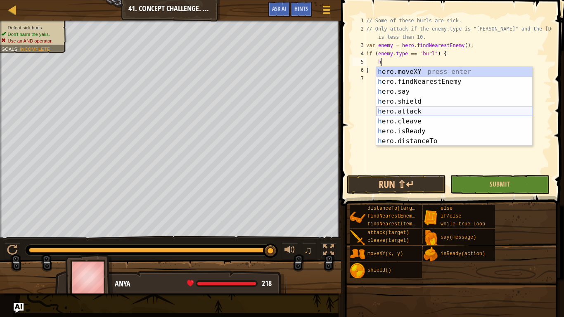
click at [408, 112] on div "h ero.moveXY press enter h ero.findNearestEnemy press enter h ero.say press ent…" at bounding box center [454, 116] width 156 height 99
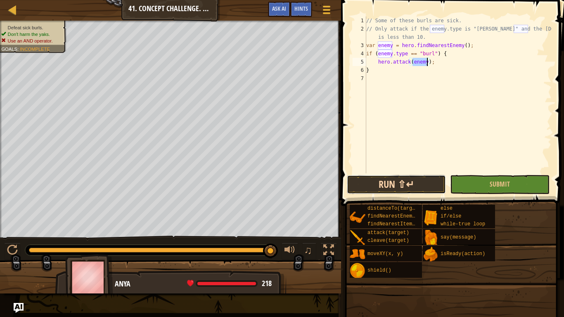
click at [428, 187] on button "Run ⇧↵" at bounding box center [396, 184] width 99 height 19
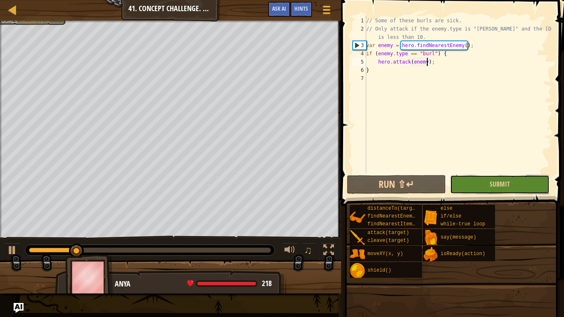
click at [500, 178] on button "Submit" at bounding box center [499, 184] width 99 height 19
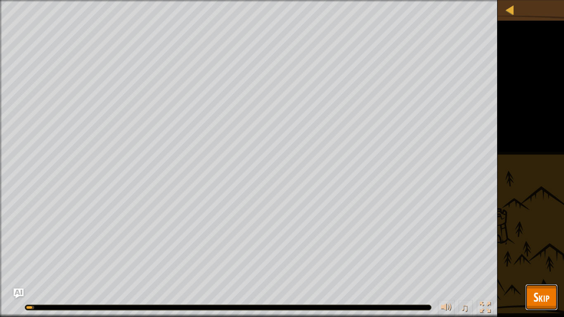
click at [545, 267] on span "Skip" at bounding box center [542, 297] width 16 height 17
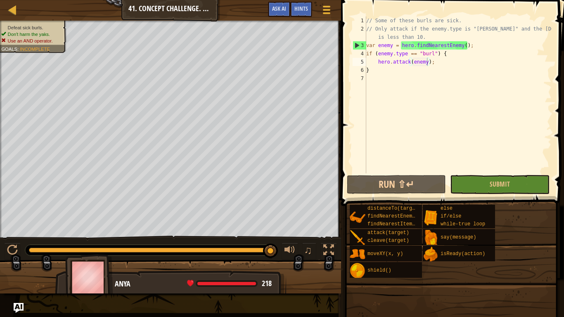
click at [545, 267] on span at bounding box center [451, 318] width 217 height 244
click at [306, 5] on span "Hints" at bounding box center [301, 9] width 14 height 8
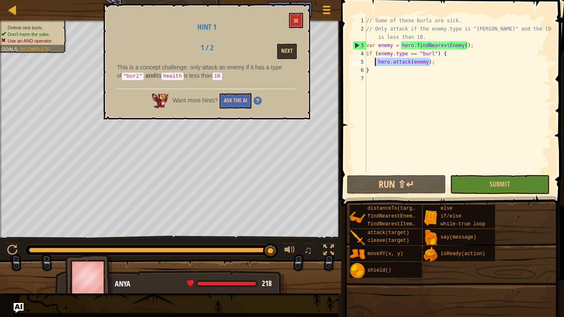
drag, startPoint x: 430, startPoint y: 65, endPoint x: 375, endPoint y: 60, distance: 55.6
click at [375, 60] on div "// Some of these burls are sick. // Only attack if the enemy.type is "[PERSON_N…" at bounding box center [458, 103] width 187 height 173
type textarea ";"
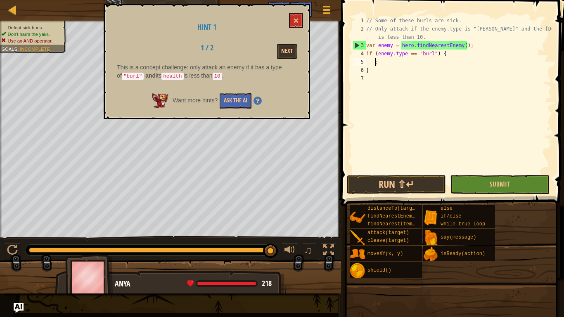
scroll to position [4, 1]
click at [378, 60] on div "// Some of these burls are sick. // Only attack if the enemy.type is "[PERSON_N…" at bounding box center [458, 103] width 187 height 173
click at [436, 54] on div "// Some of these burls are sick. // Only attack if the enemy.type is "[PERSON_N…" at bounding box center [458, 103] width 187 height 173
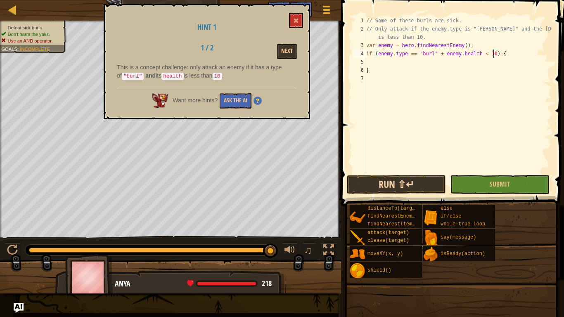
type textarea "if (enemy.type == "[PERSON_NAME]" + [DOMAIN_NAME] < 10) {"
click at [401, 190] on button "Run ⇧↵" at bounding box center [396, 184] width 99 height 19
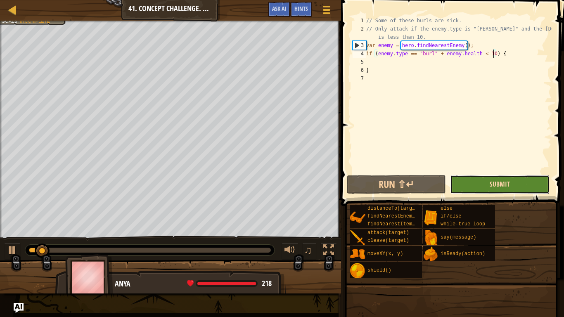
click at [490, 186] on button "Submit" at bounding box center [499, 184] width 99 height 19
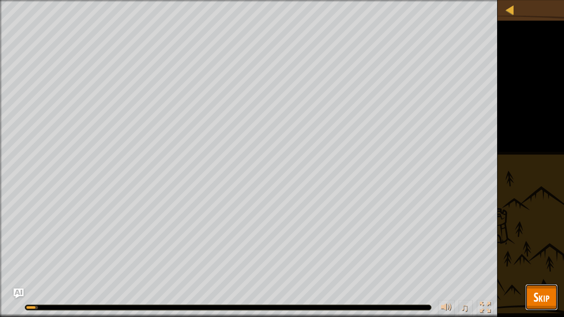
click at [545, 267] on span "Skip" at bounding box center [542, 297] width 16 height 17
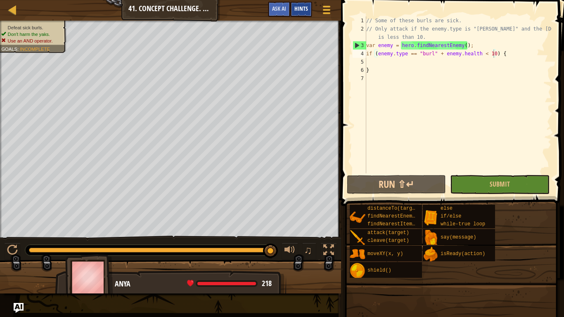
click at [301, 3] on div "Hints" at bounding box center [301, 9] width 22 height 15
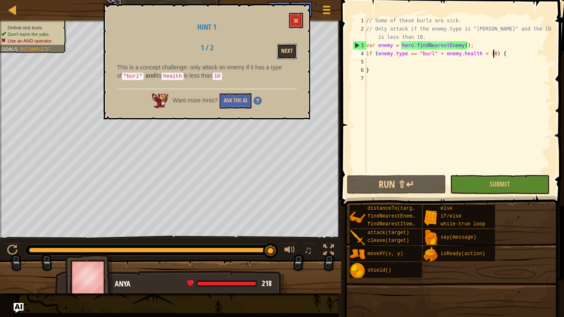
click at [285, 50] on button "Next" at bounding box center [287, 51] width 20 height 15
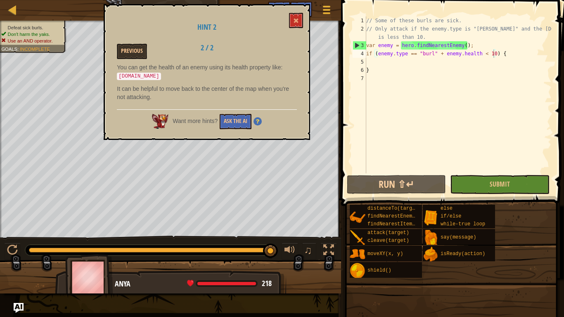
click at [365, 68] on div "6" at bounding box center [360, 70] width 14 height 8
click at [398, 60] on div "// Some of these burls are sick. // Only attack if the enemy.type is "[PERSON_N…" at bounding box center [458, 103] width 187 height 173
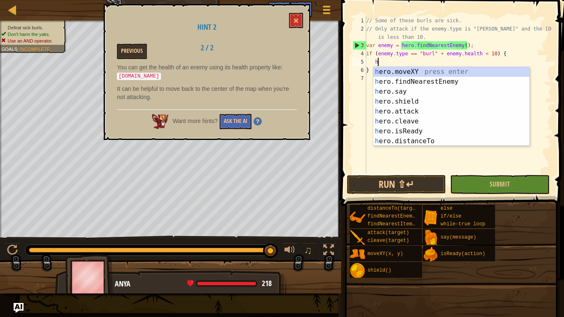
scroll to position [4, 1]
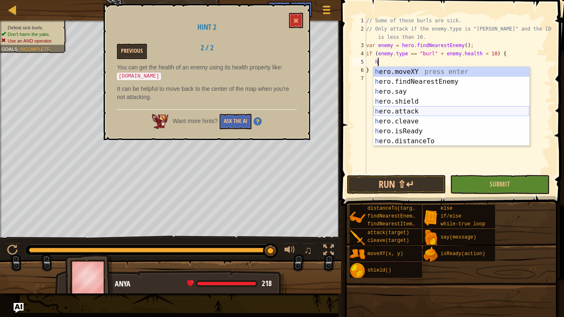
click at [408, 113] on div "h ero.moveXY press enter h ero.findNearestEnemy press enter h ero.say press ent…" at bounding box center [451, 116] width 156 height 99
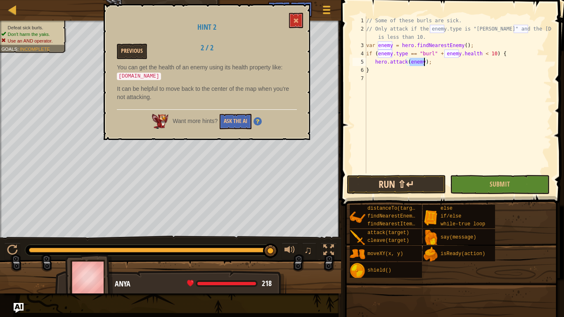
type textarea "hero.attack(enemy);"
click at [425, 190] on button "Run ⇧↵" at bounding box center [396, 184] width 99 height 19
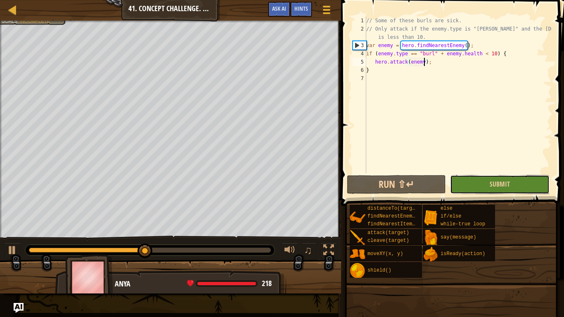
click at [505, 189] on button "Submit" at bounding box center [499, 184] width 99 height 19
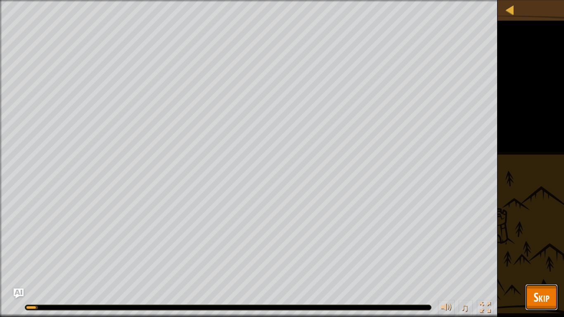
click at [537, 267] on span "Skip" at bounding box center [542, 297] width 16 height 17
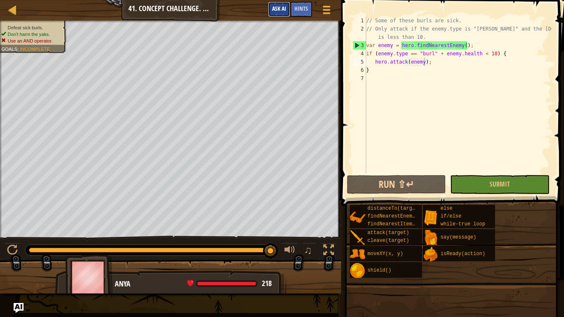
click at [280, 8] on span "Ask AI" at bounding box center [279, 9] width 14 height 8
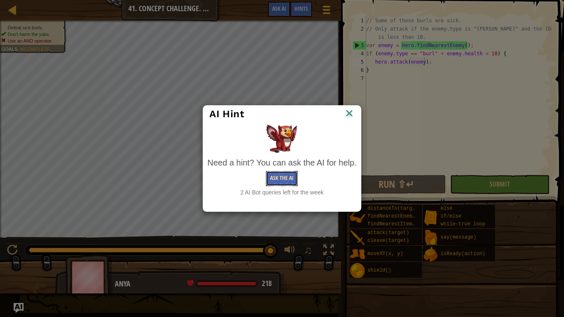
click at [284, 179] on button "Ask the AI" at bounding box center [282, 178] width 32 height 15
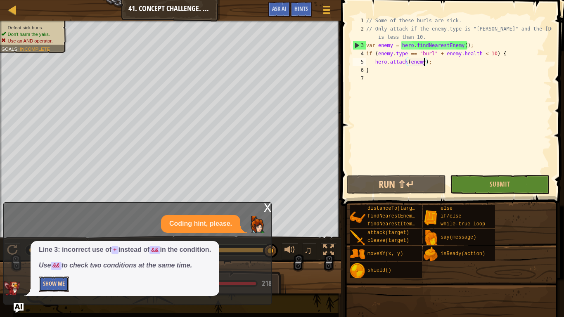
click at [49, 267] on button "Show Me" at bounding box center [54, 284] width 30 height 15
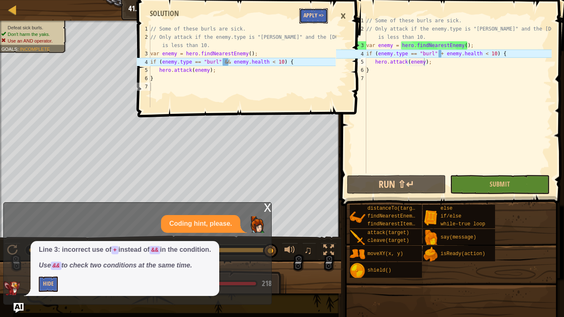
click at [321, 15] on button "Apply =>" at bounding box center [313, 15] width 28 height 15
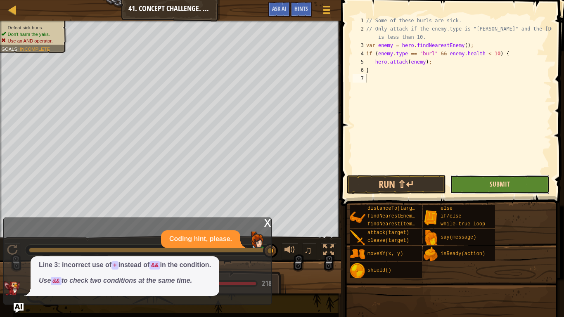
click at [498, 184] on span "Submit" at bounding box center [500, 184] width 20 height 9
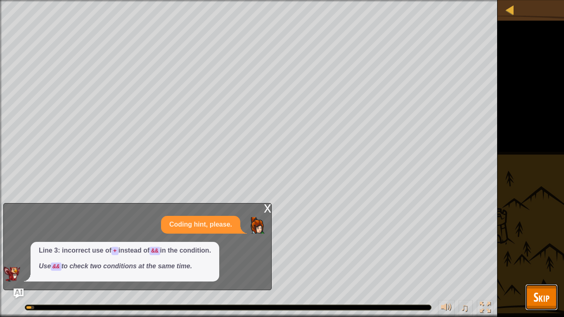
click at [542, 267] on span "Skip" at bounding box center [542, 297] width 16 height 17
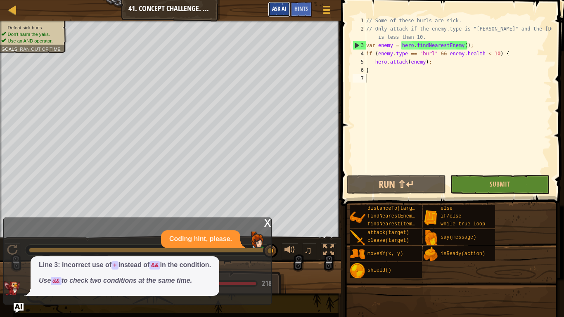
click at [274, 6] on span "Ask AI" at bounding box center [279, 9] width 14 height 8
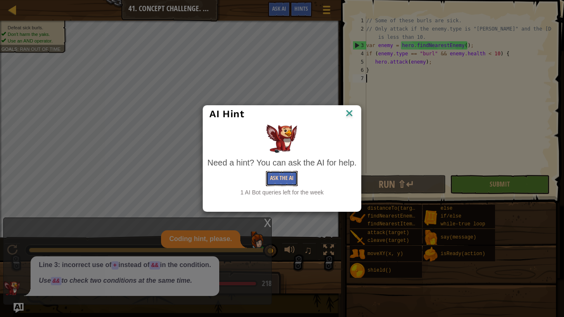
click at [273, 180] on button "Ask the AI" at bounding box center [282, 178] width 32 height 15
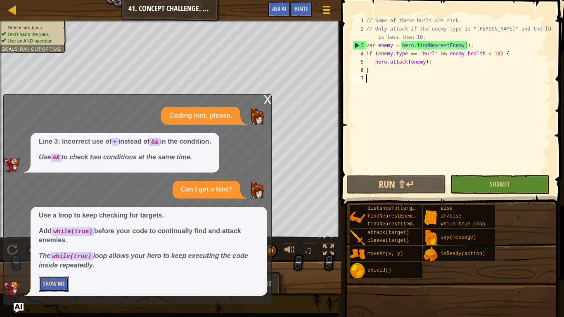
click at [53, 267] on button "Show Me" at bounding box center [54, 284] width 30 height 15
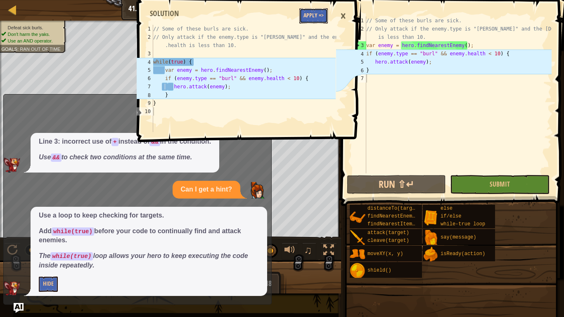
click at [307, 16] on button "Apply =>" at bounding box center [313, 15] width 28 height 15
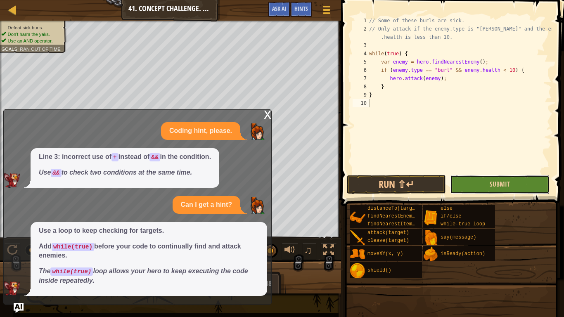
click at [474, 176] on button "Submit" at bounding box center [499, 184] width 99 height 19
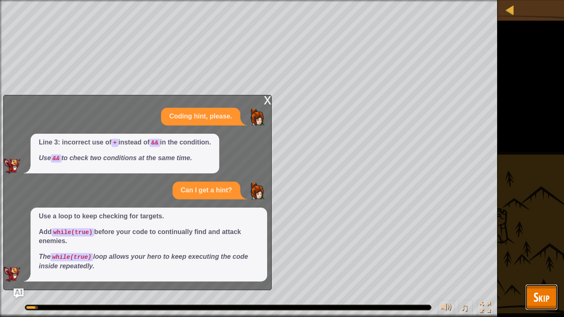
click at [539, 267] on span "Skip" at bounding box center [542, 297] width 16 height 17
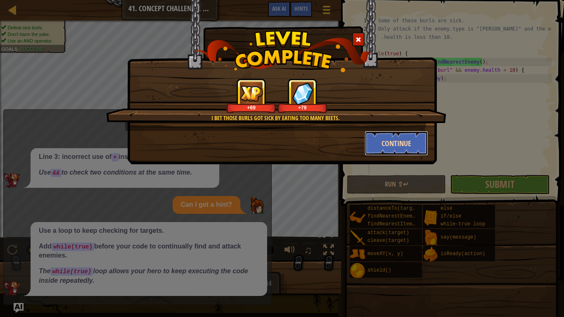
click at [401, 146] on button "Continue" at bounding box center [397, 143] width 64 height 25
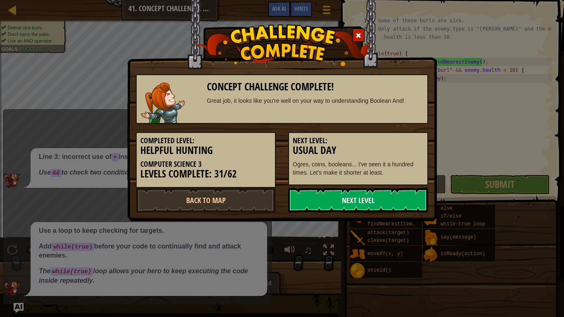
click at [398, 199] on link "Next Level" at bounding box center [358, 200] width 140 height 25
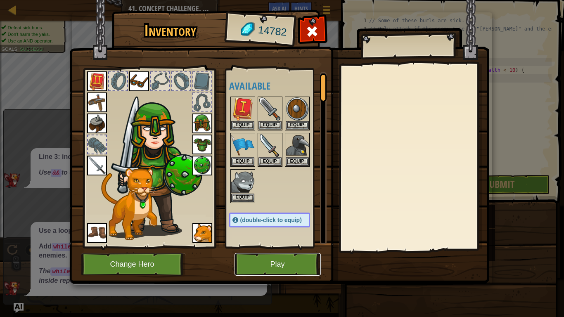
click at [290, 258] on button "Play" at bounding box center [278, 264] width 86 height 23
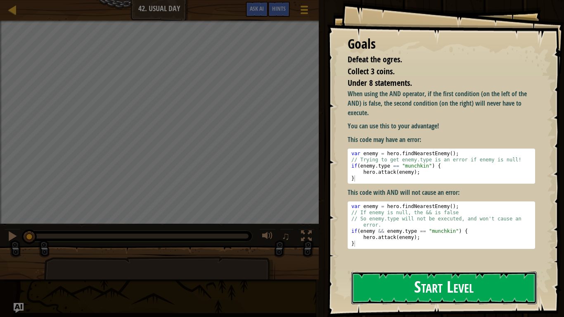
click at [386, 267] on button "Start Level" at bounding box center [443, 288] width 185 height 33
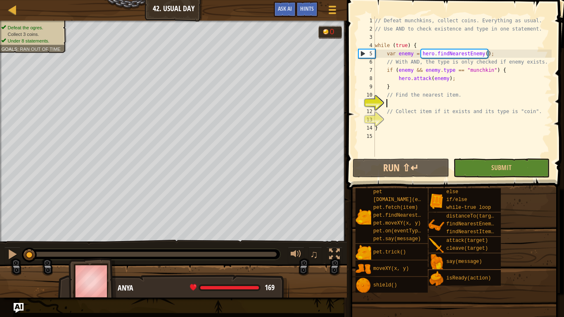
type textarea "h"
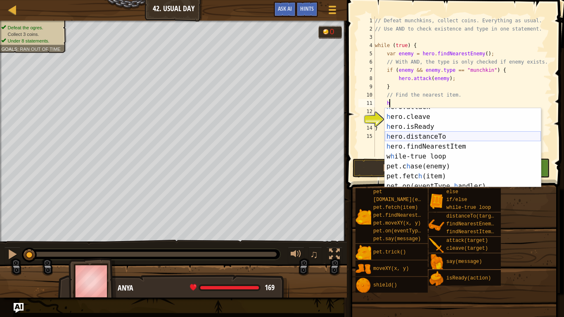
scroll to position [46, 0]
click at [436, 145] on div "h ero.attack press enter h ero.cleave press enter h ero.isReady press enter h e…" at bounding box center [463, 151] width 156 height 99
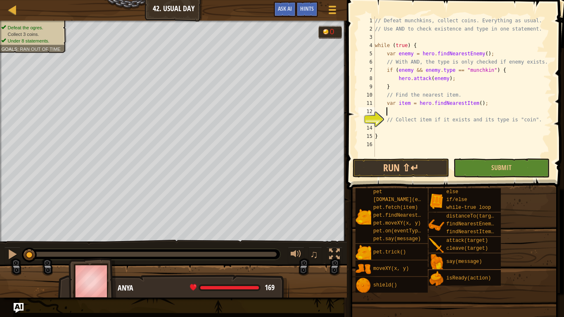
scroll to position [4, 1]
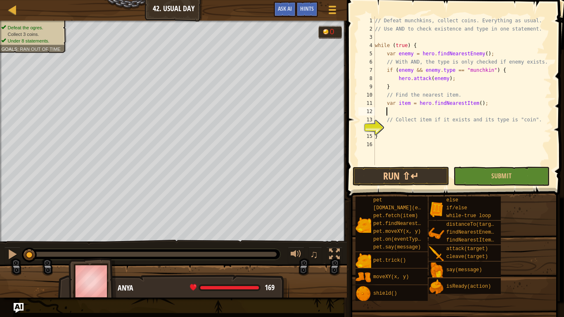
click at [431, 130] on div "// Defeat munchkins, collect coins. Everything as usual. // Use AND to check ex…" at bounding box center [462, 99] width 178 height 165
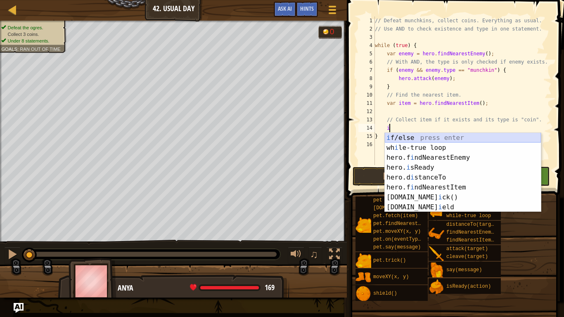
click at [489, 136] on div "i f/else press enter wh i le-true loop press enter hero.f i ndNearestEnemy pres…" at bounding box center [463, 182] width 156 height 99
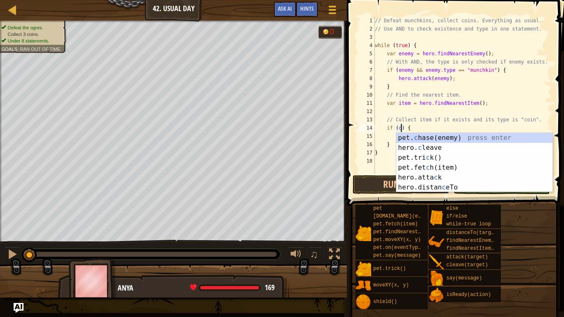
scroll to position [4, 4]
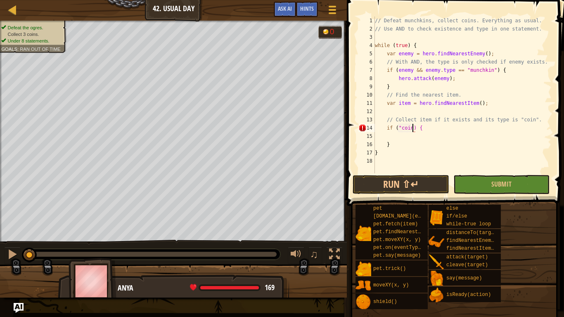
type textarea "if ("coin") {"
click at [387, 136] on div "// Defeat munchkins, collect coins. Everything as usual. // Use AND to check ex…" at bounding box center [462, 103] width 178 height 173
type textarea "c"
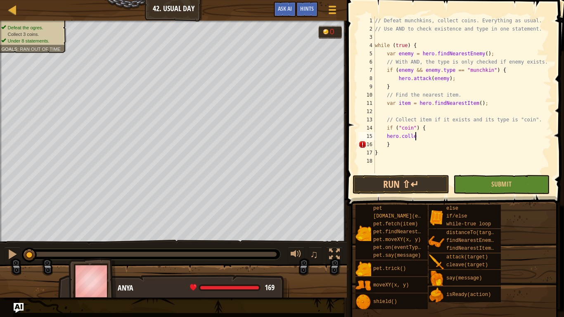
scroll to position [4, 7]
click at [474, 185] on button "Submit" at bounding box center [501, 184] width 96 height 19
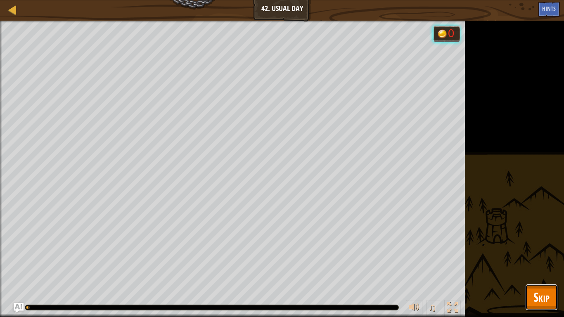
click at [540, 267] on span "Skip" at bounding box center [542, 297] width 16 height 17
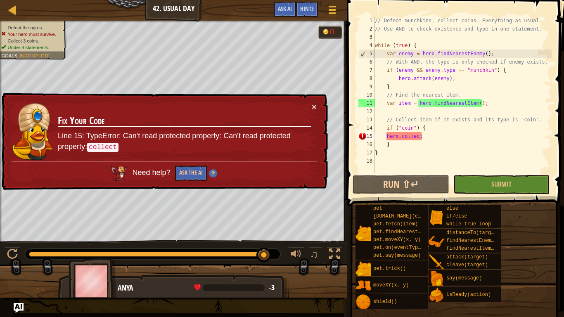
click at [431, 138] on div "// Defeat munchkins, collect coins. Everything as usual. // Use AND to check ex…" at bounding box center [462, 103] width 178 height 173
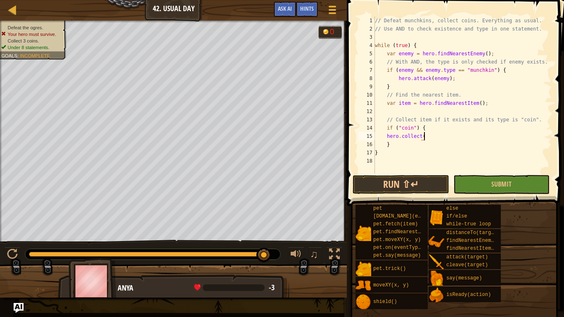
scroll to position [4, 7]
type textarea "hero.collect(); {"
click at [377, 160] on div "// Defeat munchkins, collect coins. Everything as usual. // Use AND to check ex…" at bounding box center [462, 103] width 178 height 173
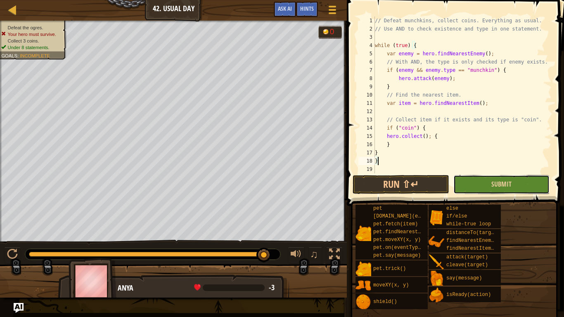
click at [469, 182] on button "Submit" at bounding box center [501, 184] width 96 height 19
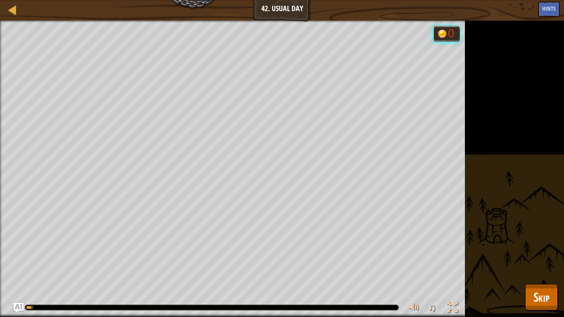
click at [533, 267] on div "Defeat the ogres. Your hero must survive. Collect 3 coins. Under 8 statements. …" at bounding box center [282, 169] width 564 height 296
click at [538, 267] on span "Skip" at bounding box center [542, 297] width 16 height 17
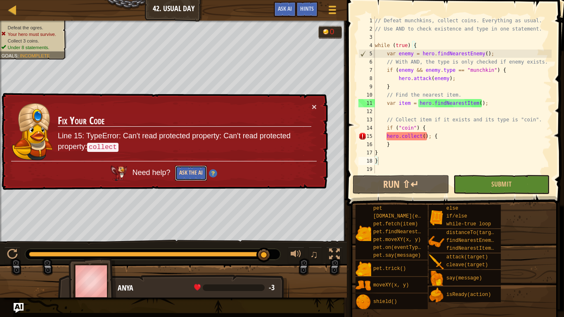
click at [198, 172] on button "Ask the AI" at bounding box center [191, 173] width 32 height 15
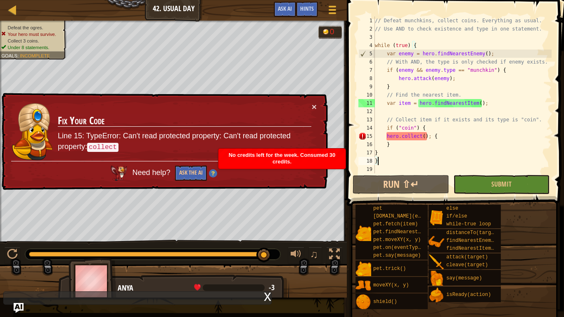
click at [391, 122] on div "// Defeat munchkins, collect coins. Everything as usual. // Use AND to check ex…" at bounding box center [462, 103] width 178 height 173
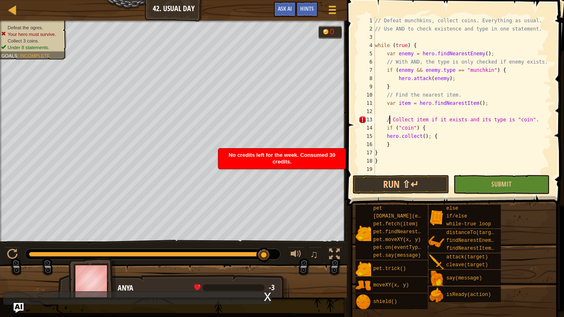
click at [381, 163] on div "// Defeat munchkins, collect coins. Everything as usual. // Use AND to check ex…" at bounding box center [462, 103] width 178 height 173
type textarea "}"
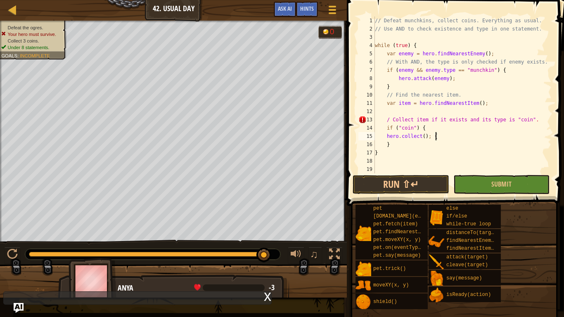
drag, startPoint x: 436, startPoint y: 136, endPoint x: 427, endPoint y: 134, distance: 8.6
click at [427, 134] on div "// Defeat munchkins, collect coins. Everything as usual. // Use AND to check ex…" at bounding box center [462, 103] width 178 height 173
type textarea "hero.collect(); {"
click at [327, 12] on div at bounding box center [332, 10] width 11 height 12
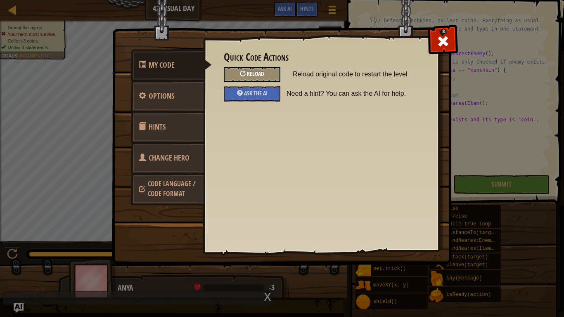
click at [243, 76] on div at bounding box center [243, 74] width 6 height 6
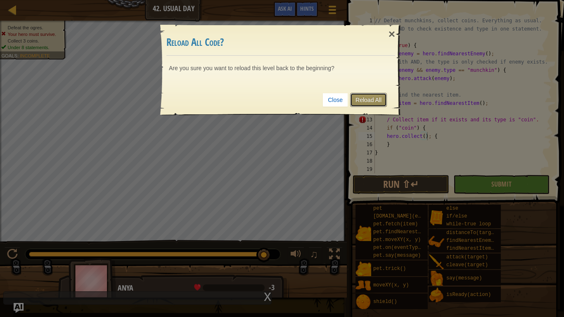
click at [370, 102] on link "Reload All" at bounding box center [368, 100] width 37 height 14
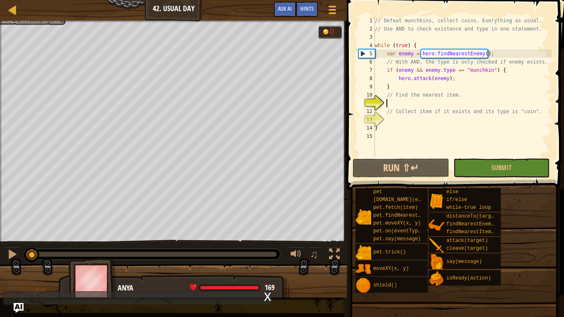
type textarea "h"
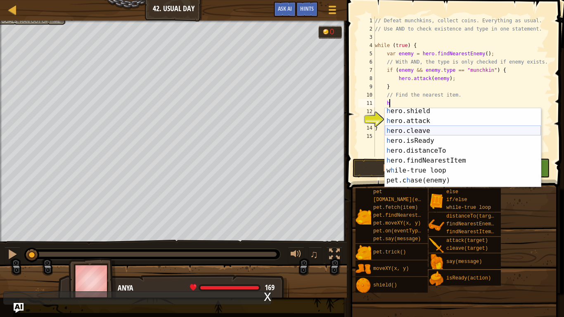
scroll to position [50, 0]
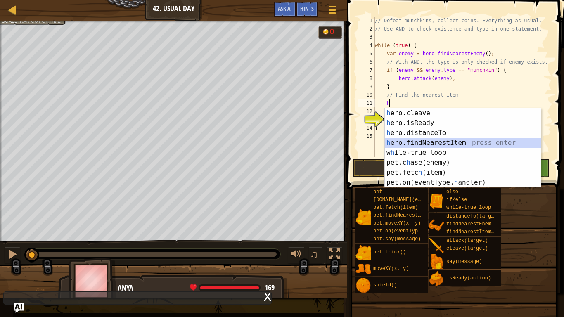
click at [449, 142] on div "h ero.cleave press enter h ero.isReady press enter h ero.distanceTo press enter…" at bounding box center [463, 157] width 156 height 99
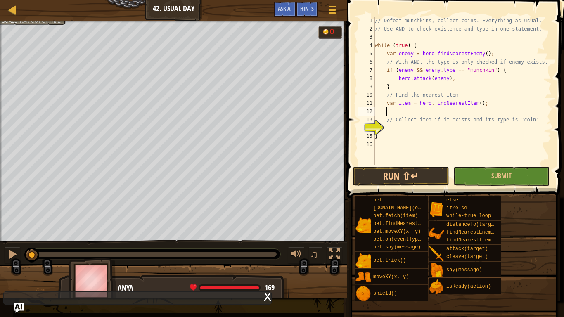
click at [415, 128] on div "// Defeat munchkins, collect coins. Everything as usual. // Use AND to check ex…" at bounding box center [462, 99] width 178 height 165
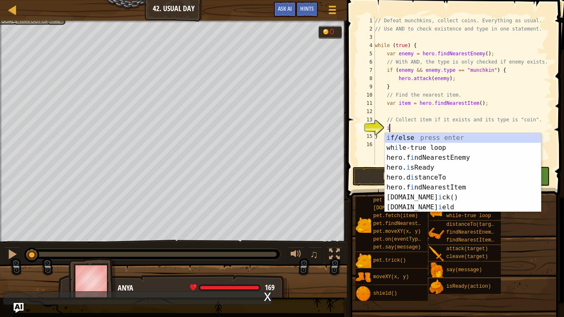
scroll to position [0, 0]
click at [426, 137] on div "i f/else press enter wh i le-true loop press enter hero.f i ndNearestEnemy pres…" at bounding box center [463, 182] width 156 height 99
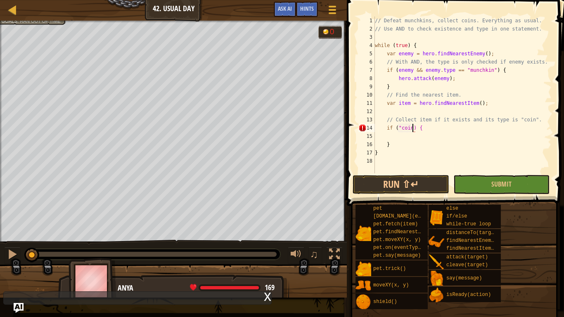
scroll to position [4, 6]
type textarea "if ("coin") {"
click at [471, 188] on button "Submit" at bounding box center [501, 184] width 96 height 19
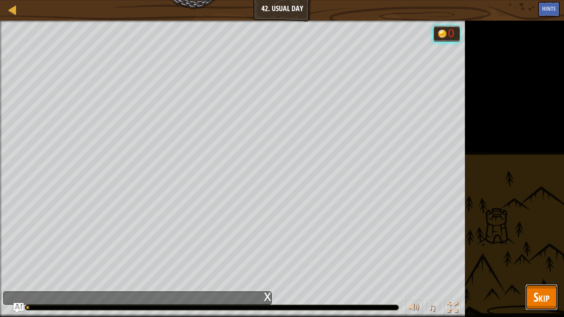
click at [541, 267] on button "Skip" at bounding box center [541, 297] width 33 height 26
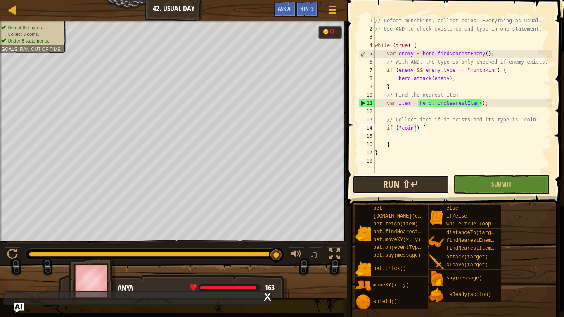
click at [434, 180] on button "Run ⇧↵" at bounding box center [401, 184] width 96 height 19
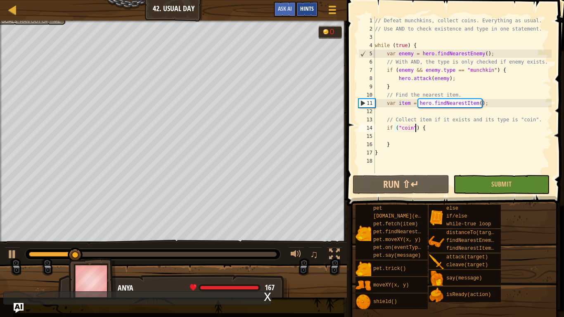
click at [302, 14] on div "Hints" at bounding box center [307, 9] width 22 height 15
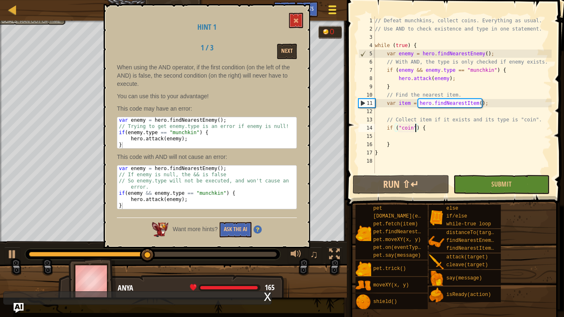
click at [333, 13] on span at bounding box center [333, 13] width 8 height 2
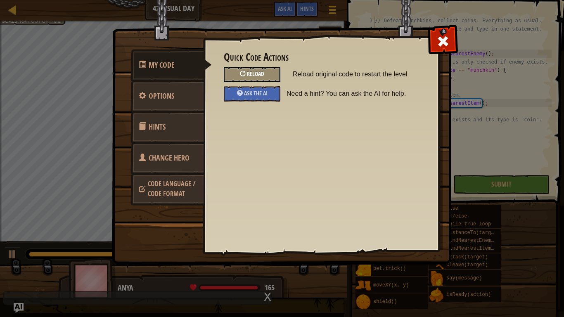
click at [268, 72] on div "Reload" at bounding box center [252, 74] width 57 height 15
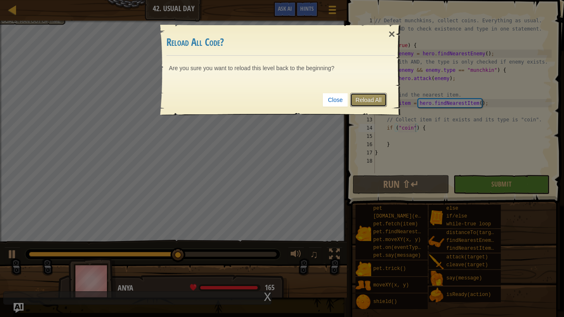
click at [377, 103] on link "Reload All" at bounding box center [368, 100] width 37 height 14
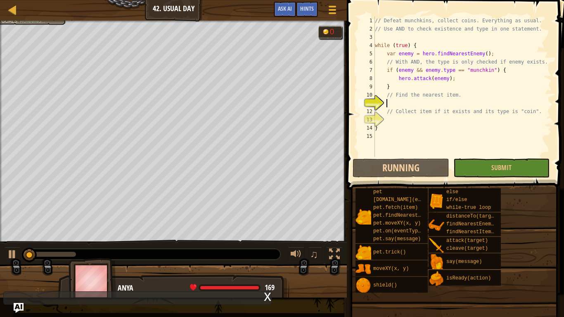
scroll to position [4, 1]
click at [311, 4] on div "Hints" at bounding box center [307, 9] width 22 height 15
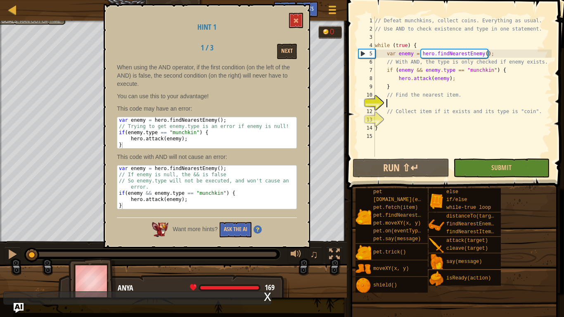
click at [430, 103] on div "// Defeat munchkins, collect coins. Everything as usual. // Use AND to check ex…" at bounding box center [462, 95] width 178 height 157
type textarea "h"
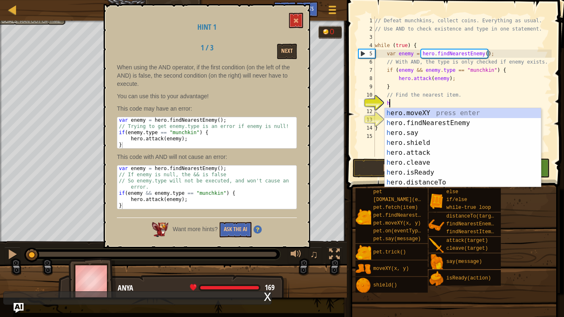
scroll to position [4, 2]
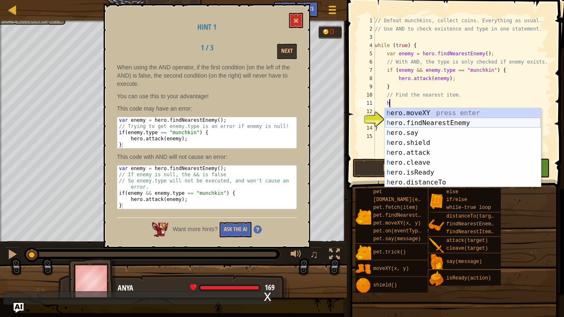
click at [463, 119] on div "h ero.moveXY press enter h ero.findNearestEnemy press enter h ero.say press ent…" at bounding box center [463, 157] width 156 height 99
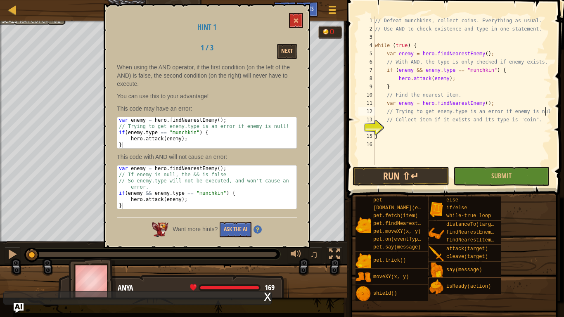
scroll to position [4, 24]
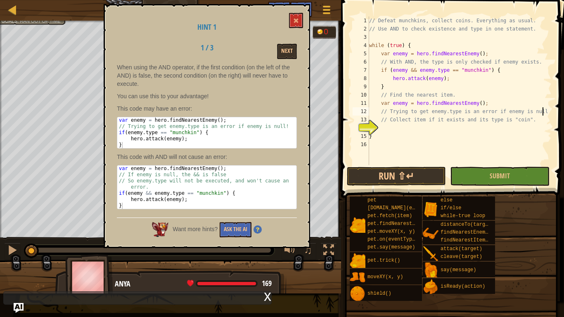
type textarea "// Trying to get enemy.type is an error if enemy is null!"
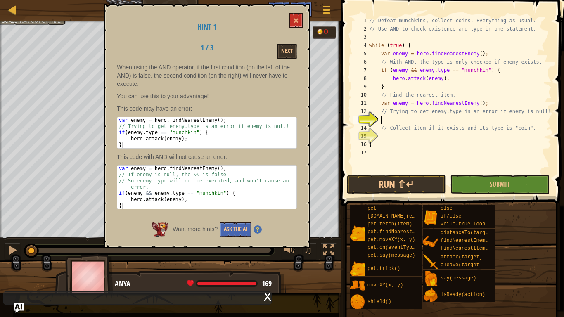
scroll to position [4, 2]
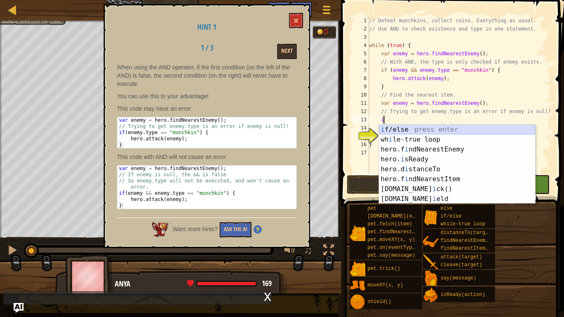
click at [505, 131] on div "i f/else press enter wh i le-true loop press enter hero.f i ndNearestEnemy pres…" at bounding box center [457, 174] width 156 height 99
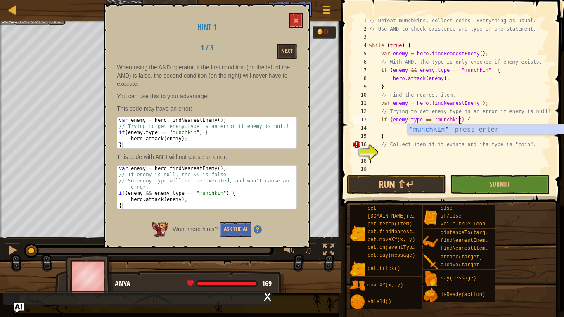
scroll to position [4, 13]
click at [482, 131] on div ""munchkin" press enter" at bounding box center [486, 140] width 156 height 30
type textarea "if (enemy.type == "munchkin) {"
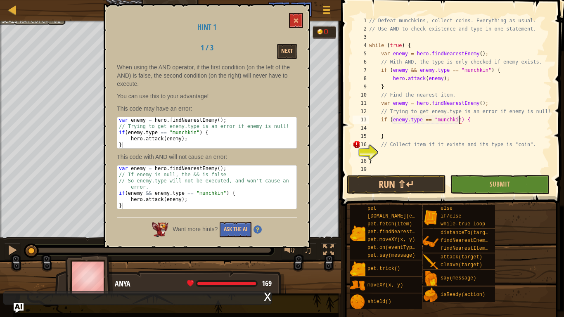
click at [432, 129] on div "// Defeat munchkins, collect coins. Everything as usual. // Use AND to check ex…" at bounding box center [460, 103] width 184 height 173
click at [459, 119] on div "// Defeat munchkins, collect coins. Everything as usual. // Use AND to check ex…" at bounding box center [460, 103] width 184 height 173
type textarea "if (enemy.type == "munchkin") {"
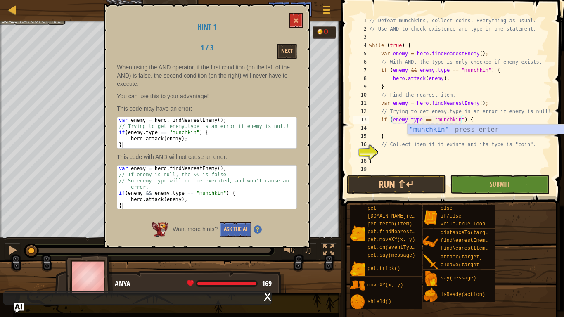
click at [393, 128] on div "// Defeat munchkins, collect coins. Everything as usual. // Use AND to check ex…" at bounding box center [460, 103] width 184 height 173
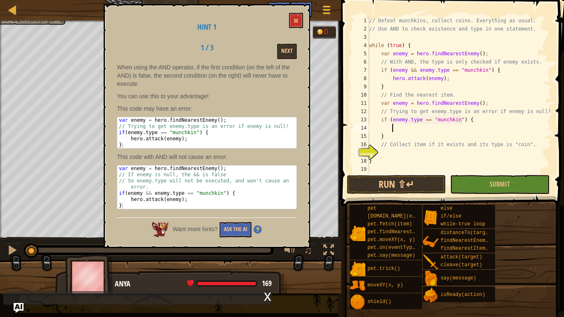
click at [393, 128] on div "// Defeat munchkins, collect coins. Everything as usual. // Use AND to check ex…" at bounding box center [460, 103] width 184 height 173
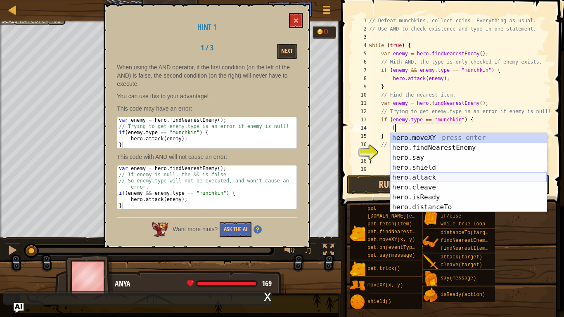
click at [429, 175] on div "h ero.moveXY press enter h ero.findNearestEnemy press enter h ero.say press ent…" at bounding box center [469, 182] width 156 height 99
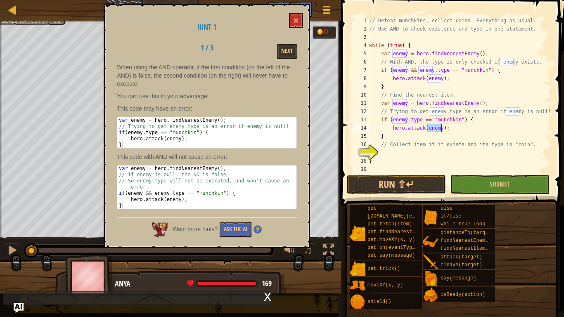
click at [464, 136] on div "// Defeat munchkins, collect coins. Everything as usual. // Use AND to check ex…" at bounding box center [460, 103] width 184 height 173
type textarea "}"
click at [417, 151] on div "// Defeat munchkins, collect coins. Everything as usual. // Use AND to check ex…" at bounding box center [460, 103] width 184 height 173
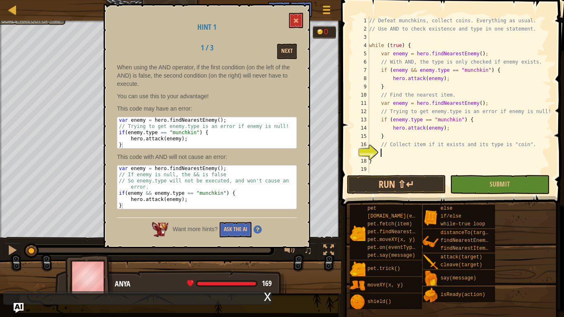
click at [421, 152] on div "// Defeat munchkins, collect coins. Everything as usual. // Use AND to check ex…" at bounding box center [460, 103] width 184 height 173
type textarea "h"
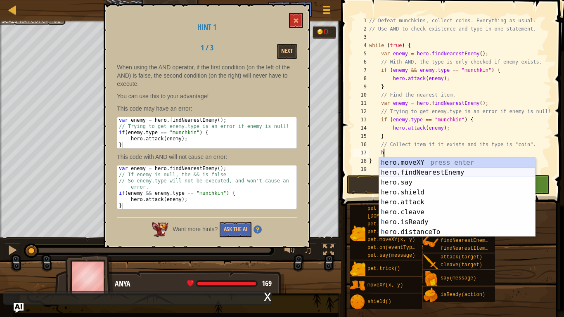
click at [446, 169] on div "h ero.moveXY press enter h ero.findNearestEnemy press enter h ero.say press ent…" at bounding box center [457, 207] width 156 height 99
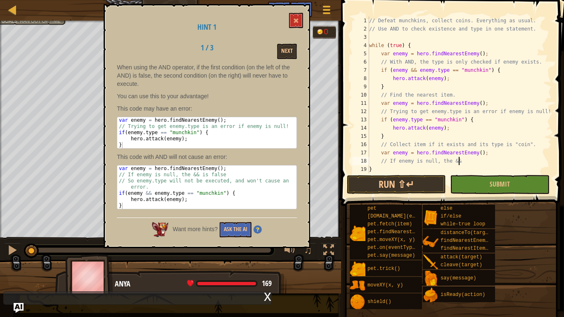
scroll to position [4, 12]
type textarea "// If enemy is null, the && is false"
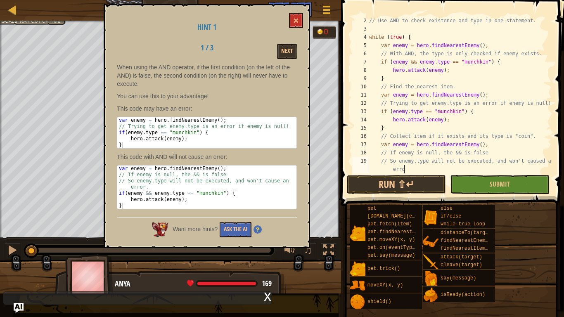
scroll to position [4, 28]
type textarea "// So enemy.type will not be executed, and won't caused an error."
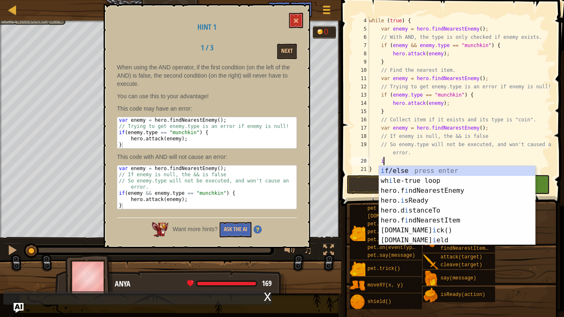
scroll to position [4, 2]
click at [476, 167] on div "i f/else press enter wh i le-true loop press enter hero.f i ndNearestEnemy pres…" at bounding box center [457, 215] width 156 height 99
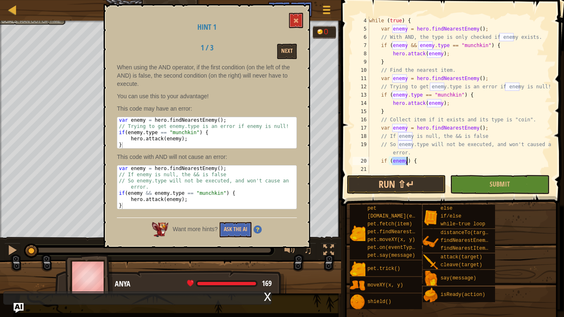
click at [407, 161] on div "while ( true ) { var enemy = hero . findNearestEnemy ( ) ; // With AND, the typ…" at bounding box center [460, 95] width 184 height 157
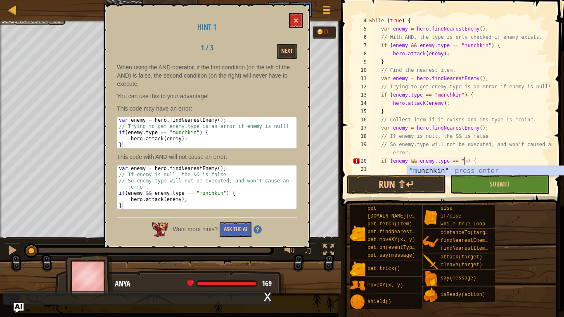
scroll to position [4, 14]
type textarea "if (enemy && enemy.type == "munchkin") {"
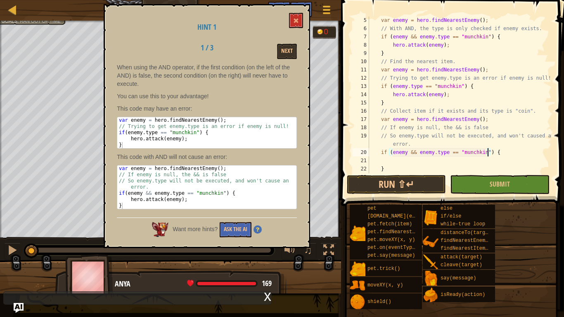
scroll to position [50, 0]
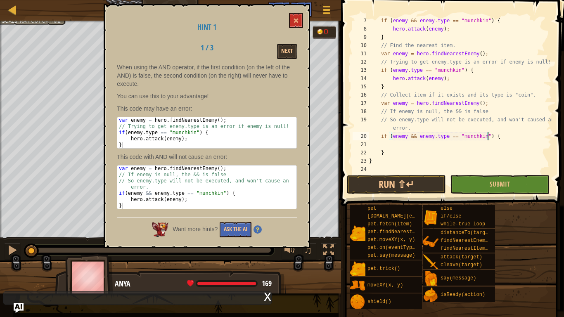
click at [398, 147] on div "if ( enemy && enemy . type == "munchkin" ) { hero . attack ( enemy ) ; } // Fin…" at bounding box center [460, 103] width 184 height 173
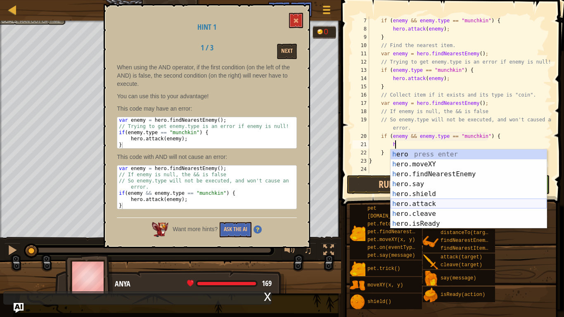
click at [420, 202] on div "h ero press enter h ero.moveXY press enter h ero.findNearestEnemy press enter h…" at bounding box center [469, 198] width 156 height 99
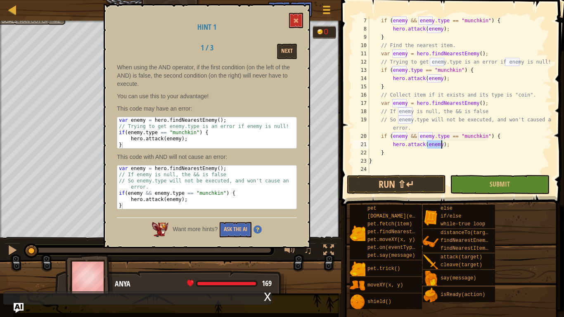
click at [455, 143] on div "if ( enemy && enemy . type == "munchkin" ) { hero . attack ( enemy ) ; } // Fin…" at bounding box center [460, 103] width 184 height 173
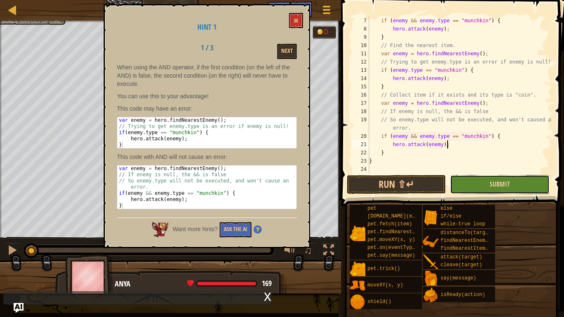
click at [457, 178] on button "Submit" at bounding box center [499, 184] width 99 height 19
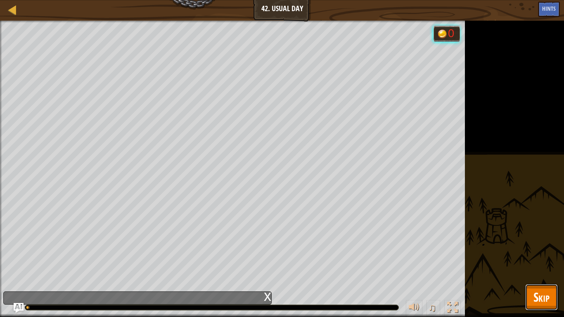
click at [534, 267] on span "Skip" at bounding box center [542, 297] width 16 height 17
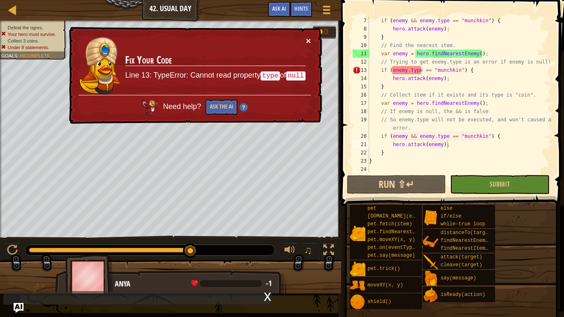
click at [308, 40] on button "×" at bounding box center [308, 40] width 5 height 9
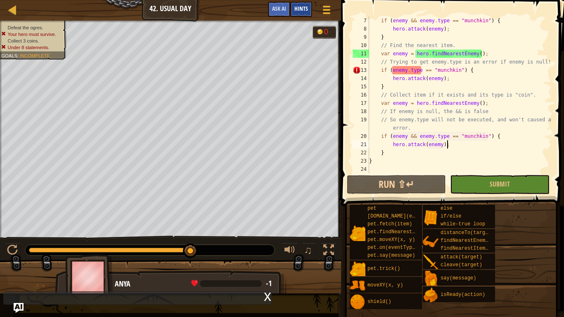
click at [303, 5] on div "Hints" at bounding box center [301, 9] width 22 height 15
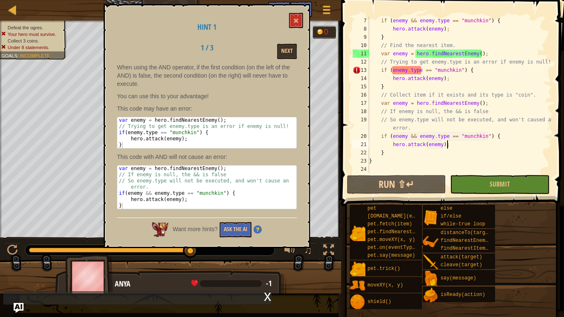
click at [390, 73] on div "if ( enemy && enemy . type == "munchkin" ) { hero . attack ( enemy ) ; } // Fin…" at bounding box center [460, 103] width 184 height 173
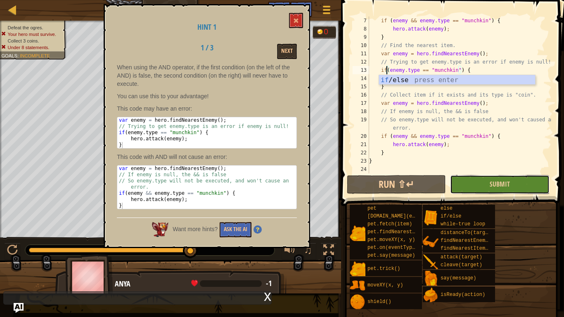
click at [503, 190] on button "Submit" at bounding box center [499, 184] width 99 height 19
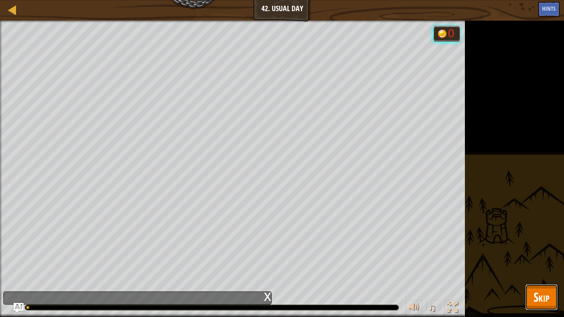
click at [546, 267] on span "Skip" at bounding box center [542, 297] width 16 height 17
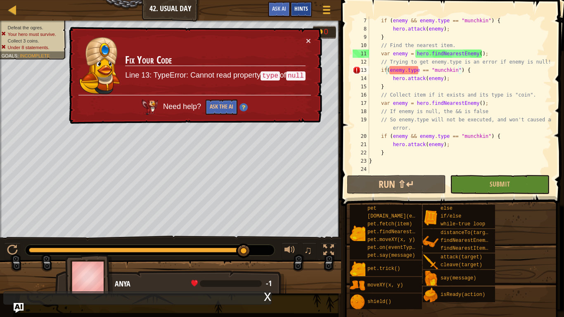
click at [298, 7] on span "Hints" at bounding box center [301, 9] width 14 height 8
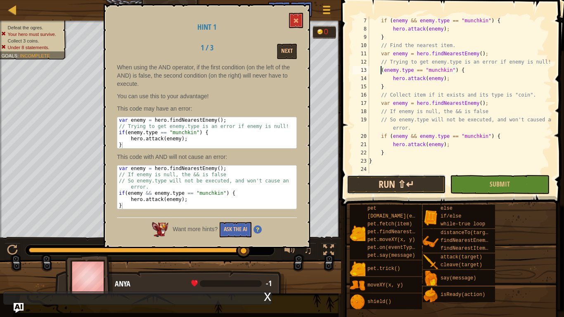
click at [435, 177] on button "Run ⇧↵" at bounding box center [396, 184] width 99 height 19
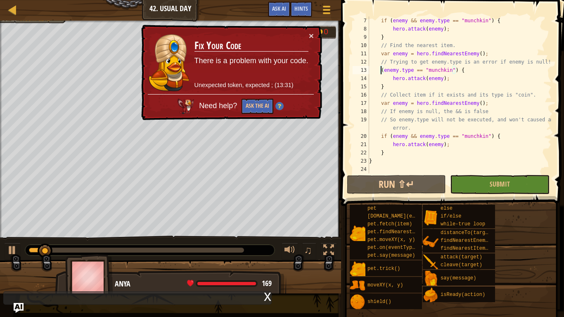
scroll to position [4, 2]
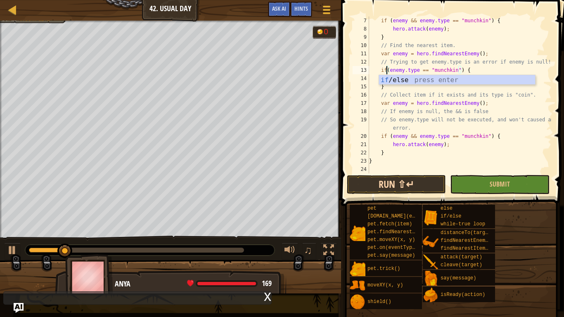
type textarea "if(enemy.type == "munchkin") {"
click at [428, 183] on button "Run ⇧↵" at bounding box center [396, 184] width 99 height 19
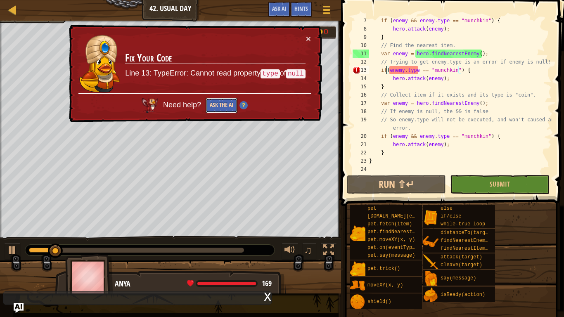
click at [218, 108] on button "Ask the AI" at bounding box center [222, 105] width 32 height 15
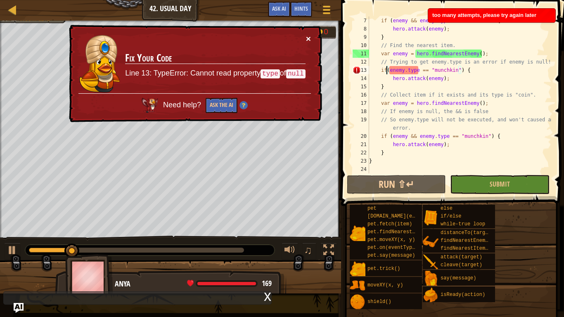
click at [310, 40] on button "×" at bounding box center [308, 38] width 5 height 9
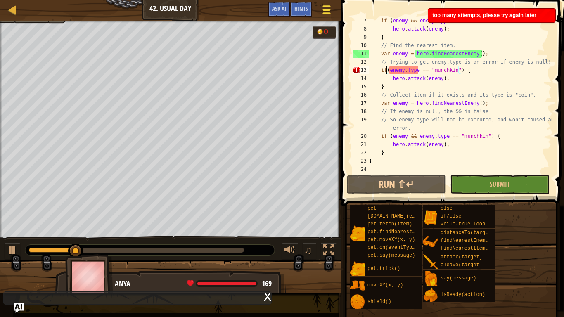
click at [326, 10] on span at bounding box center [327, 10] width 8 height 2
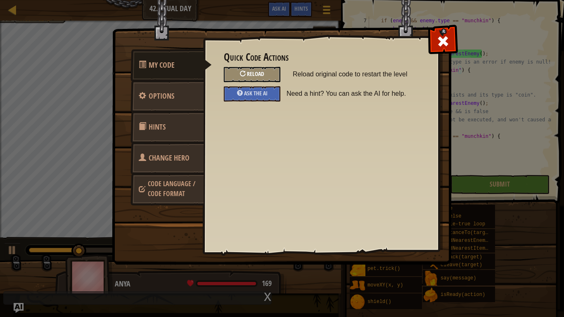
click at [258, 79] on div "Reload" at bounding box center [252, 74] width 57 height 15
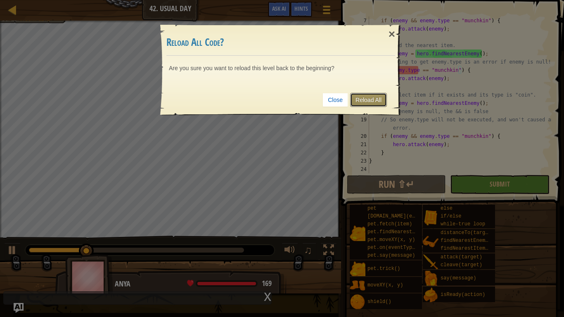
click at [384, 96] on link "Reload All" at bounding box center [368, 100] width 37 height 14
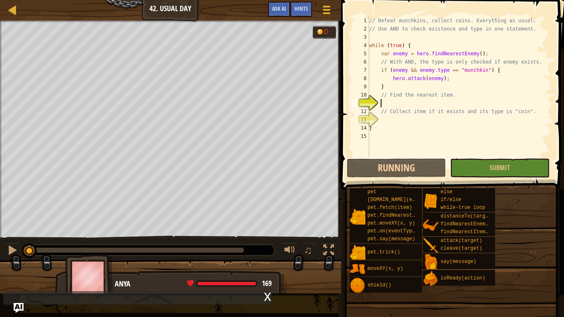
scroll to position [4, 1]
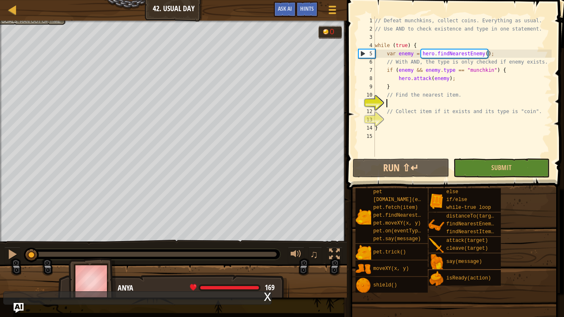
click at [300, 0] on div "Map Computer Science 3 42. Usual Day Game Menu Done Hints Ask AI" at bounding box center [173, 10] width 347 height 21
click at [311, 7] on span "Hints" at bounding box center [307, 9] width 14 height 8
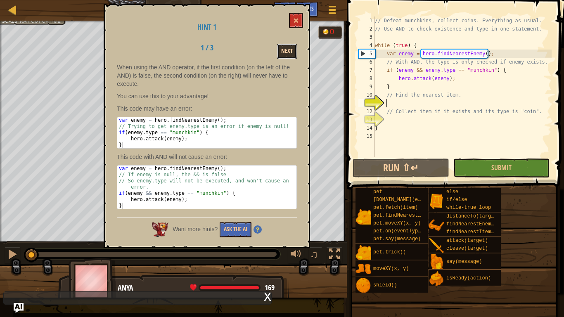
click at [292, 48] on button "Next" at bounding box center [287, 51] width 20 height 15
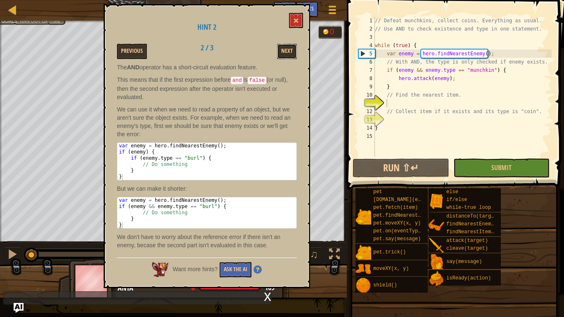
click at [292, 48] on button "Next" at bounding box center [287, 51] width 20 height 15
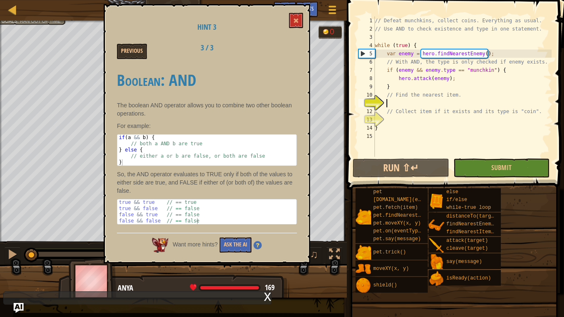
click at [447, 104] on div "// Defeat munchkins, collect coins. Everything as usual. // Use AND to check ex…" at bounding box center [462, 95] width 178 height 157
type textarea "h"
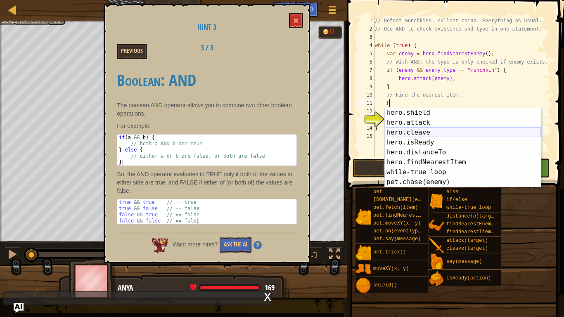
scroll to position [40, 0]
click at [465, 163] on div "h ero.shield press enter h ero.attack press enter h ero.cleave press enter h er…" at bounding box center [463, 157] width 156 height 99
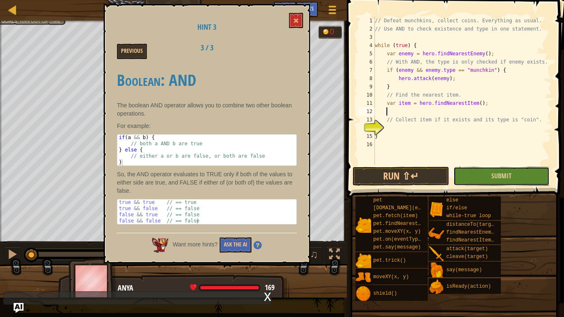
click at [470, 173] on button "Submit" at bounding box center [501, 176] width 96 height 19
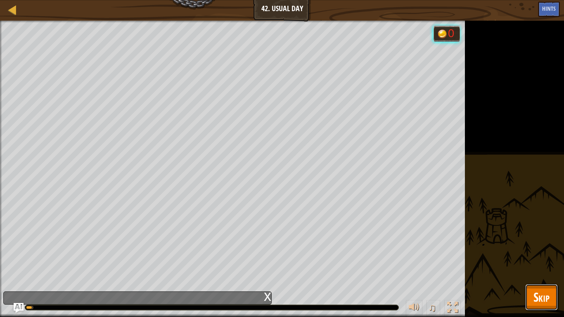
click at [546, 267] on button "Skip" at bounding box center [541, 297] width 33 height 26
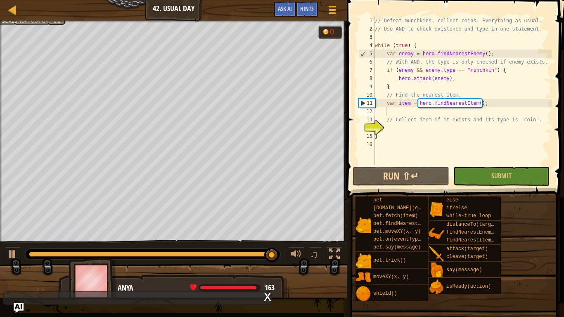
click at [437, 126] on div "// Defeat munchkins, collect coins. Everything as usual. // Use AND to check ex…" at bounding box center [462, 99] width 178 height 165
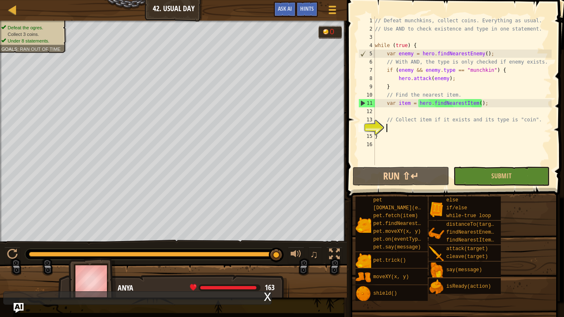
scroll to position [0, 0]
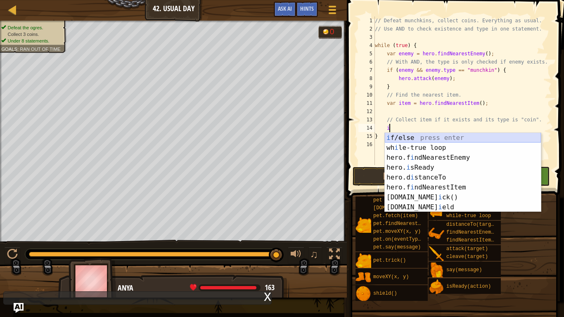
click at [421, 140] on div "i f/else press enter wh i le-true loop press enter hero.f i ndNearestEnemy pres…" at bounding box center [463, 182] width 156 height 99
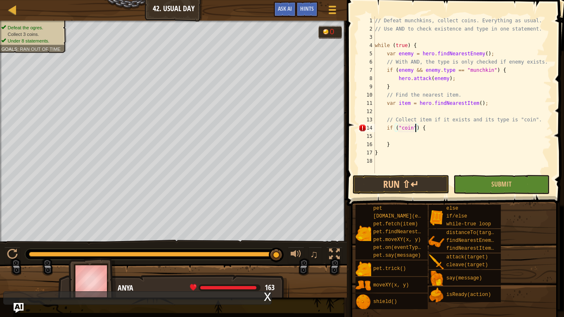
scroll to position [4, 6]
type textarea "if ("coin") {"
click at [491, 192] on button "Submit" at bounding box center [501, 184] width 96 height 19
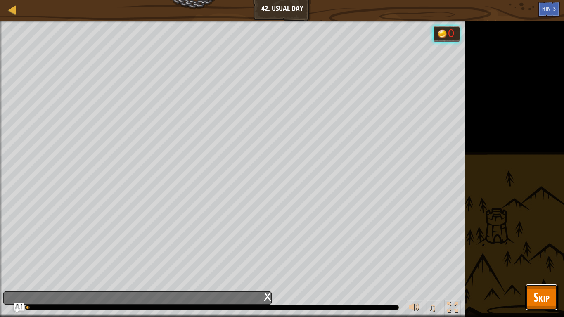
click at [529, 267] on button "Skip" at bounding box center [541, 297] width 33 height 26
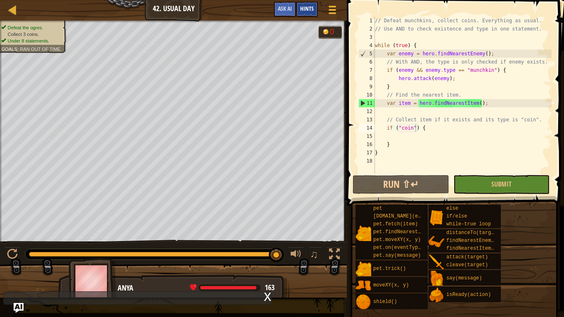
click at [316, 16] on div "Hints" at bounding box center [307, 9] width 22 height 15
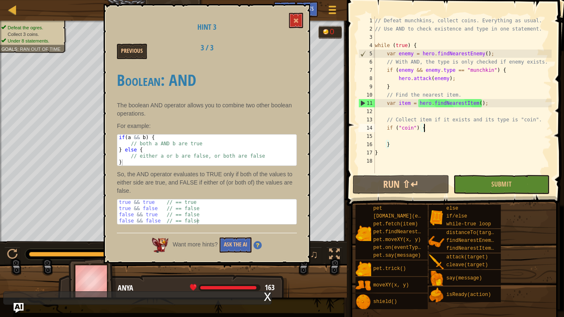
drag, startPoint x: 434, startPoint y: 131, endPoint x: 396, endPoint y: 130, distance: 38.0
click at [396, 130] on div "// Defeat munchkins, collect coins. Everything as usual. // Use AND to check ex…" at bounding box center [462, 103] width 178 height 173
click at [335, 0] on div "Map Computer Science 3 42. Usual Day Game Menu Done Hints Ask AI" at bounding box center [173, 10] width 347 height 21
click at [333, 7] on div at bounding box center [332, 10] width 11 height 12
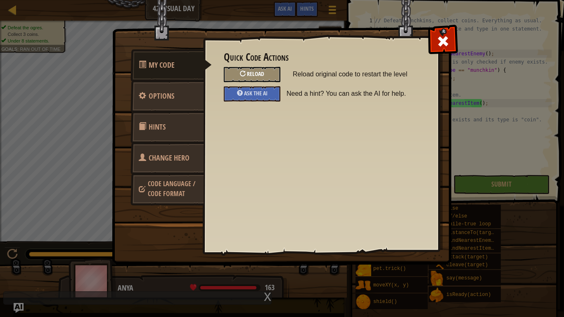
click at [257, 76] on span "Reload" at bounding box center [255, 74] width 17 height 8
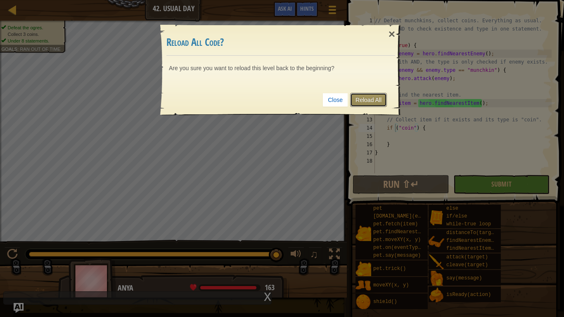
click at [352, 99] on link "Reload All" at bounding box center [368, 100] width 37 height 14
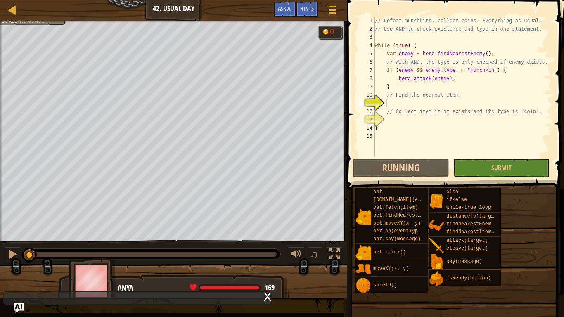
scroll to position [4, 1]
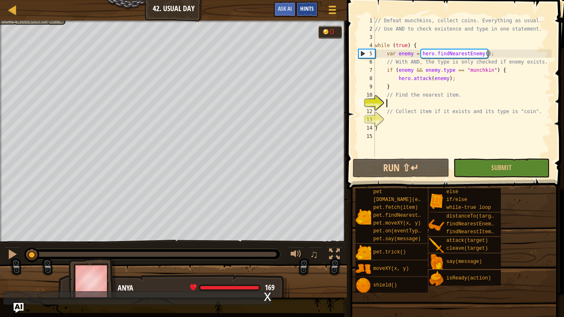
click at [312, 12] on span "Hints" at bounding box center [307, 9] width 14 height 8
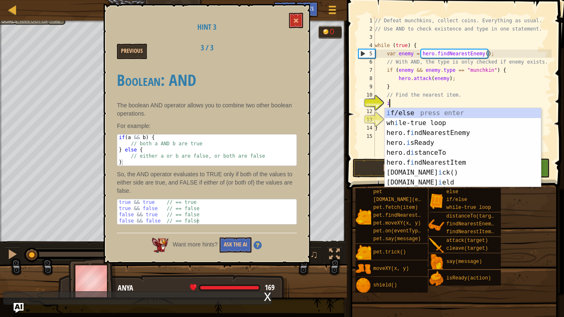
scroll to position [4, 2]
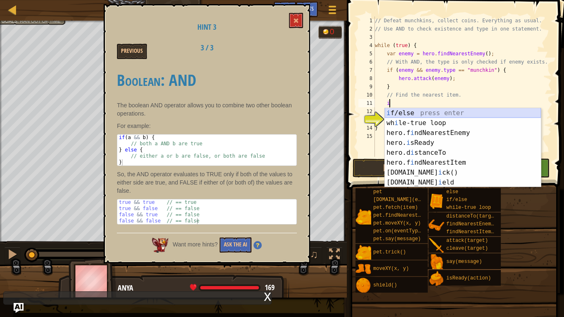
click at [405, 114] on div "i f/else press enter wh i le-true loop press enter hero.f i ndNearestEnemy pres…" at bounding box center [463, 157] width 156 height 99
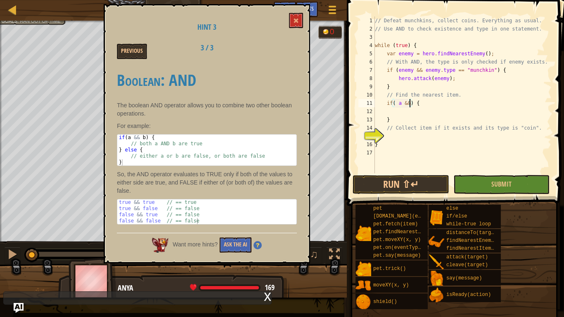
scroll to position [4, 5]
type textarea "if( a && b) {"
click at [401, 114] on div "// Defeat munchkins, collect coins. Everything as usual. // Use AND to check ex…" at bounding box center [462, 103] width 178 height 173
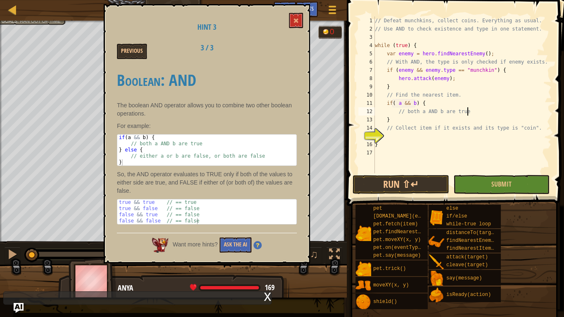
type textarea "}"
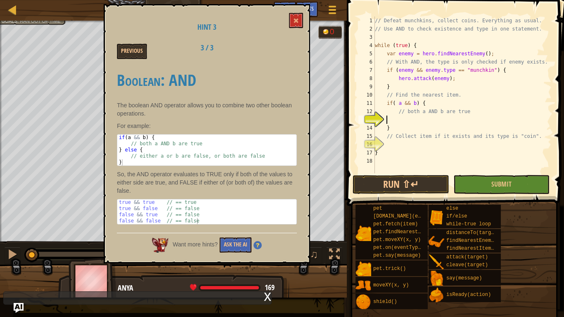
scroll to position [4, 1]
type textarea "{ e"
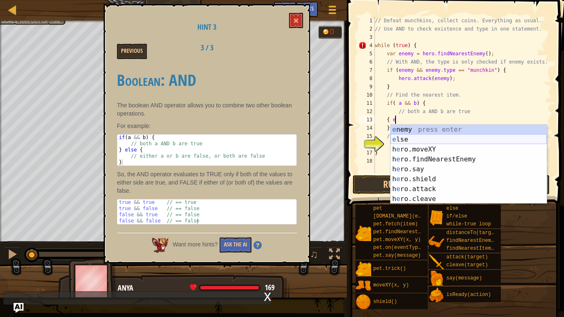
click at [416, 142] on div "e nemy press enter e lse press enter h e ro.moveXY press enter h e ro.findNeare…" at bounding box center [469, 174] width 156 height 99
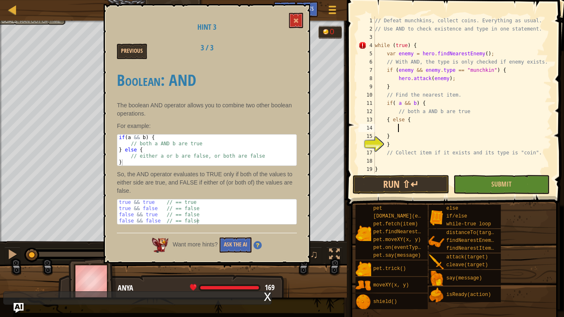
scroll to position [0, 0]
click at [391, 120] on div "// Defeat munchkins, collect coins. Everything as usual. // Use AND to check ex…" at bounding box center [462, 103] width 178 height 173
type textarea "} else {"
click at [392, 129] on div "// Defeat munchkins, collect coins. Everything as usual. // Use AND to check ex…" at bounding box center [462, 103] width 178 height 173
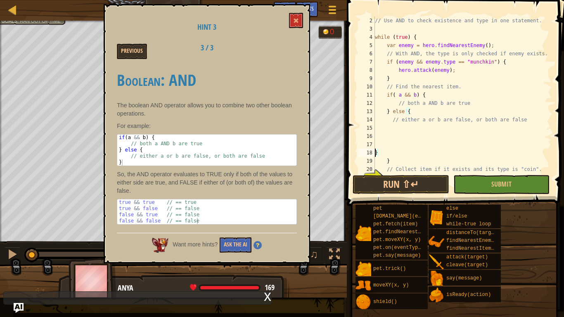
scroll to position [4, 0]
type textarea "}"
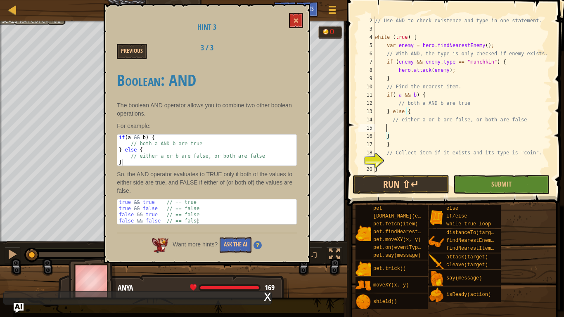
click at [417, 128] on div "// Use AND to check existence and type in one statement. while ( true ) { var e…" at bounding box center [462, 103] width 178 height 173
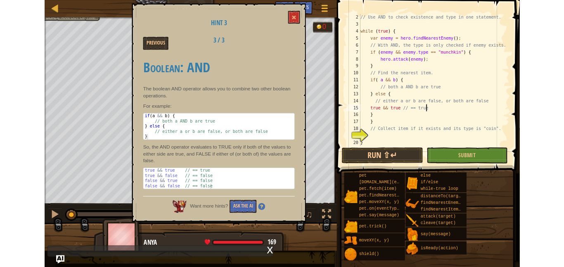
scroll to position [4, 11]
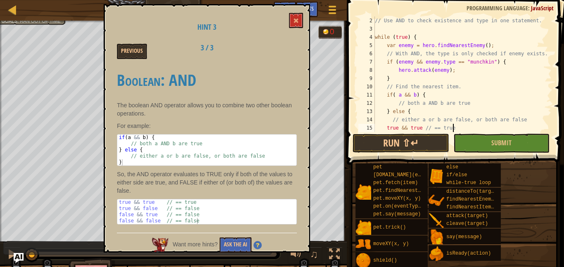
type textarea "true && true // == true"
